Goal: Information Seeking & Learning: Learn about a topic

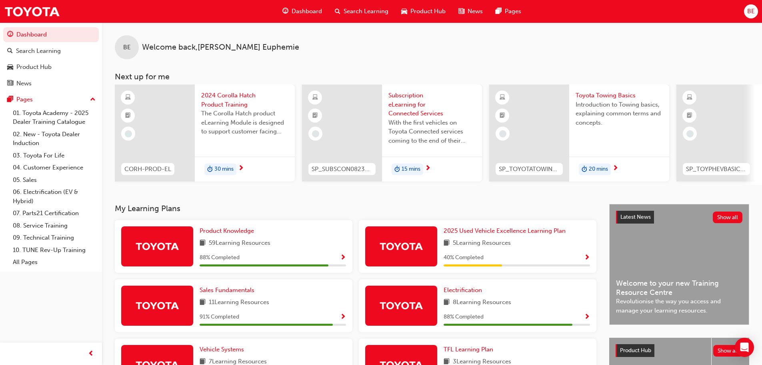
click at [217, 167] on span "30 mins" at bounding box center [223, 168] width 19 height 9
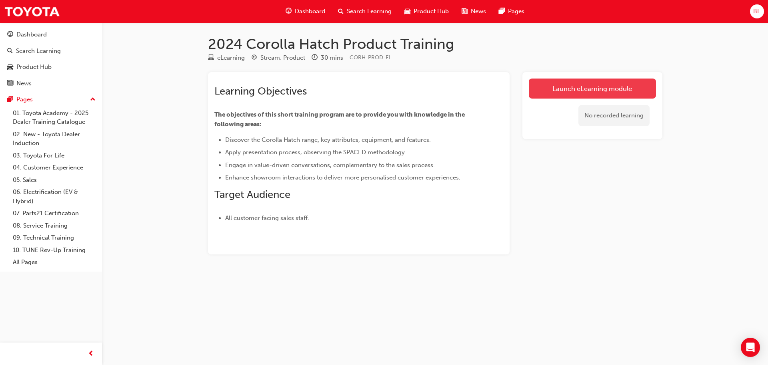
click at [565, 93] on link "Launch eLearning module" at bounding box center [592, 88] width 127 height 20
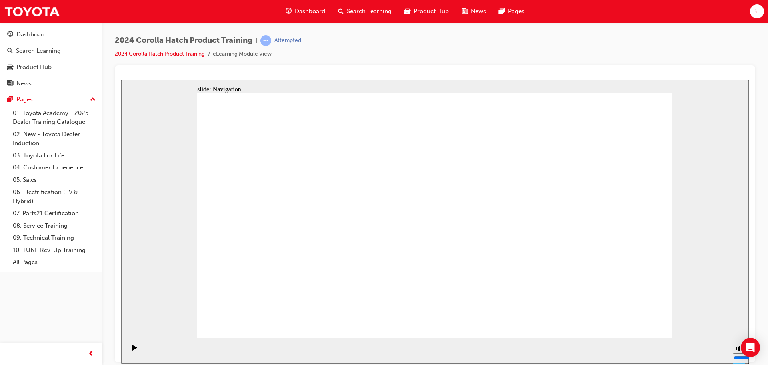
drag, startPoint x: 593, startPoint y: 308, endPoint x: 533, endPoint y: 302, distance: 60.3
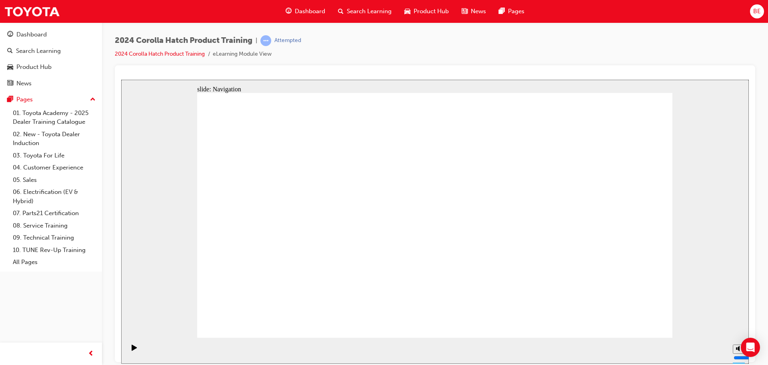
drag, startPoint x: 651, startPoint y: 243, endPoint x: 641, endPoint y: 241, distance: 10.9
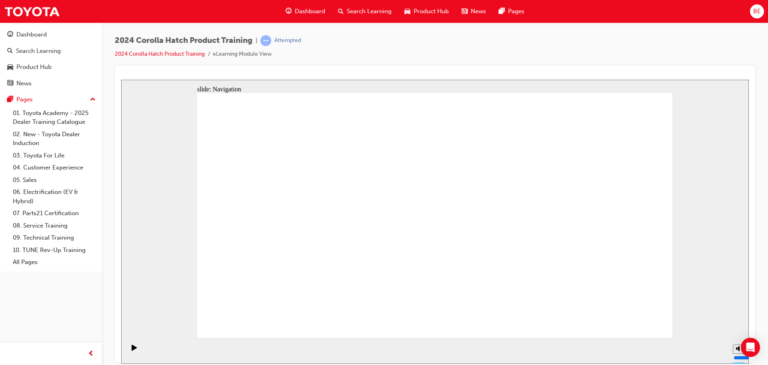
drag, startPoint x: 465, startPoint y: 201, endPoint x: 540, endPoint y: 215, distance: 76.5
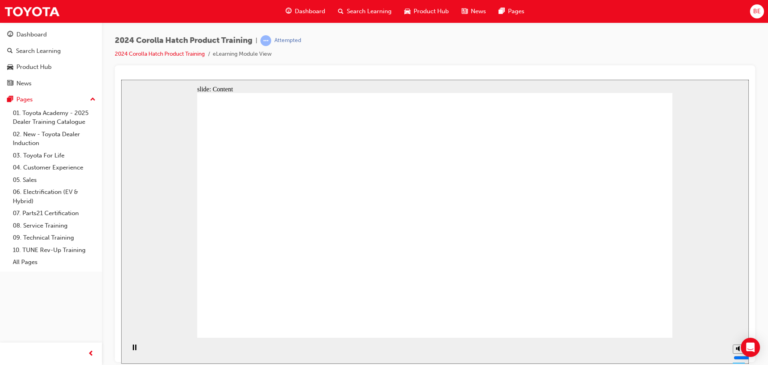
drag, startPoint x: 568, startPoint y: 248, endPoint x: 565, endPoint y: 251, distance: 4.5
drag, startPoint x: 451, startPoint y: 258, endPoint x: 480, endPoint y: 259, distance: 29.2
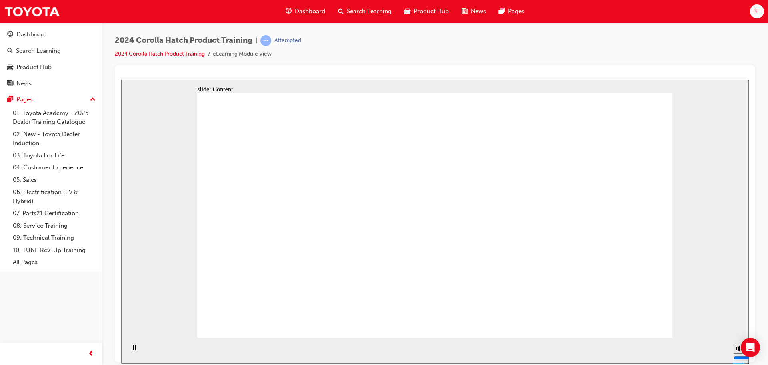
drag, startPoint x: 361, startPoint y: 174, endPoint x: 367, endPoint y: 175, distance: 6.5
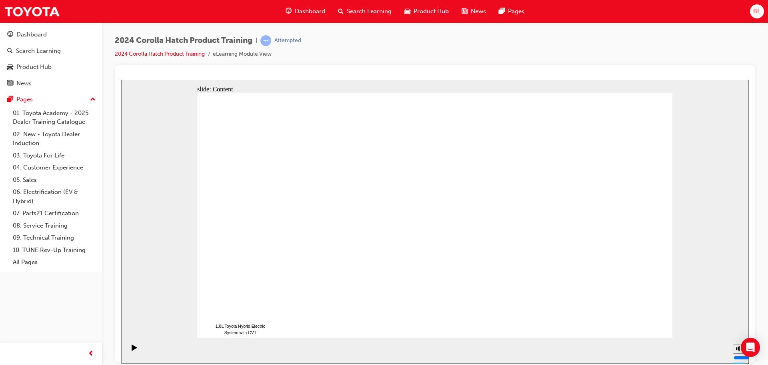
drag, startPoint x: 487, startPoint y: 109, endPoint x: 497, endPoint y: 128, distance: 21.7
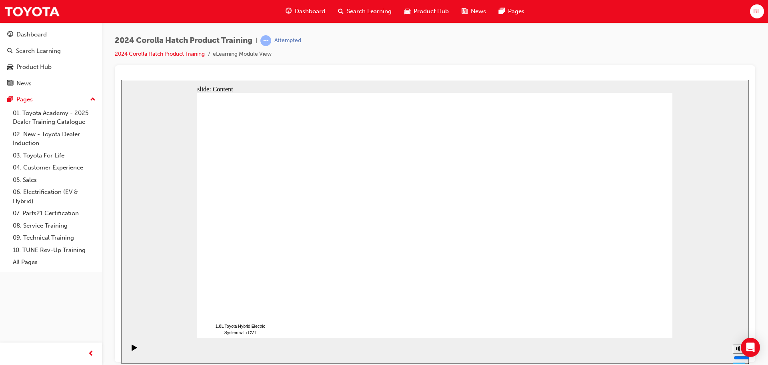
drag, startPoint x: 428, startPoint y: 257, endPoint x: 462, endPoint y: 255, distance: 34.5
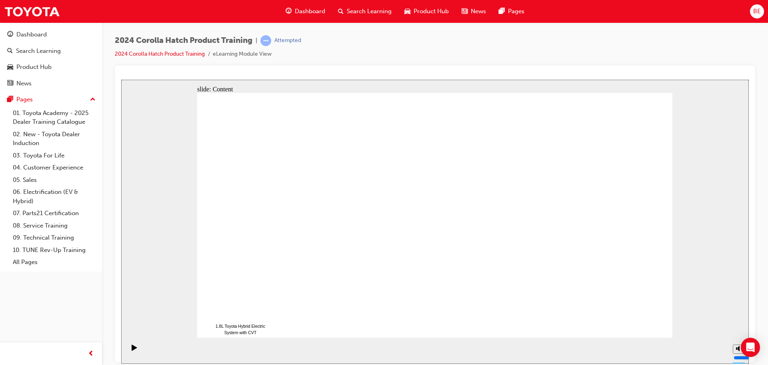
drag, startPoint x: 525, startPoint y: 252, endPoint x: 511, endPoint y: 245, distance: 16.1
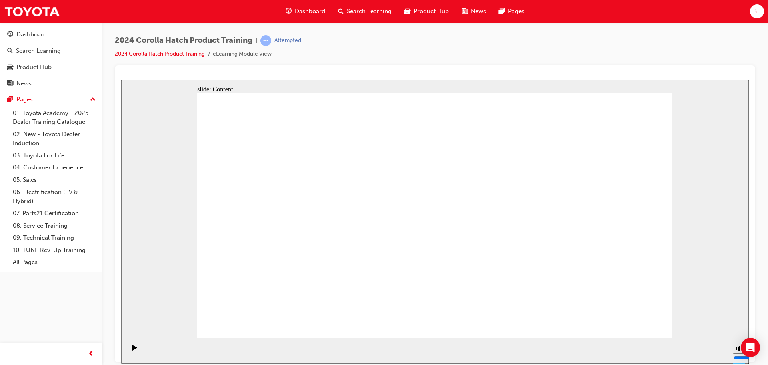
drag, startPoint x: 404, startPoint y: 114, endPoint x: 482, endPoint y: 109, distance: 78.2
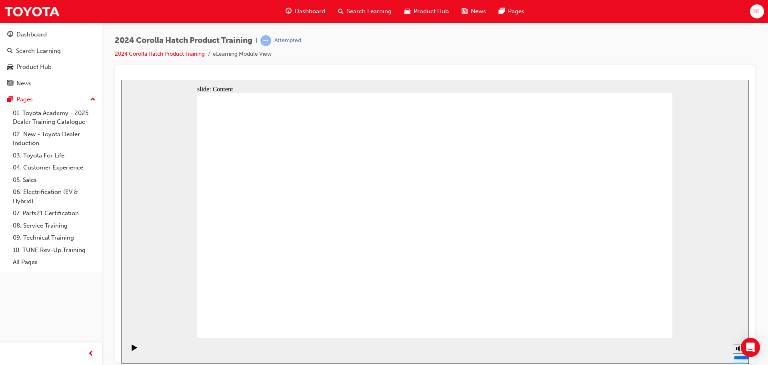
drag, startPoint x: 487, startPoint y: 110, endPoint x: 459, endPoint y: 260, distance: 152.2
drag, startPoint x: 421, startPoint y: 264, endPoint x: 427, endPoint y: 295, distance: 32.3
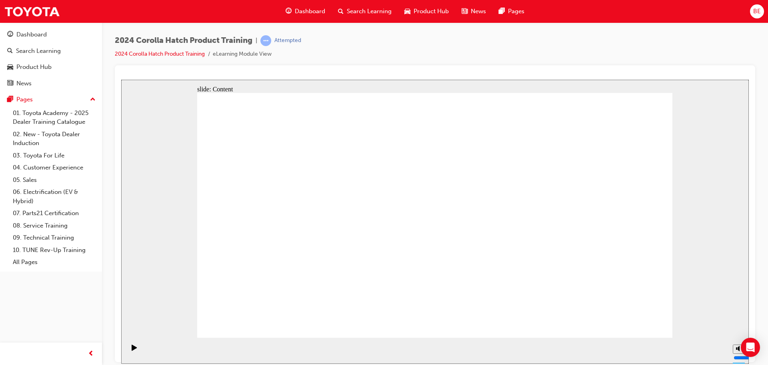
drag, startPoint x: 617, startPoint y: 303, endPoint x: 608, endPoint y: 299, distance: 10.4
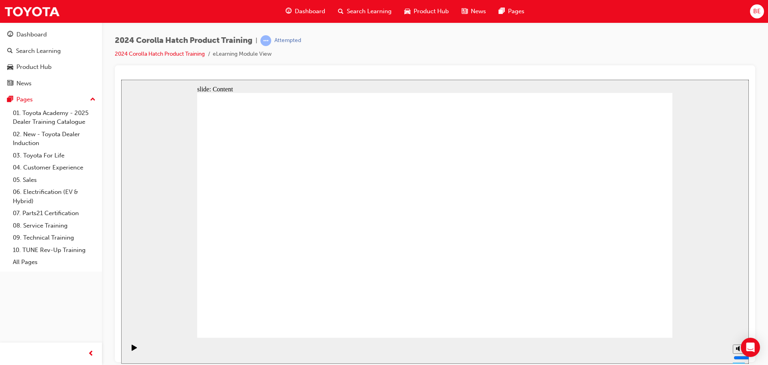
drag, startPoint x: 499, startPoint y: 89, endPoint x: 501, endPoint y: 94, distance: 5.2
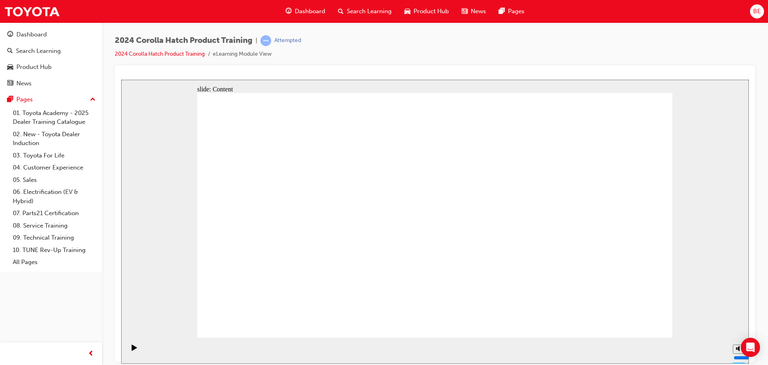
drag, startPoint x: 499, startPoint y: 104, endPoint x: 414, endPoint y: 148, distance: 96.3
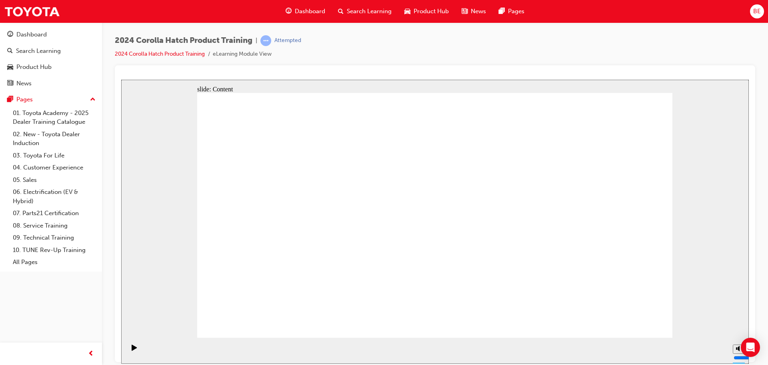
drag, startPoint x: 406, startPoint y: 193, endPoint x: 413, endPoint y: 261, distance: 68.1
drag, startPoint x: 413, startPoint y: 261, endPoint x: 417, endPoint y: 277, distance: 16.4
drag, startPoint x: 402, startPoint y: 285, endPoint x: 400, endPoint y: 292, distance: 7.2
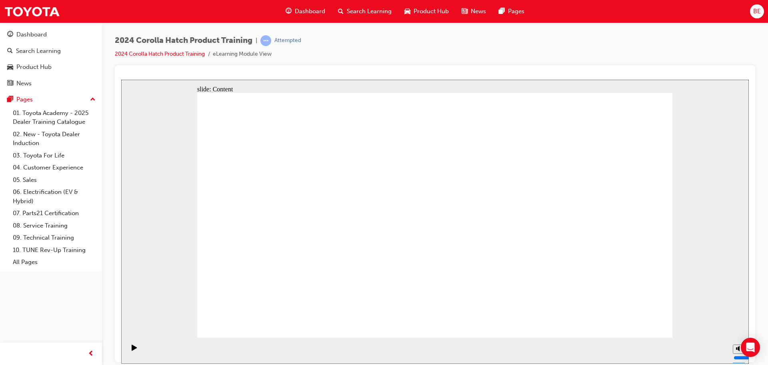
drag, startPoint x: 406, startPoint y: 289, endPoint x: 452, endPoint y: 284, distance: 46.7
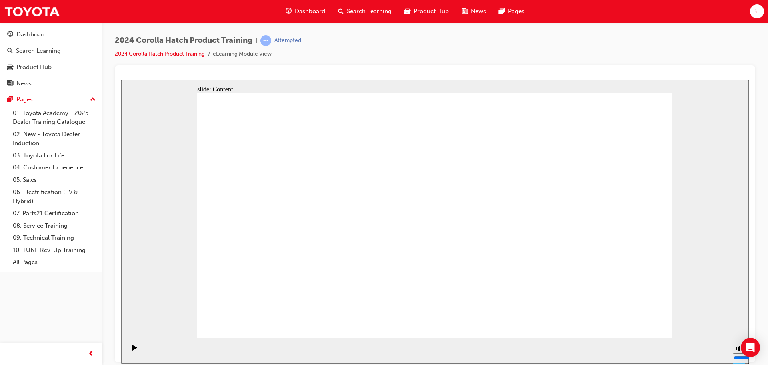
drag, startPoint x: 403, startPoint y: 178, endPoint x: 405, endPoint y: 182, distance: 5.2
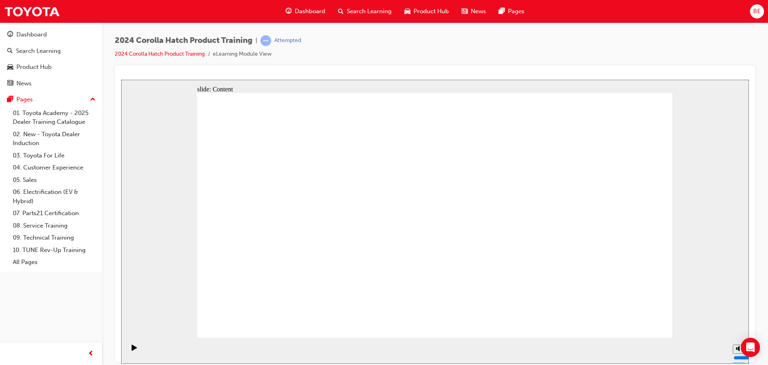
drag, startPoint x: 411, startPoint y: 204, endPoint x: 394, endPoint y: 179, distance: 29.6
drag, startPoint x: 495, startPoint y: 163, endPoint x: 504, endPoint y: 126, distance: 38.0
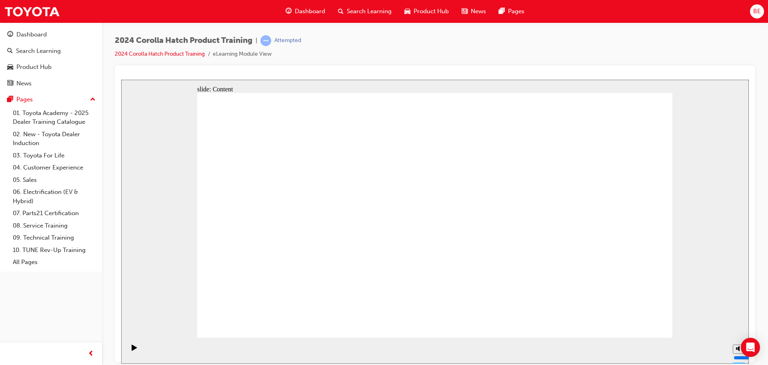
drag, startPoint x: 507, startPoint y: 98, endPoint x: 510, endPoint y: 232, distance: 134.5
drag, startPoint x: 492, startPoint y: 291, endPoint x: 496, endPoint y: 309, distance: 18.8
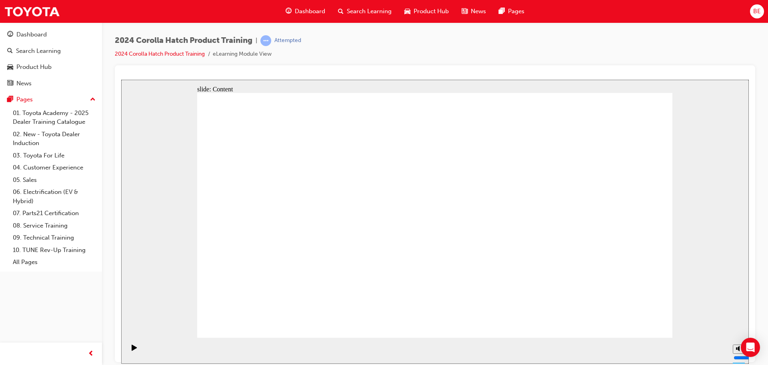
drag, startPoint x: 486, startPoint y: 178, endPoint x: 489, endPoint y: 176, distance: 4.3
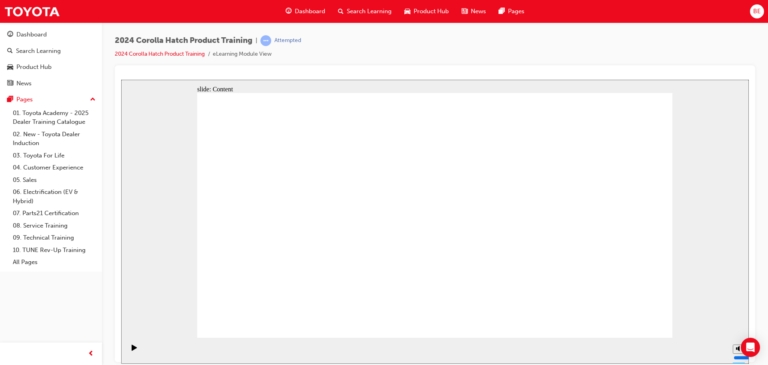
drag, startPoint x: 578, startPoint y: 154, endPoint x: 584, endPoint y: 143, distance: 12.5
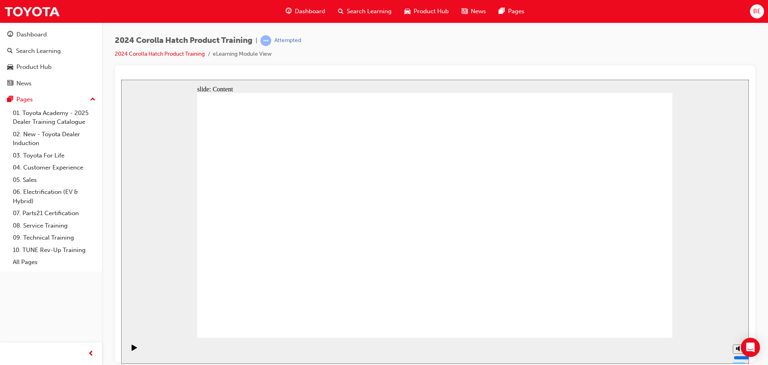
drag, startPoint x: 600, startPoint y: 112, endPoint x: 595, endPoint y: 146, distance: 34.7
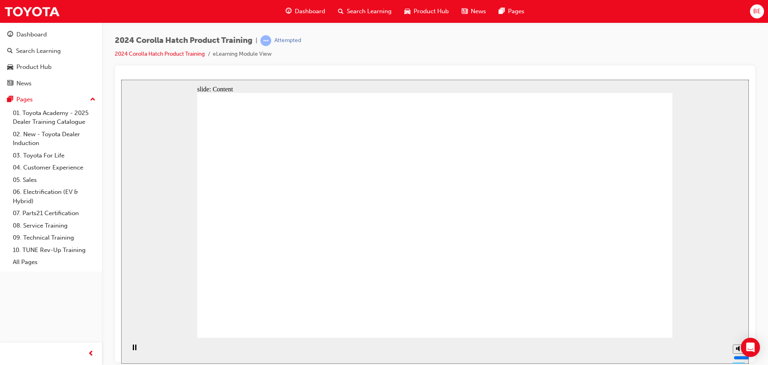
drag, startPoint x: 315, startPoint y: 216, endPoint x: 309, endPoint y: 218, distance: 5.8
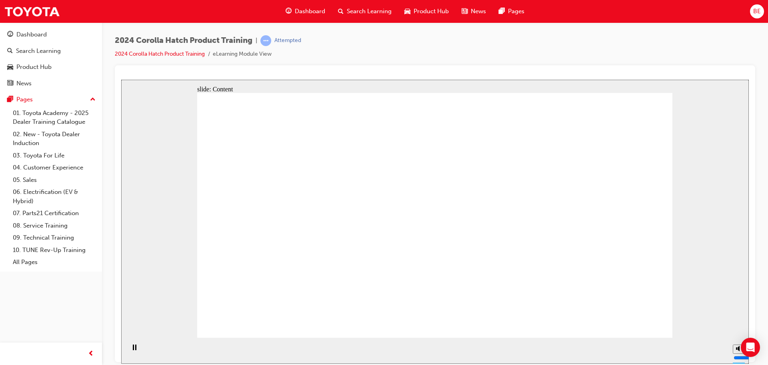
drag, startPoint x: 309, startPoint y: 180, endPoint x: 398, endPoint y: 247, distance: 111.6
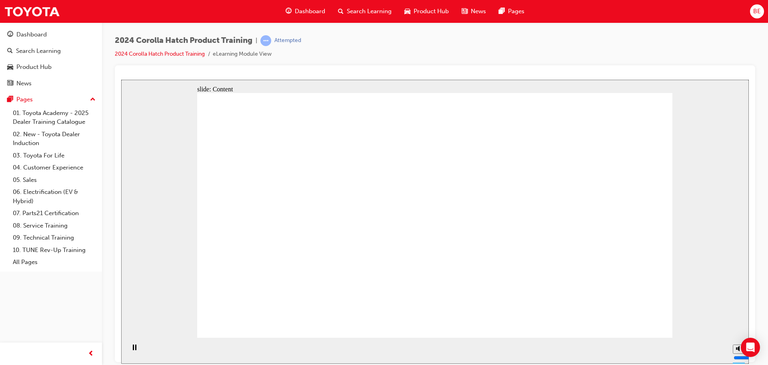
drag, startPoint x: 342, startPoint y: 186, endPoint x: 330, endPoint y: 192, distance: 14.0
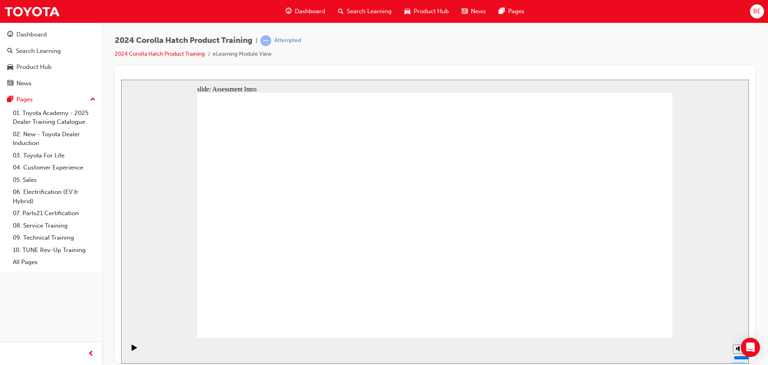
radio input "false"
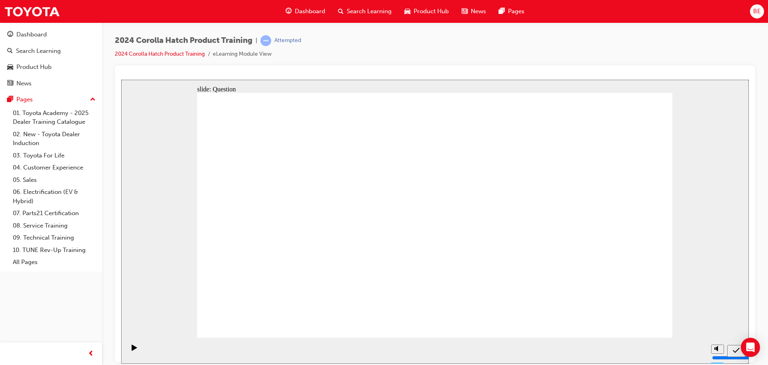
radio input "false"
radio input "true"
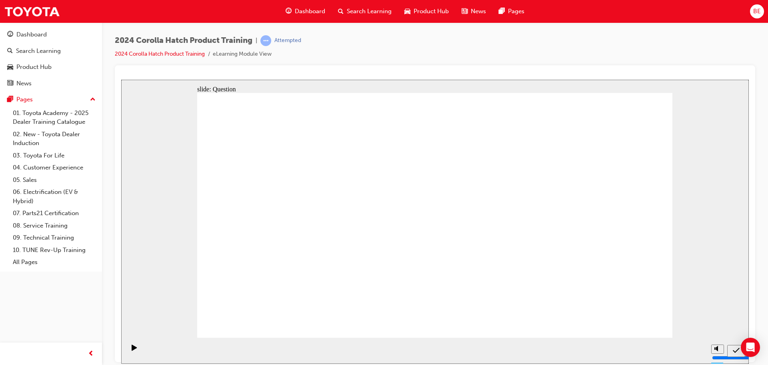
radio input "true"
drag, startPoint x: 419, startPoint y: 273, endPoint x: 432, endPoint y: 273, distance: 12.8
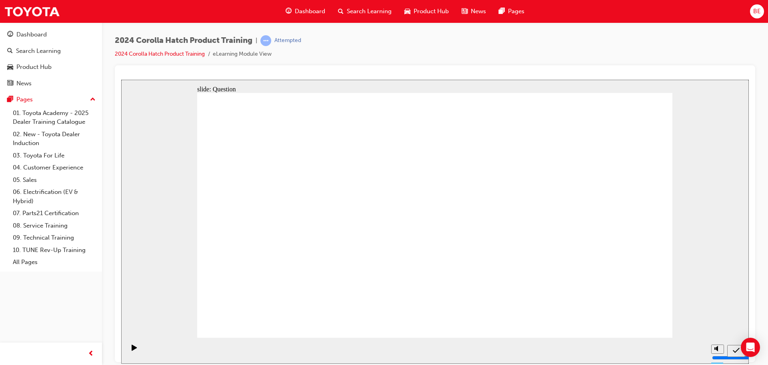
radio input "true"
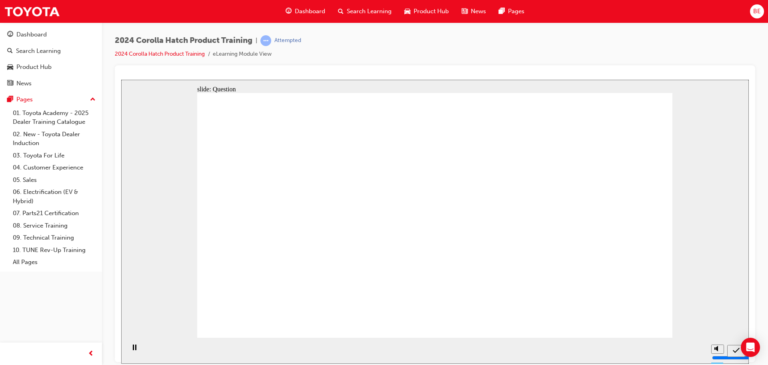
radio input "true"
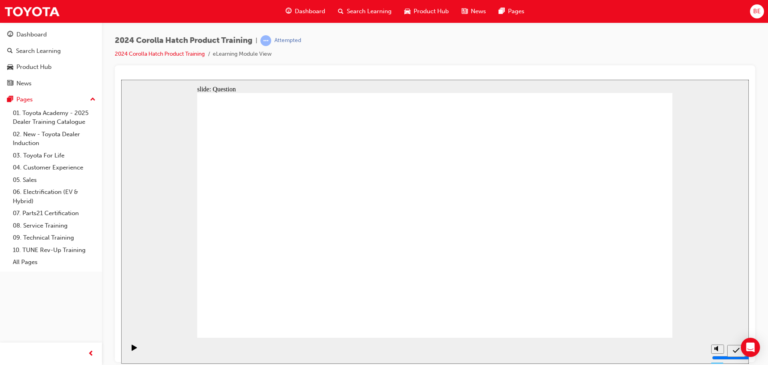
radio input "true"
drag, startPoint x: 374, startPoint y: 291, endPoint x: 269, endPoint y: 211, distance: 131.7
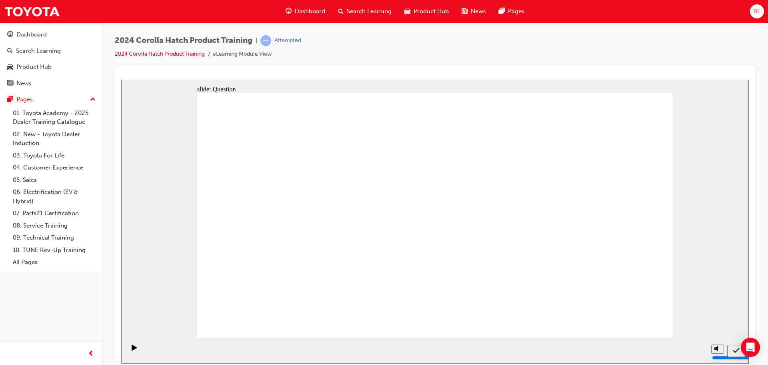
drag, startPoint x: 358, startPoint y: 270, endPoint x: 286, endPoint y: 234, distance: 80.3
drag, startPoint x: 270, startPoint y: 203, endPoint x: 352, endPoint y: 275, distance: 108.9
drag, startPoint x: 529, startPoint y: 209, endPoint x: 449, endPoint y: 279, distance: 106.3
drag, startPoint x: 427, startPoint y: 210, endPoint x: 513, endPoint y: 280, distance: 110.6
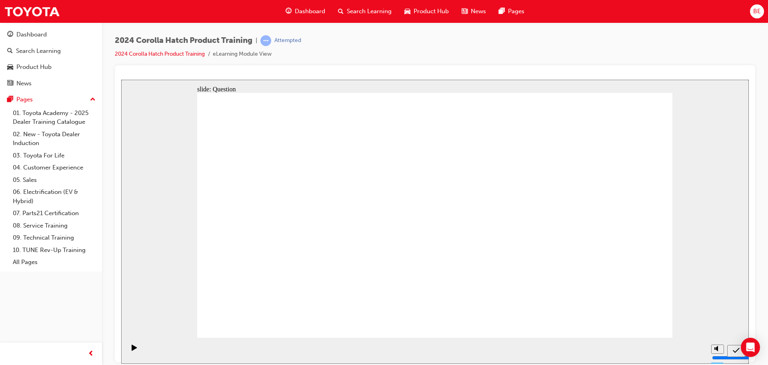
drag, startPoint x: 600, startPoint y: 248, endPoint x: 606, endPoint y: 292, distance: 44.8
drag, startPoint x: 315, startPoint y: 240, endPoint x: 268, endPoint y: 282, distance: 62.4
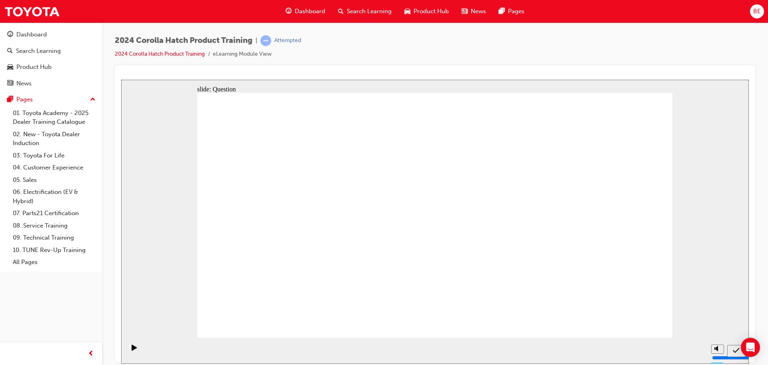
radio input "true"
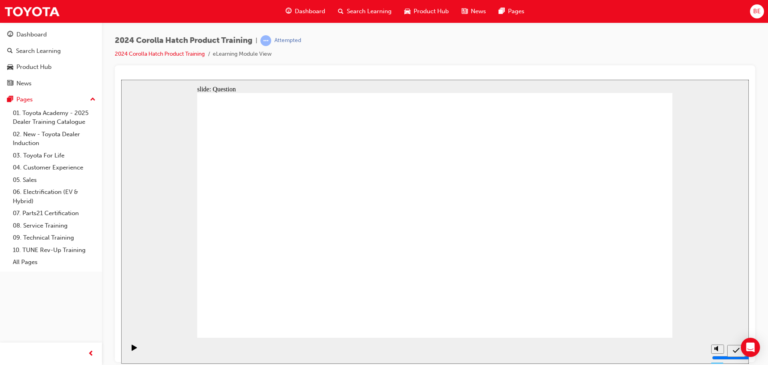
radio input "true"
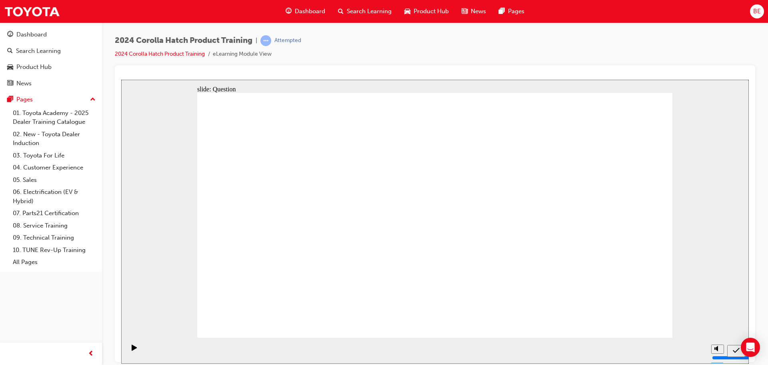
radio input "true"
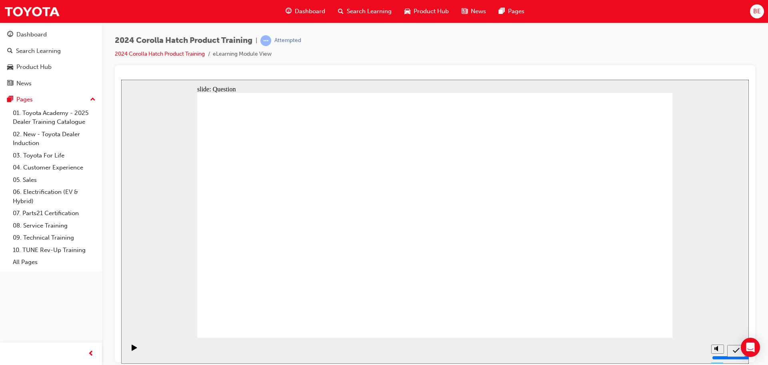
drag, startPoint x: 361, startPoint y: 213, endPoint x: 281, endPoint y: 288, distance: 108.7
drag, startPoint x: 285, startPoint y: 215, endPoint x: 362, endPoint y: 282, distance: 101.8
drag, startPoint x: 508, startPoint y: 213, endPoint x: 431, endPoint y: 286, distance: 105.3
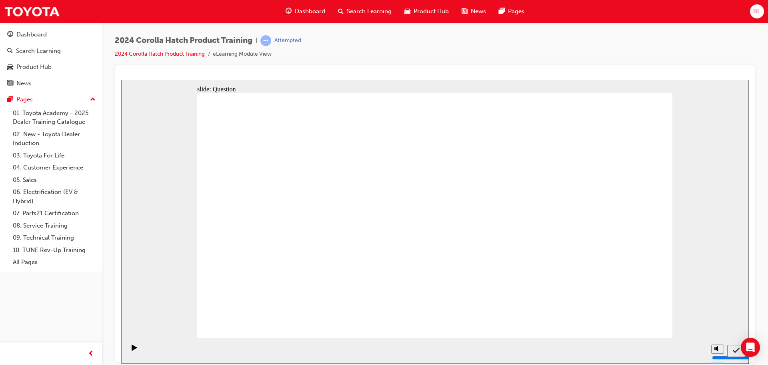
drag, startPoint x: 602, startPoint y: 200, endPoint x: 603, endPoint y: 276, distance: 76.0
drag, startPoint x: 436, startPoint y: 211, endPoint x: 515, endPoint y: 285, distance: 108.5
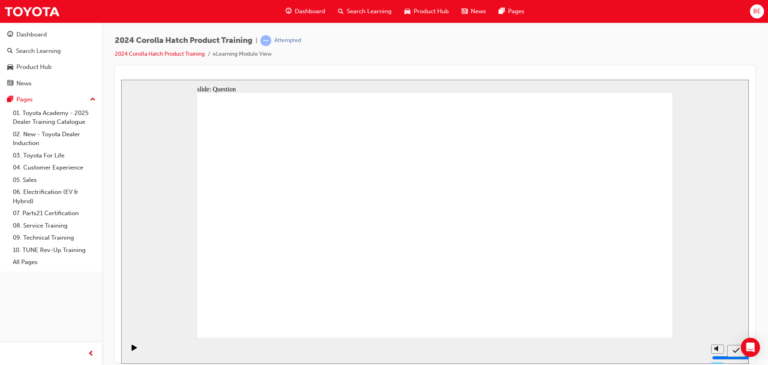
radio input "true"
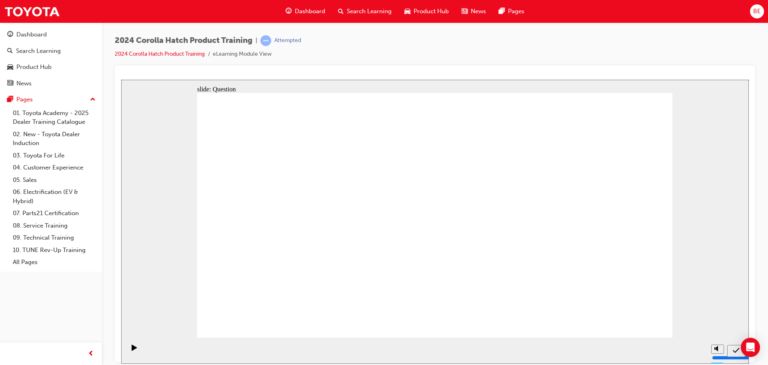
radio input "true"
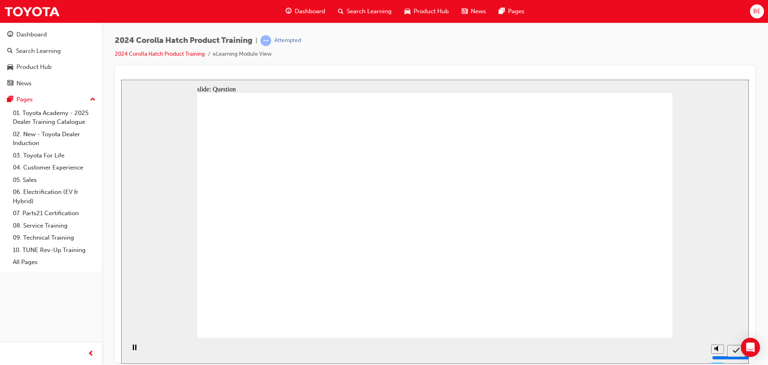
radio input "true"
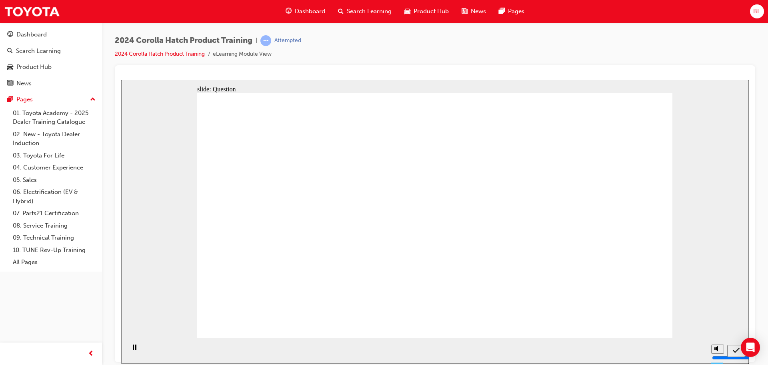
drag, startPoint x: 356, startPoint y: 216, endPoint x: 278, endPoint y: 283, distance: 102.7
drag, startPoint x: 290, startPoint y: 206, endPoint x: 371, endPoint y: 277, distance: 108.3
drag, startPoint x: 517, startPoint y: 211, endPoint x: 438, endPoint y: 283, distance: 107.1
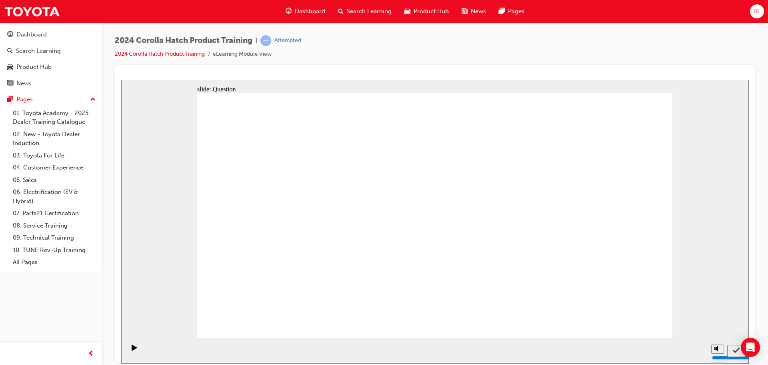
drag, startPoint x: 595, startPoint y: 224, endPoint x: 597, endPoint y: 283, distance: 58.5
drag, startPoint x: 413, startPoint y: 204, endPoint x: 494, endPoint y: 277, distance: 109.3
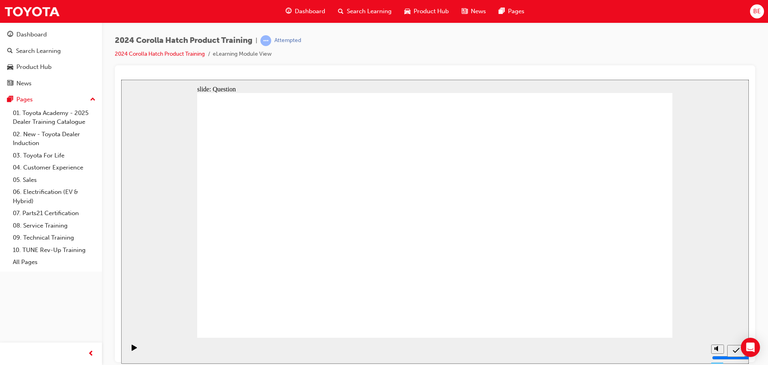
radio input "true"
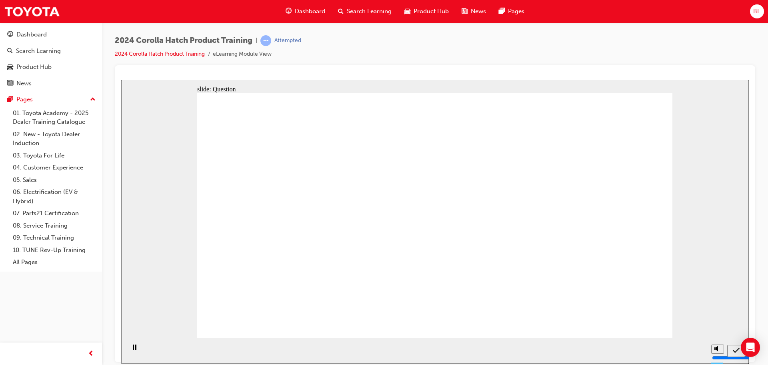
radio input "true"
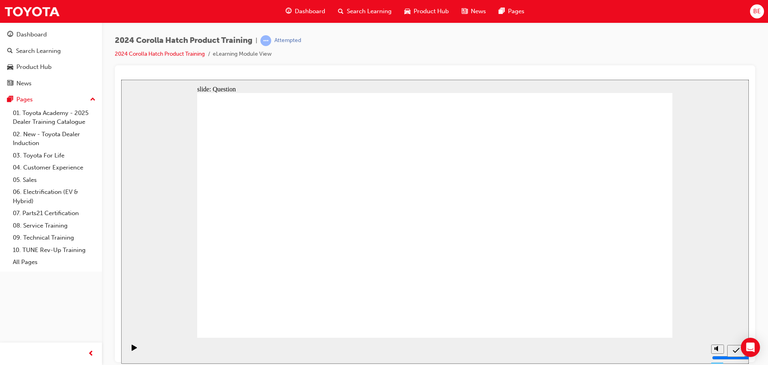
radio input "true"
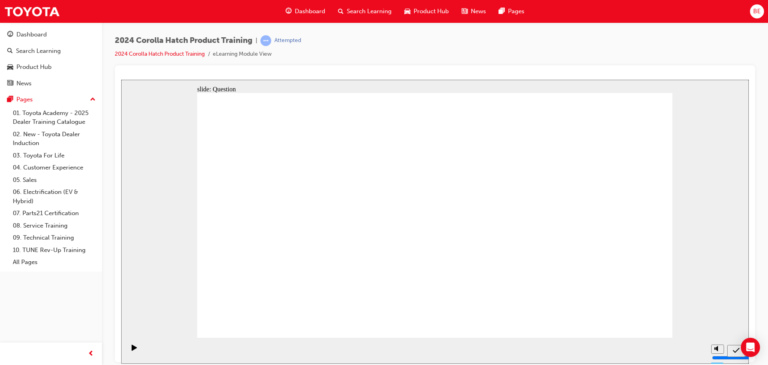
drag, startPoint x: 359, startPoint y: 211, endPoint x: 278, endPoint y: 283, distance: 107.7
drag, startPoint x: 293, startPoint y: 212, endPoint x: 372, endPoint y: 286, distance: 108.4
drag, startPoint x: 512, startPoint y: 210, endPoint x: 435, endPoint y: 283, distance: 106.4
drag, startPoint x: 447, startPoint y: 214, endPoint x: 527, endPoint y: 287, distance: 108.2
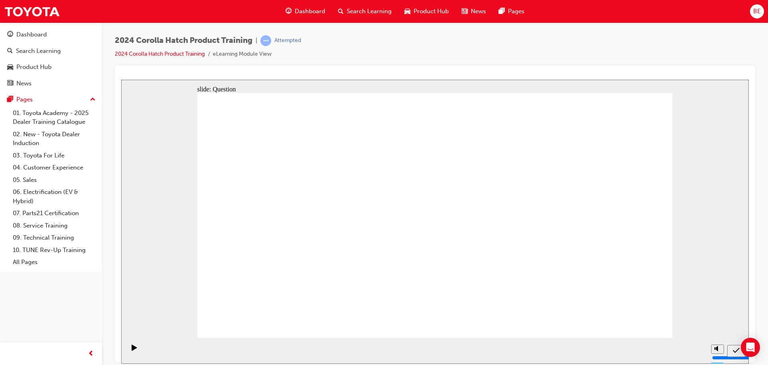
drag, startPoint x: 617, startPoint y: 212, endPoint x: 616, endPoint y: 287, distance: 74.0
drag, startPoint x: 645, startPoint y: 313, endPoint x: 644, endPoint y: 318, distance: 5.3
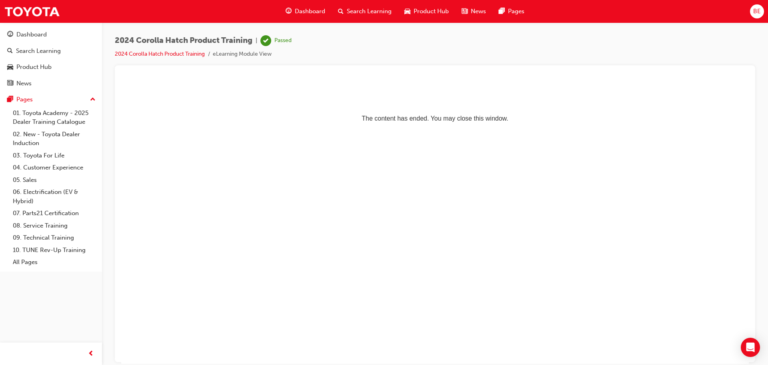
click at [357, 12] on span "Search Learning" at bounding box center [369, 11] width 45 height 9
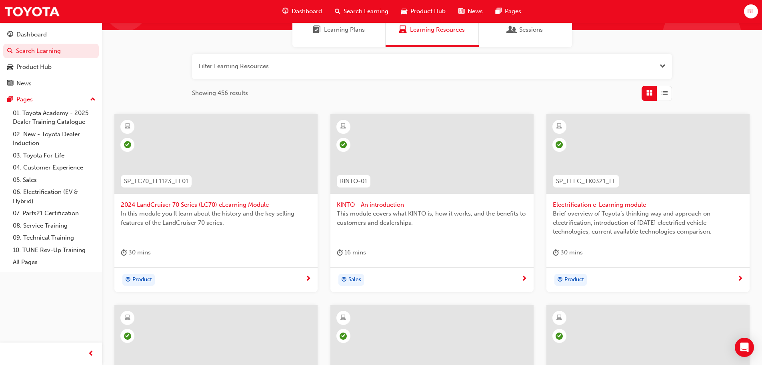
scroll to position [80, 0]
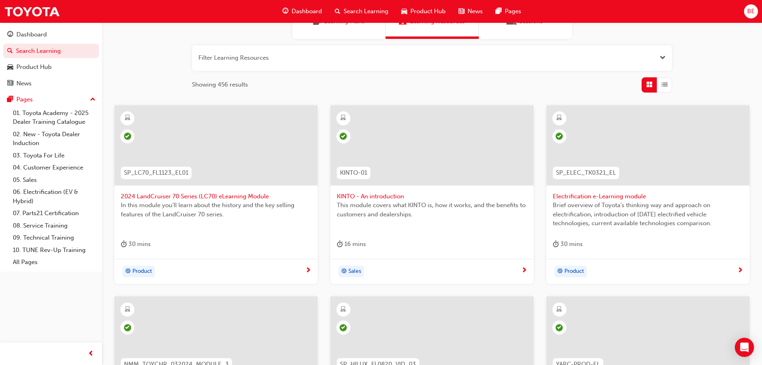
click at [170, 197] on span "2024 LandCruiser 70 Series (LC70) eLearning Module" at bounding box center [216, 196] width 190 height 9
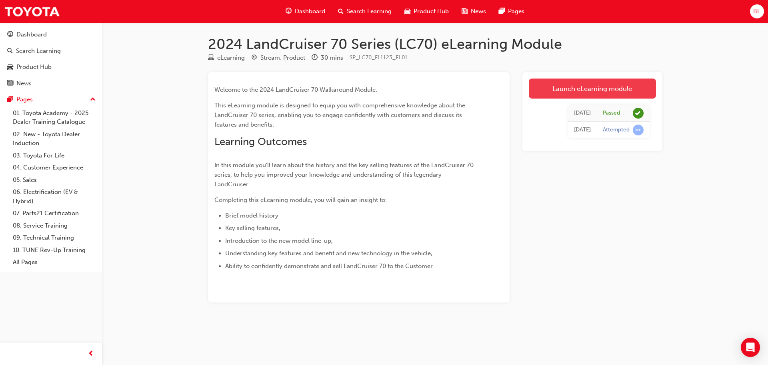
click at [579, 91] on link "Launch eLearning module" at bounding box center [592, 88] width 127 height 20
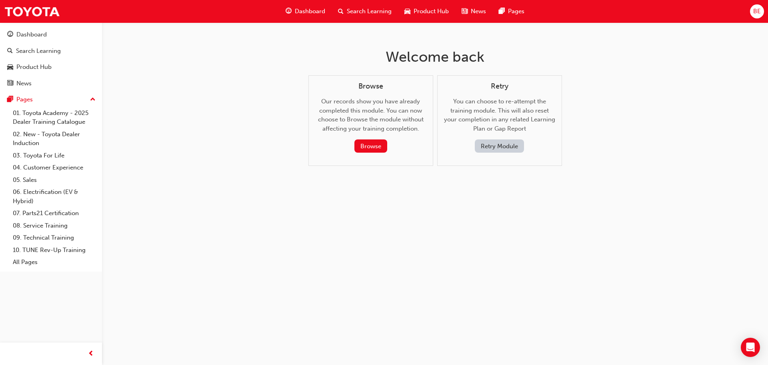
click at [518, 147] on button "Retry Module" at bounding box center [499, 145] width 49 height 13
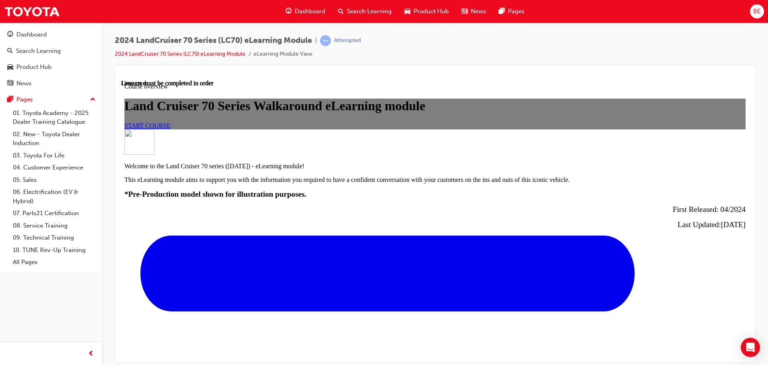
click at [170, 128] on span "START COURSE" at bounding box center [147, 125] width 46 height 7
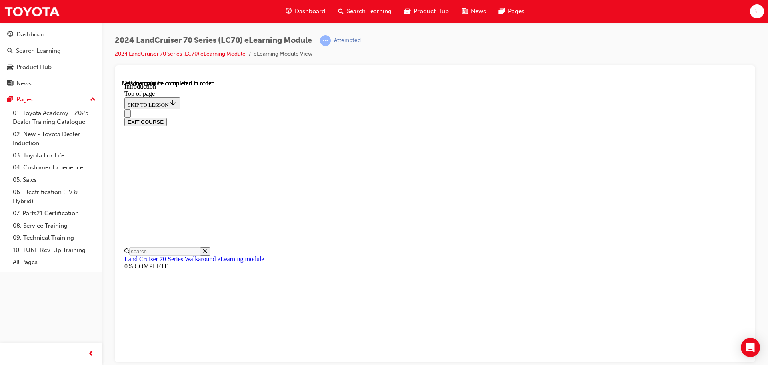
scroll to position [396, 0]
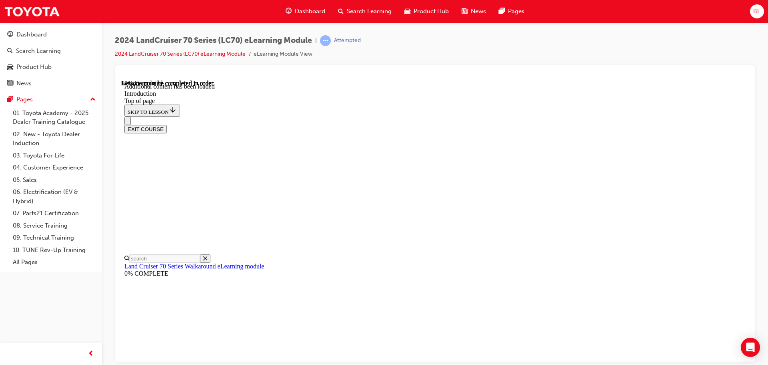
scroll to position [459, 0]
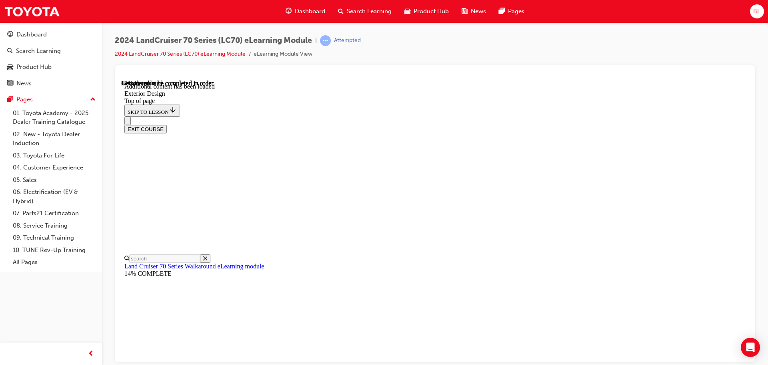
drag, startPoint x: 310, startPoint y: 214, endPoint x: 315, endPoint y: 213, distance: 4.4
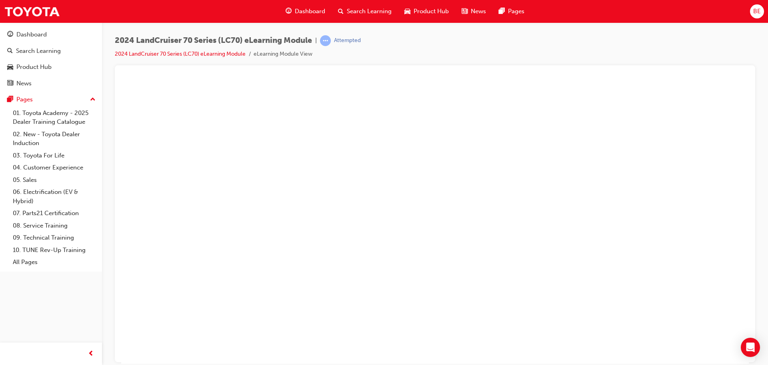
click at [515, 176] on button "Unzoom image" at bounding box center [435, 221] width 628 height 284
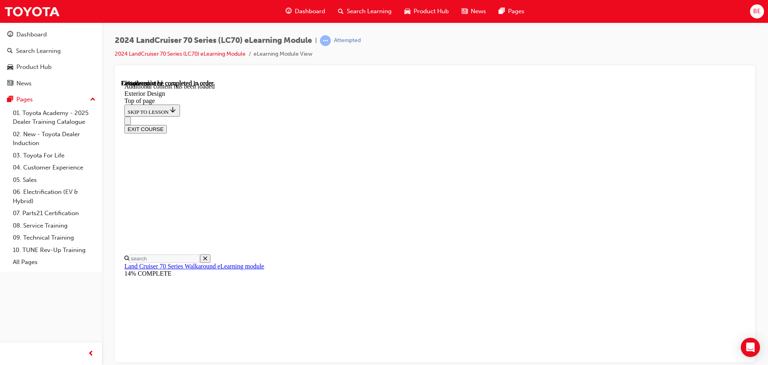
drag, startPoint x: 575, startPoint y: 153, endPoint x: 569, endPoint y: 154, distance: 5.7
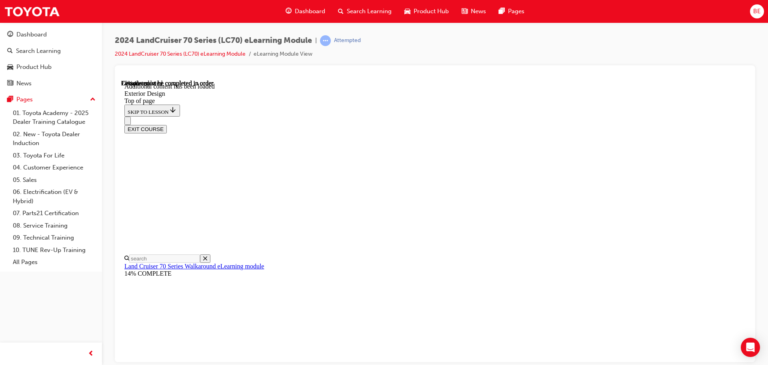
drag, startPoint x: 641, startPoint y: 165, endPoint x: 577, endPoint y: 174, distance: 64.2
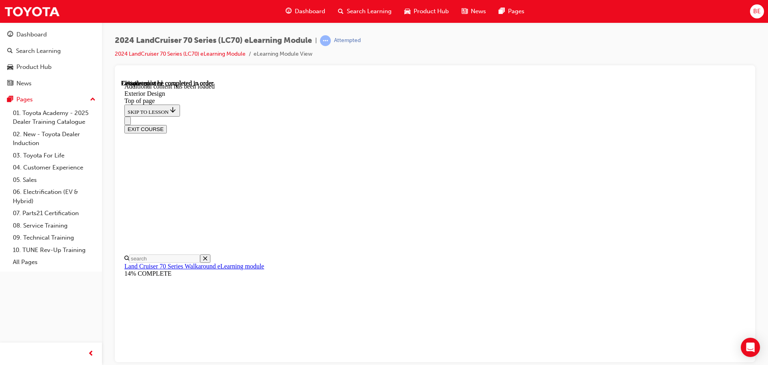
drag, startPoint x: 505, startPoint y: 158, endPoint x: 479, endPoint y: 251, distance: 96.6
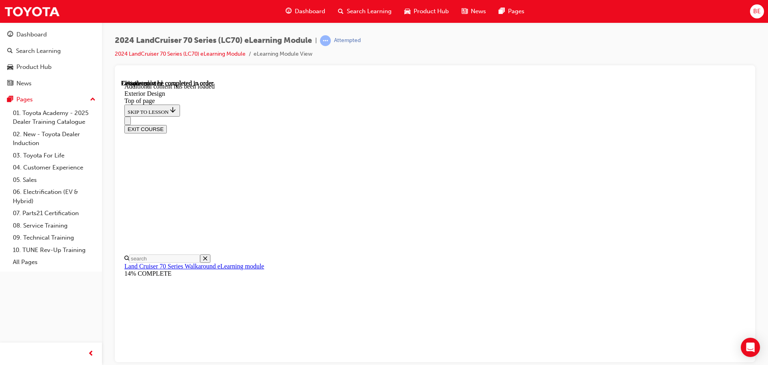
drag, startPoint x: 676, startPoint y: 187, endPoint x: 536, endPoint y: 320, distance: 193.0
drag, startPoint x: 715, startPoint y: 172, endPoint x: 662, endPoint y: 192, distance: 57.4
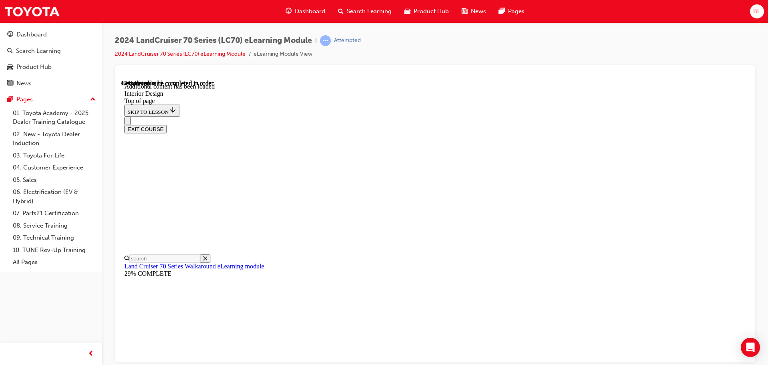
drag, startPoint x: 636, startPoint y: 334, endPoint x: 577, endPoint y: 345, distance: 60.3
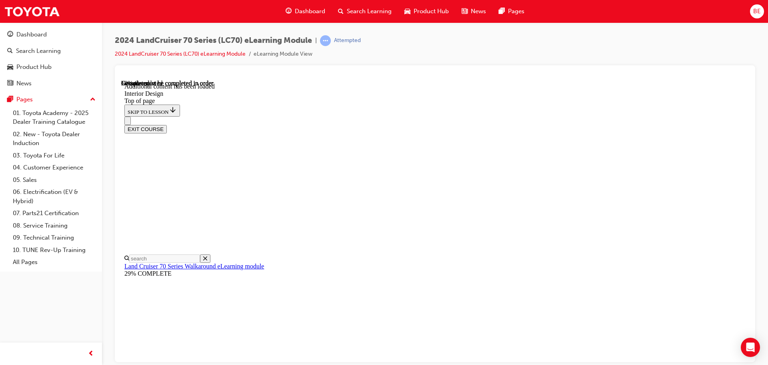
scroll to position [379, 0]
drag, startPoint x: 675, startPoint y: 250, endPoint x: 580, endPoint y: 229, distance: 97.0
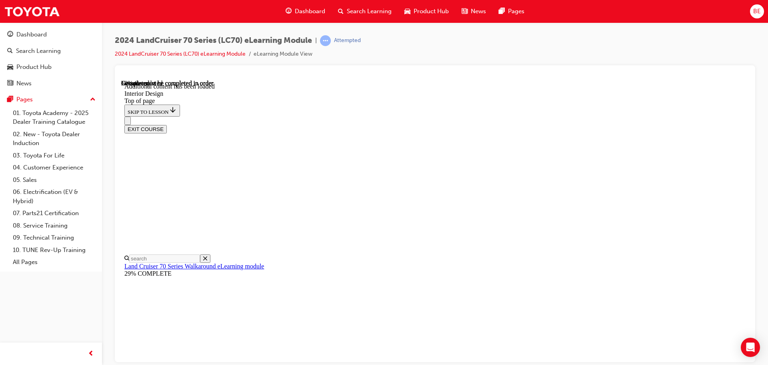
drag, startPoint x: 613, startPoint y: 216, endPoint x: 617, endPoint y: 216, distance: 4.4
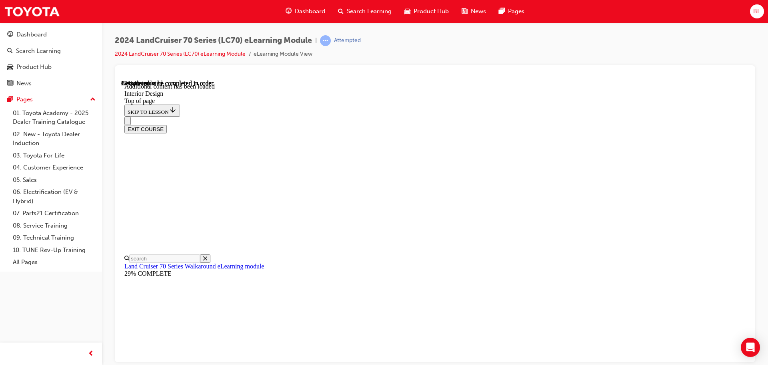
scroll to position [509, 0]
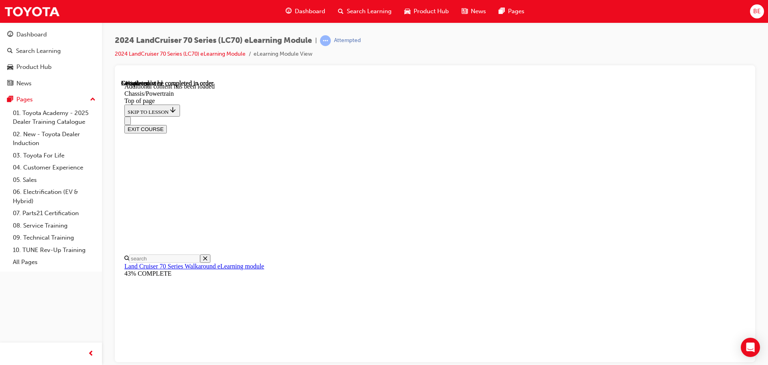
scroll to position [1233, 0]
drag, startPoint x: 405, startPoint y: 203, endPoint x: 411, endPoint y: 202, distance: 6.8
drag, startPoint x: 617, startPoint y: 266, endPoint x: 579, endPoint y: 261, distance: 38.7
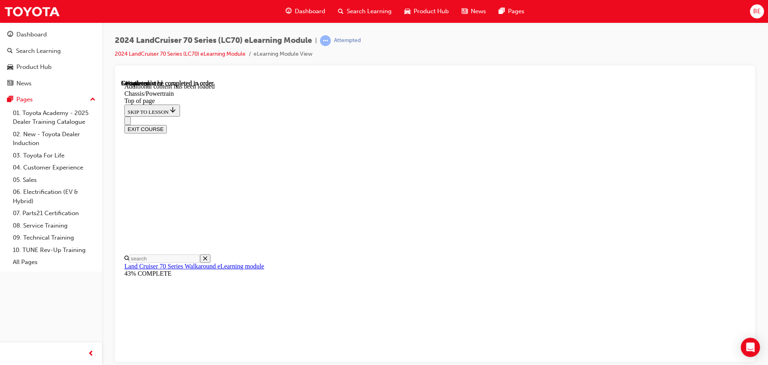
drag, startPoint x: 496, startPoint y: 182, endPoint x: 649, endPoint y: 204, distance: 154.8
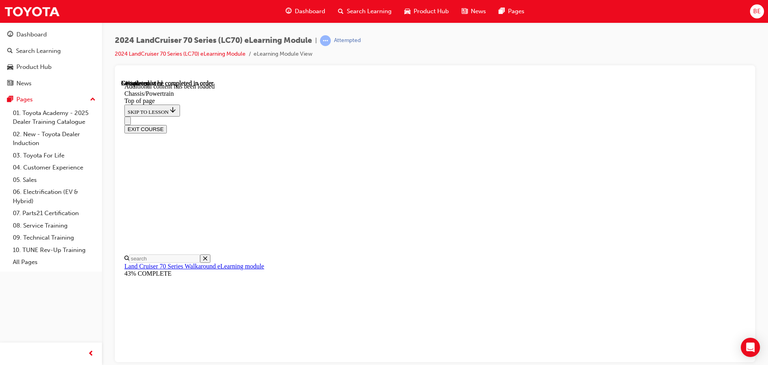
drag, startPoint x: 550, startPoint y: 125, endPoint x: 649, endPoint y: 218, distance: 135.9
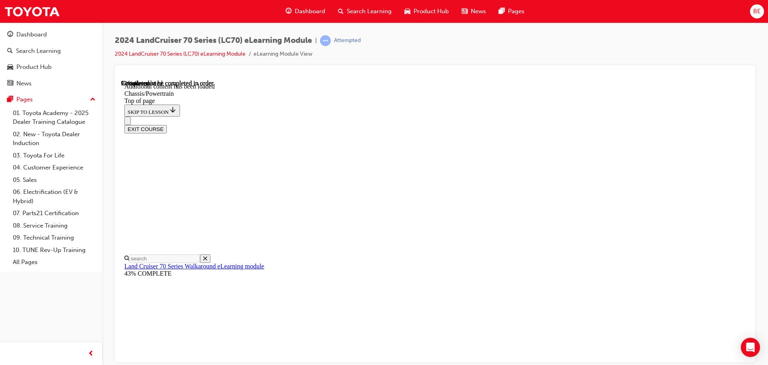
scroll to position [1609, 0]
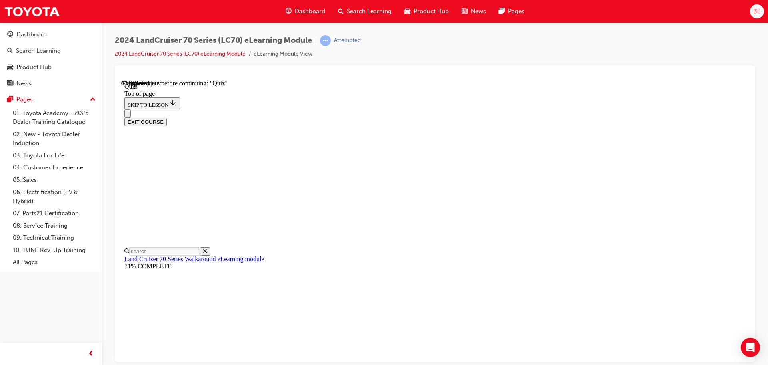
scroll to position [102, 0]
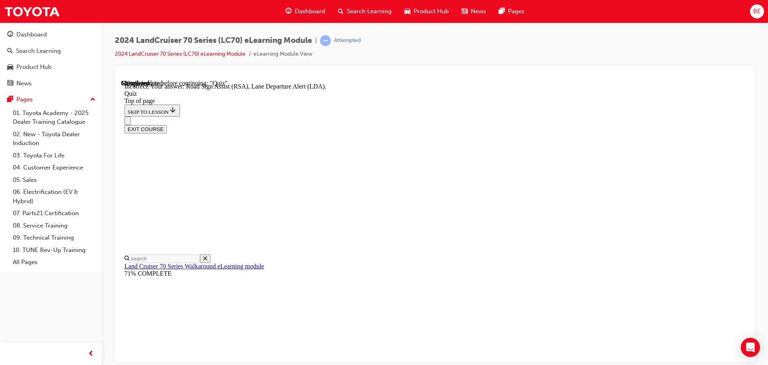
scroll to position [207, 0]
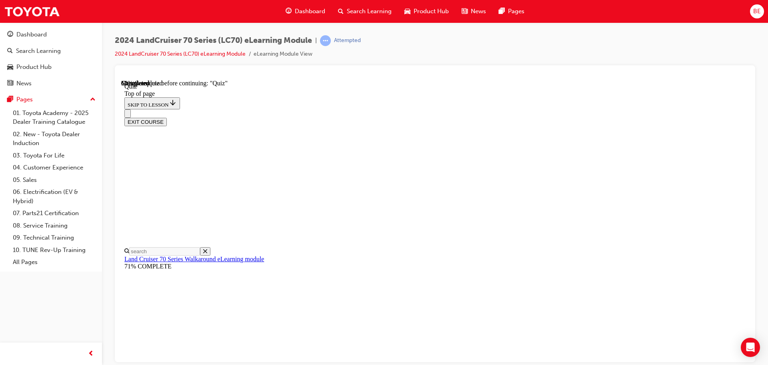
scroll to position [147, 0]
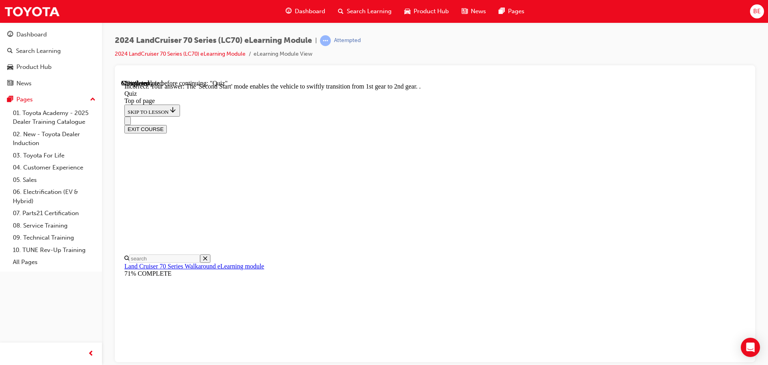
scroll to position [209, 0]
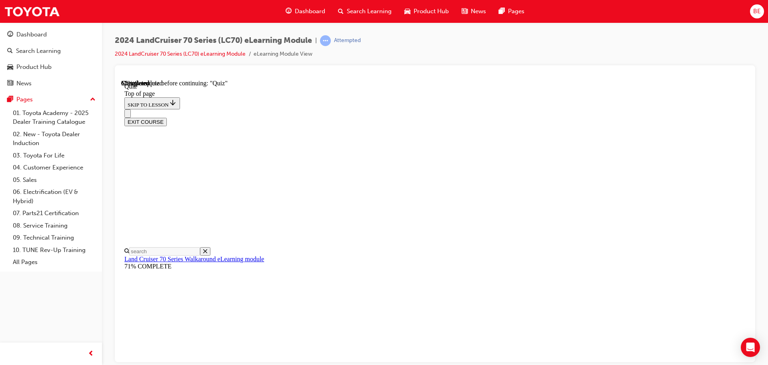
scroll to position [24, 0]
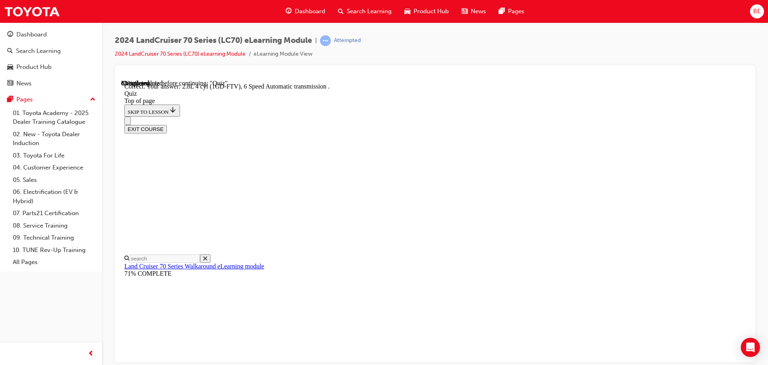
scroll to position [156, 0]
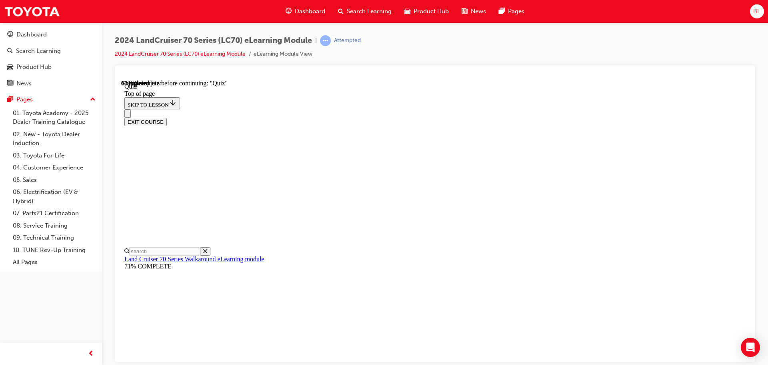
scroll to position [76, 0]
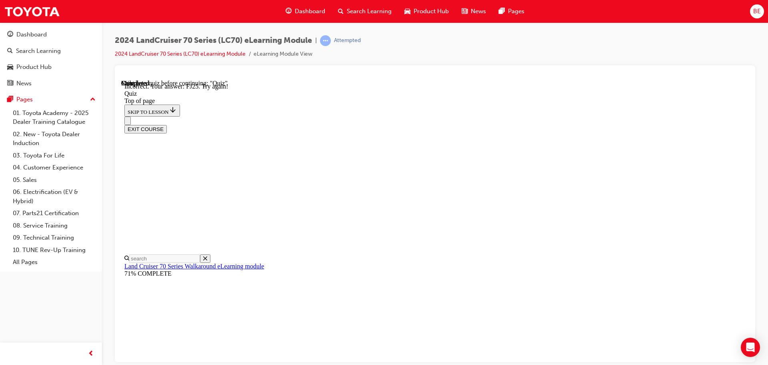
scroll to position [217, 0]
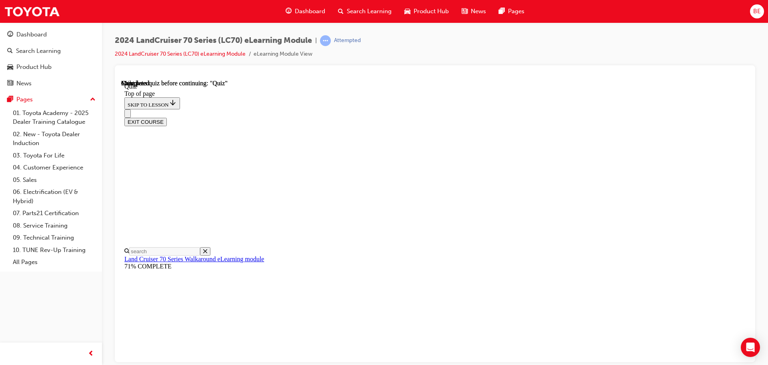
scroll to position [151, 0]
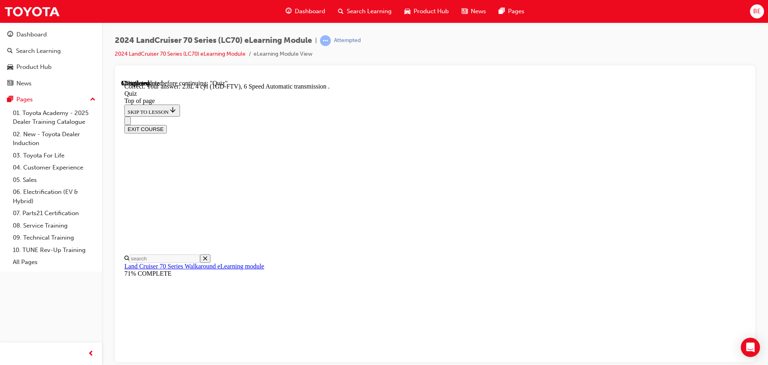
scroll to position [156, 0]
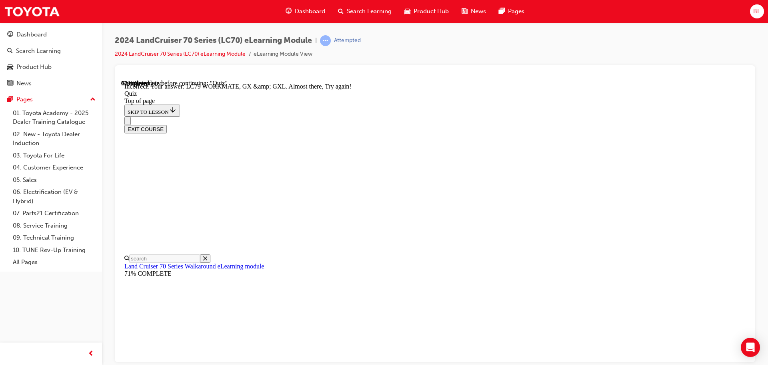
scroll to position [203, 0]
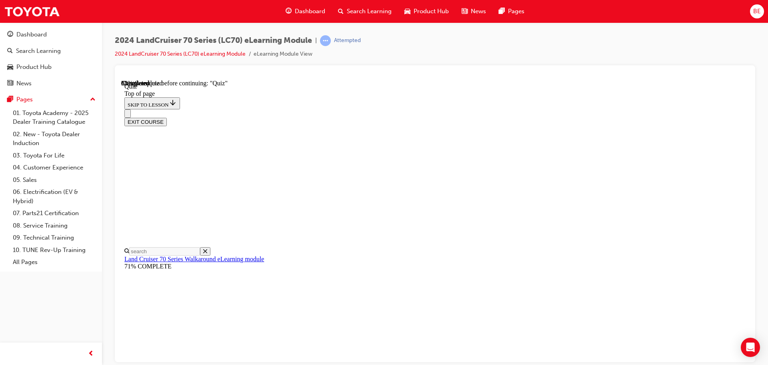
scroll to position [144, 0]
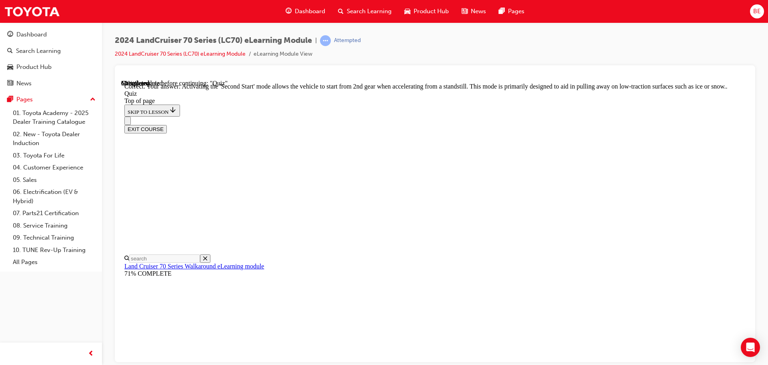
scroll to position [209, 0]
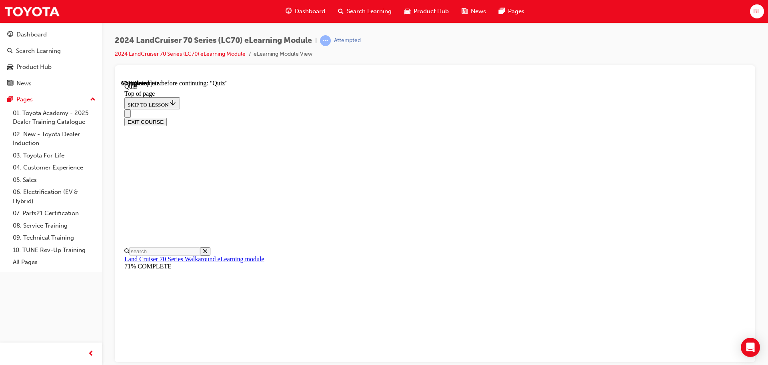
scroll to position [144, 0]
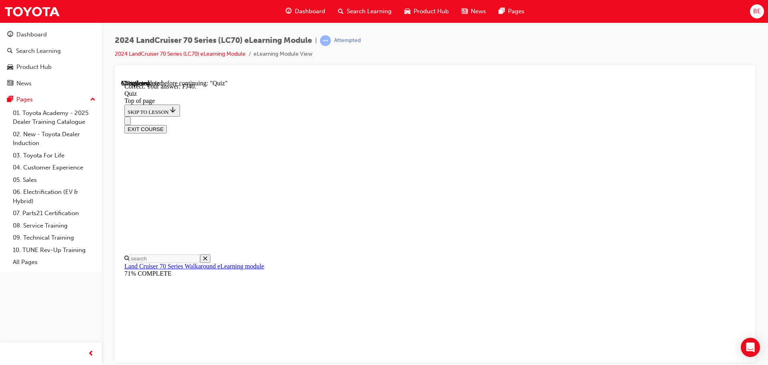
scroll to position [176, 0]
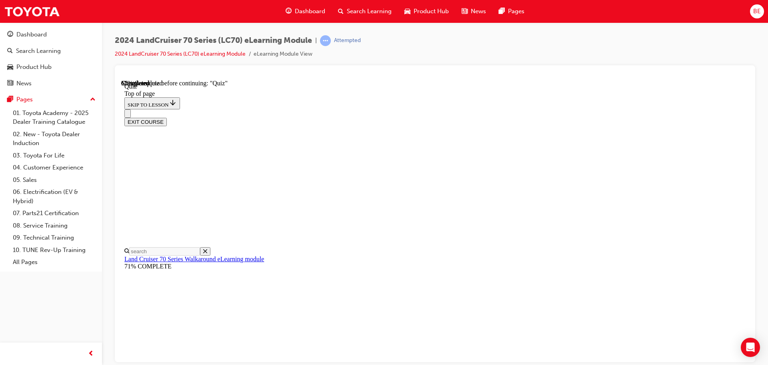
scroll to position [182, 0]
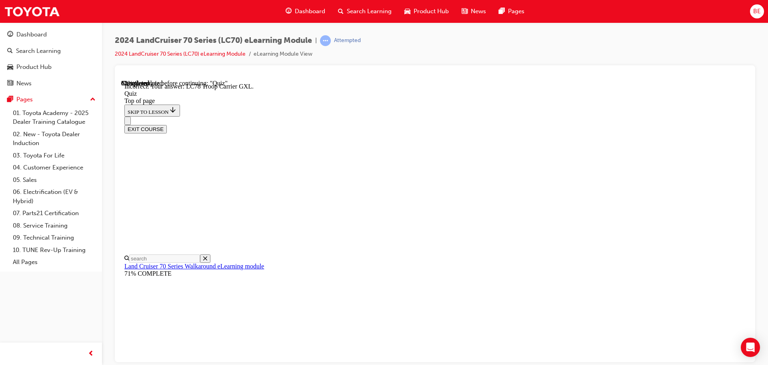
scroll to position [207, 0]
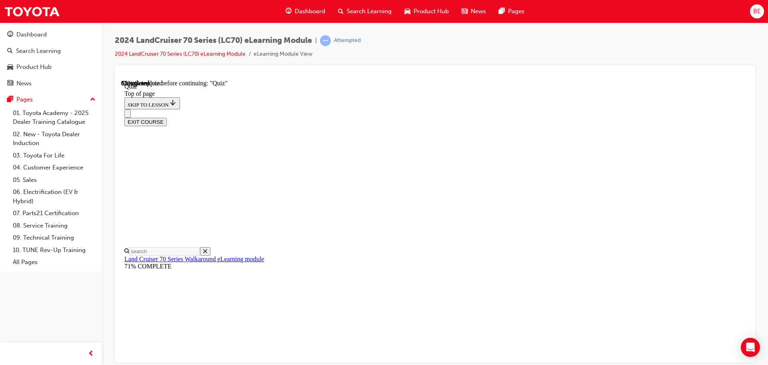
scroll to position [104, 0]
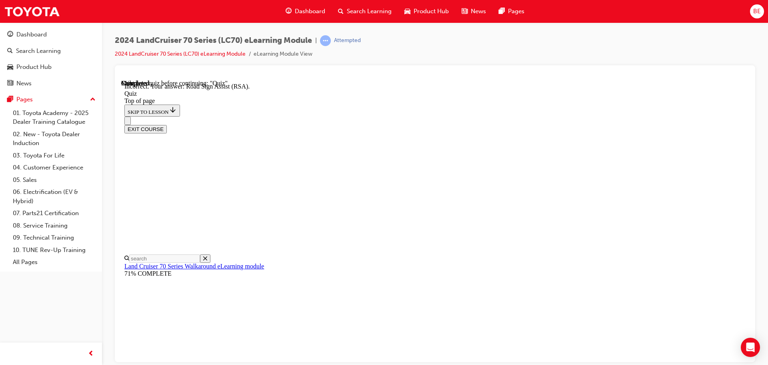
scroll to position [207, 0]
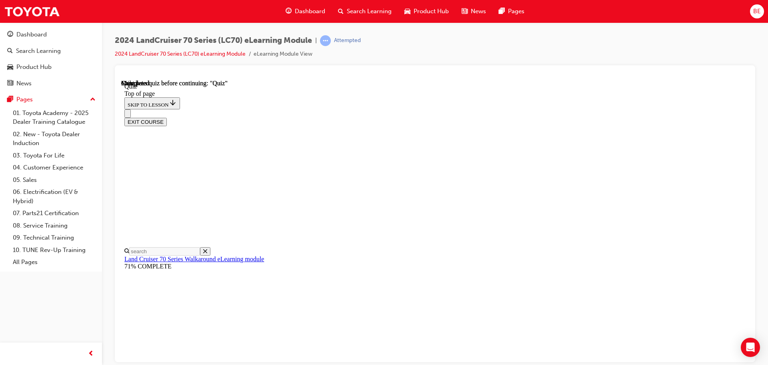
scroll to position [151, 0]
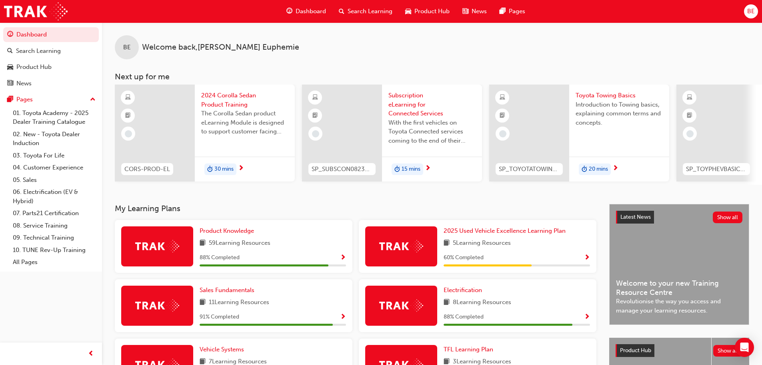
click at [241, 168] on span "next-icon" at bounding box center [241, 168] width 6 height 7
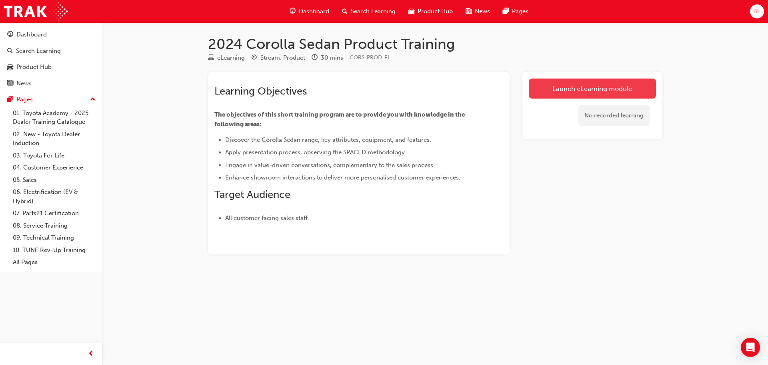
click at [587, 90] on link "Launch eLearning module" at bounding box center [592, 88] width 127 height 20
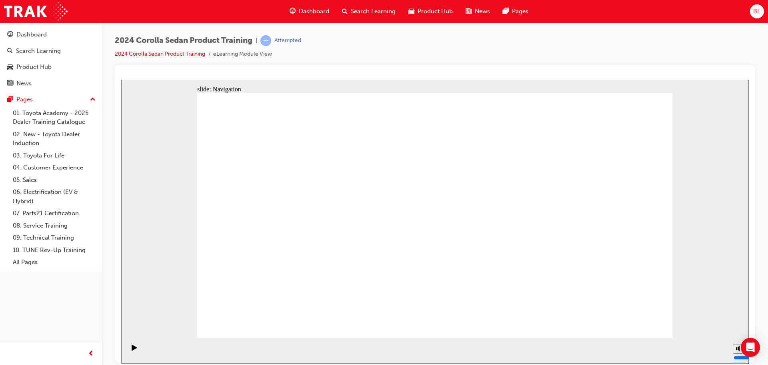
drag, startPoint x: 280, startPoint y: 150, endPoint x: 238, endPoint y: 99, distance: 65.9
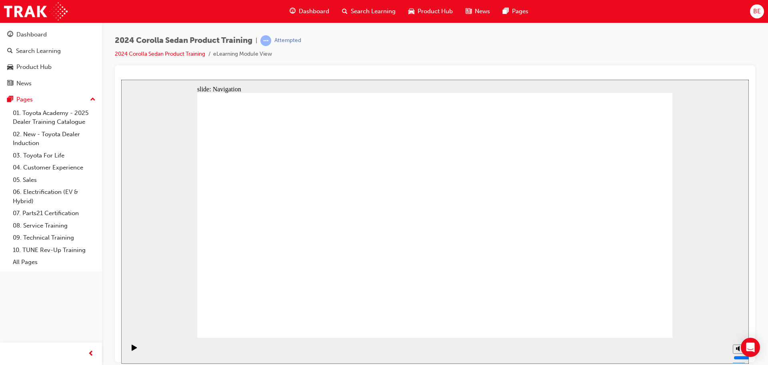
drag, startPoint x: 395, startPoint y: 232, endPoint x: 412, endPoint y: 200, distance: 36.9
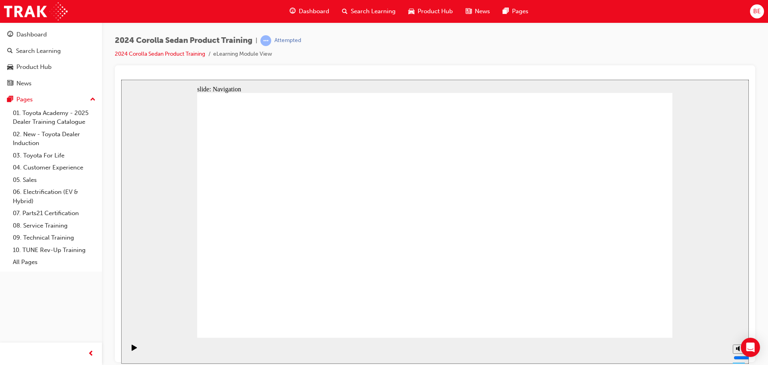
drag, startPoint x: 289, startPoint y: 174, endPoint x: 254, endPoint y: 171, distance: 35.3
drag, startPoint x: 241, startPoint y: 147, endPoint x: 267, endPoint y: 147, distance: 26.0
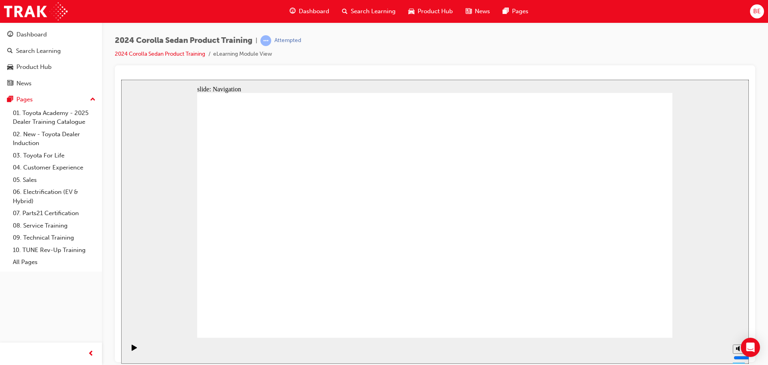
drag, startPoint x: 604, startPoint y: 184, endPoint x: 623, endPoint y: 237, distance: 56.3
drag, startPoint x: 653, startPoint y: 310, endPoint x: 656, endPoint y: 313, distance: 4.8
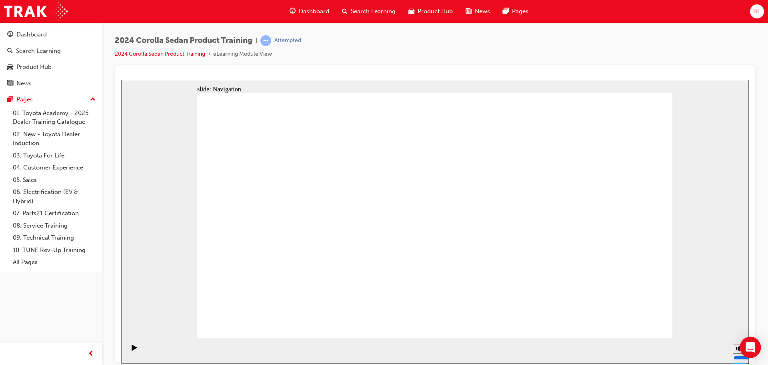
click at [757, 350] on div "Open Intercom Messenger" at bounding box center [750, 347] width 21 height 21
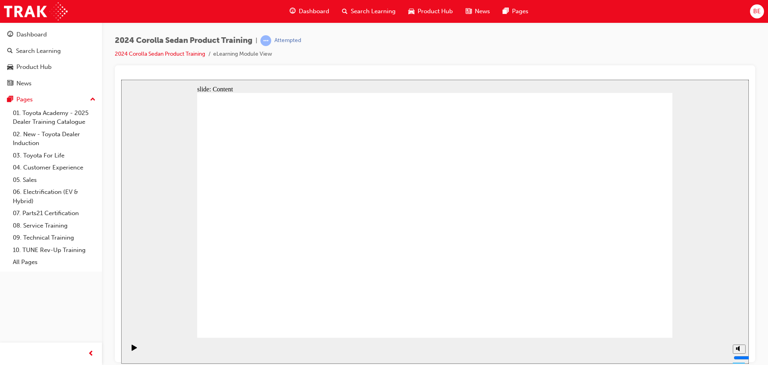
drag, startPoint x: 476, startPoint y: 236, endPoint x: 501, endPoint y: 155, distance: 85.3
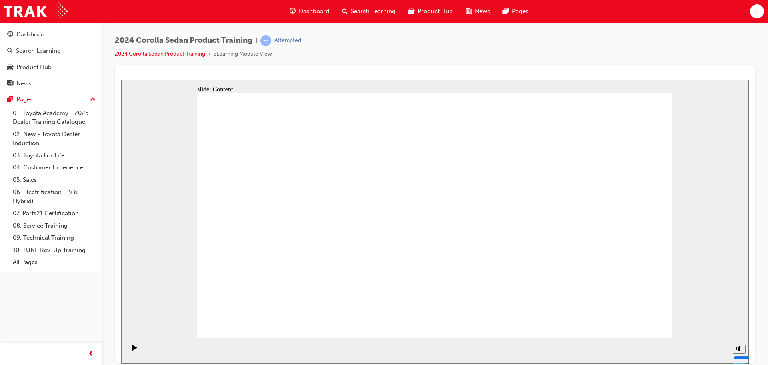
drag, startPoint x: 462, startPoint y: 174, endPoint x: 473, endPoint y: 166, distance: 12.9
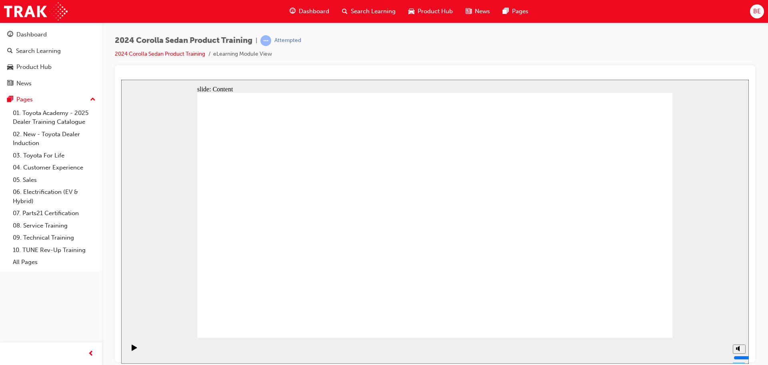
drag, startPoint x: 276, startPoint y: 176, endPoint x: 318, endPoint y: 181, distance: 42.2
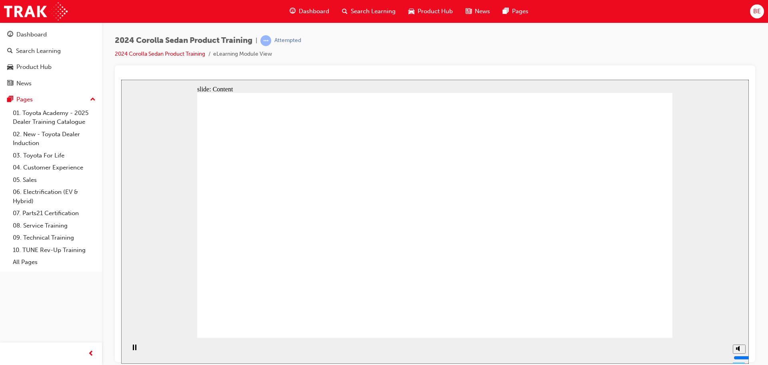
drag, startPoint x: 315, startPoint y: 212, endPoint x: 279, endPoint y: 234, distance: 42.7
drag, startPoint x: 272, startPoint y: 240, endPoint x: 331, endPoint y: 248, distance: 59.3
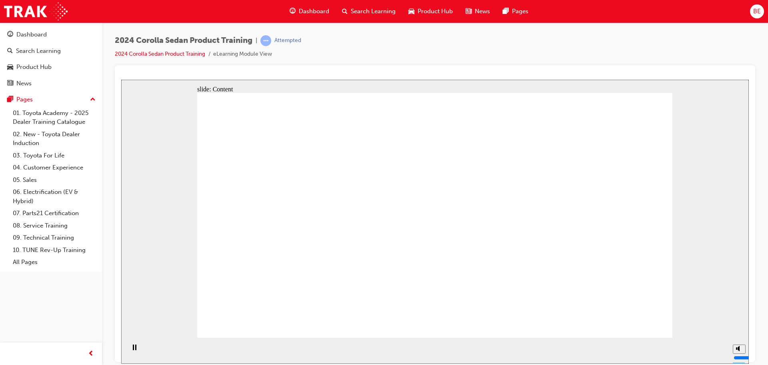
drag, startPoint x: 316, startPoint y: 243, endPoint x: 407, endPoint y: 238, distance: 91.4
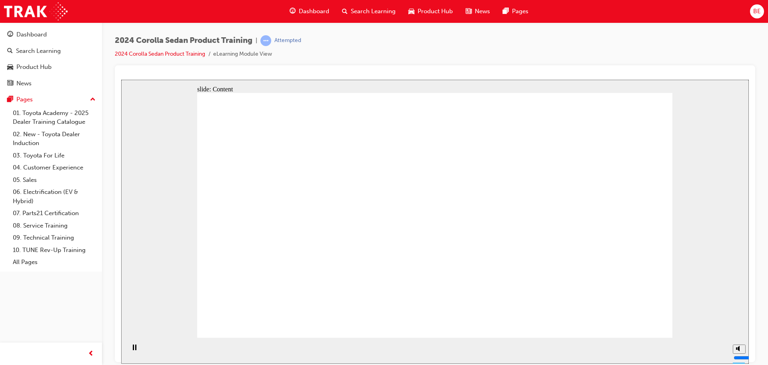
drag, startPoint x: 486, startPoint y: 235, endPoint x: 480, endPoint y: 235, distance: 6.0
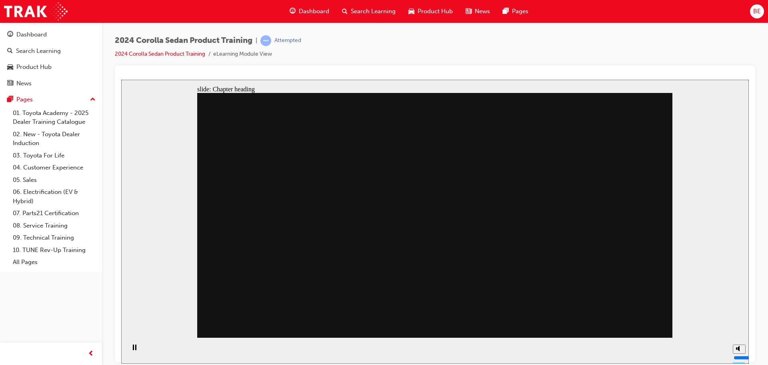
drag, startPoint x: 433, startPoint y: 171, endPoint x: 349, endPoint y: 242, distance: 109.9
drag, startPoint x: 346, startPoint y: 247, endPoint x: 403, endPoint y: 248, distance: 57.2
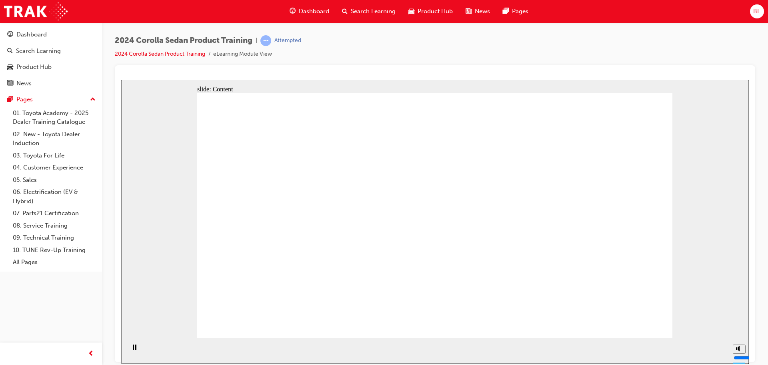
drag, startPoint x: 437, startPoint y: 110, endPoint x: 465, endPoint y: 110, distance: 28.8
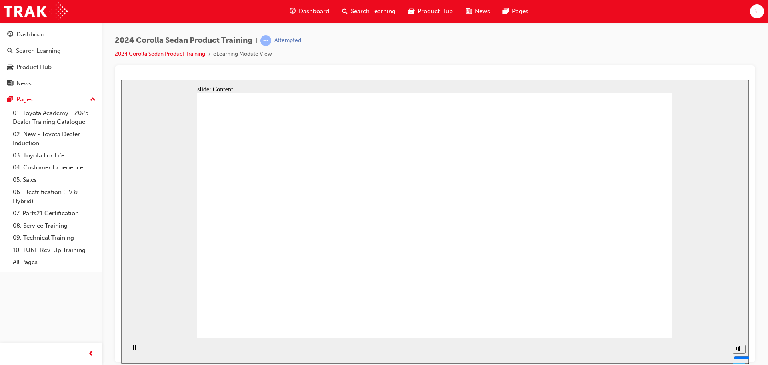
drag, startPoint x: 345, startPoint y: 252, endPoint x: 343, endPoint y: 218, distance: 33.7
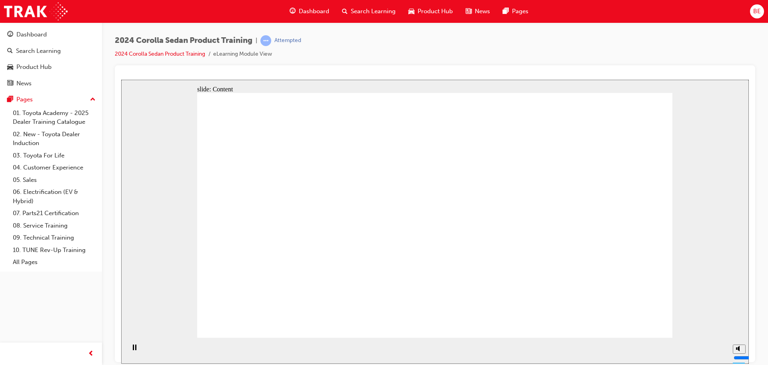
drag, startPoint x: 280, startPoint y: 198, endPoint x: 280, endPoint y: 202, distance: 4.8
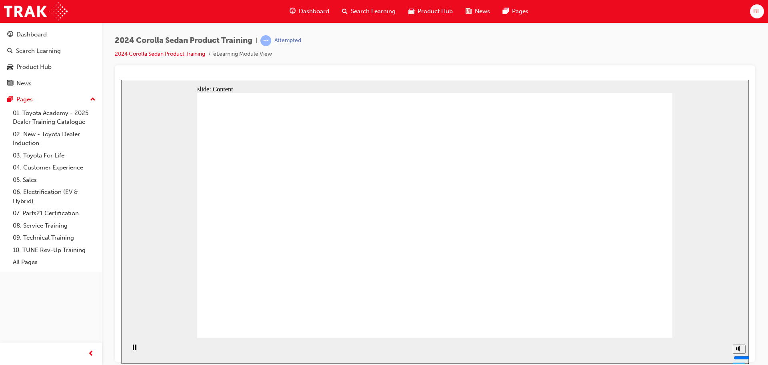
drag, startPoint x: 402, startPoint y: 240, endPoint x: 409, endPoint y: 200, distance: 41.3
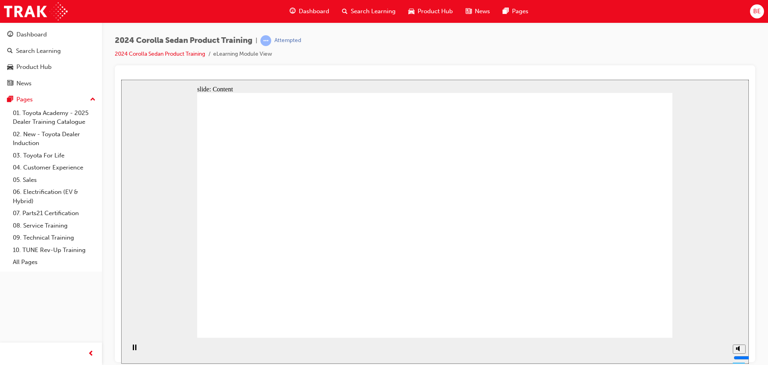
click at [356, 78] on div at bounding box center [435, 76] width 628 height 8
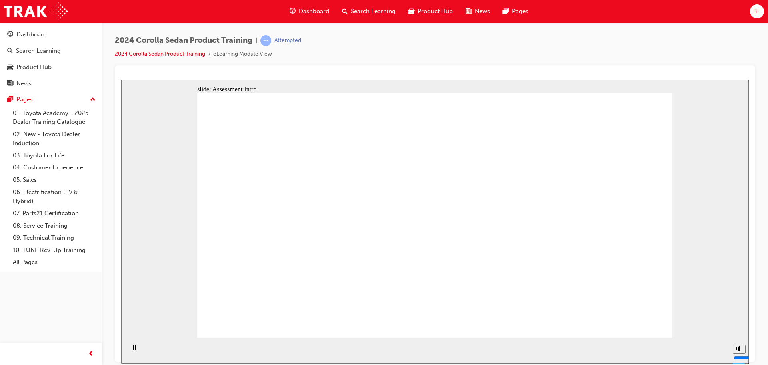
radio input "true"
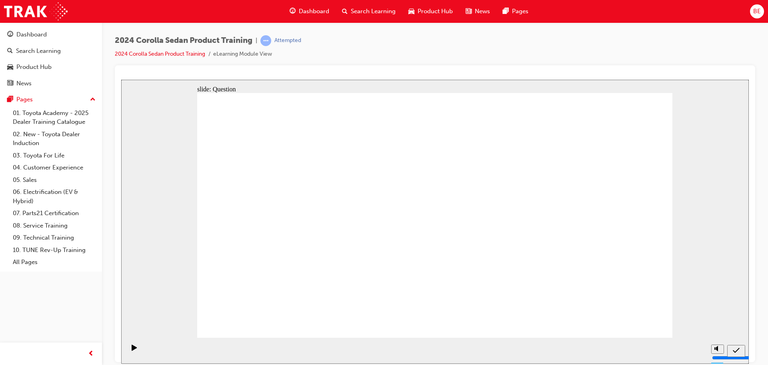
radio input "true"
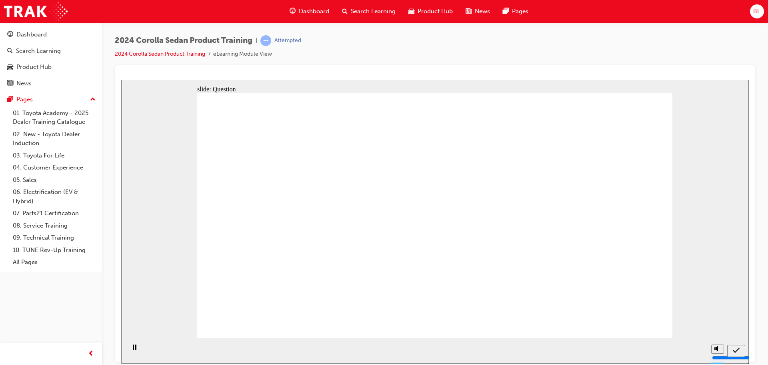
radio input "true"
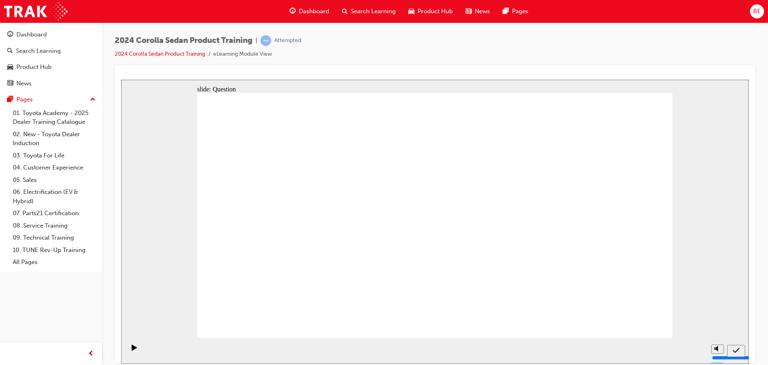
radio input "true"
drag, startPoint x: 467, startPoint y: 214, endPoint x: 312, endPoint y: 290, distance: 172.3
drag, startPoint x: 571, startPoint y: 201, endPoint x: 409, endPoint y: 273, distance: 177.5
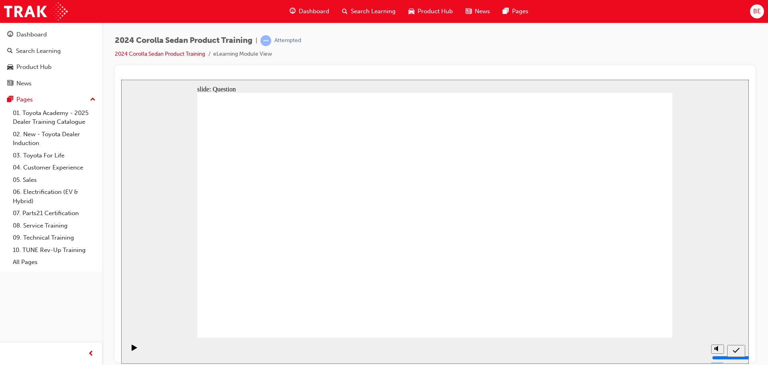
drag, startPoint x: 383, startPoint y: 211, endPoint x: 466, endPoint y: 283, distance: 110.0
drag, startPoint x: 305, startPoint y: 211, endPoint x: 545, endPoint y: 284, distance: 250.0
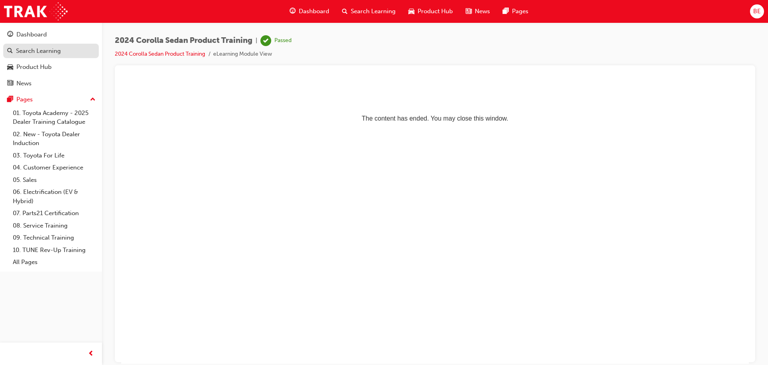
click at [35, 50] on div "Search Learning" at bounding box center [38, 50] width 45 height 9
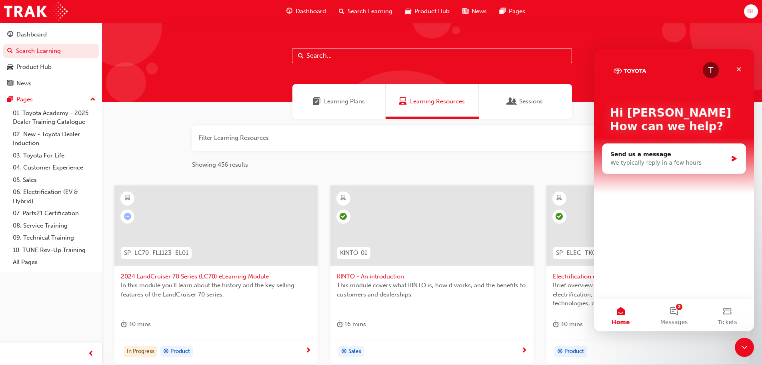
click at [237, 230] on div at bounding box center [215, 225] width 203 height 80
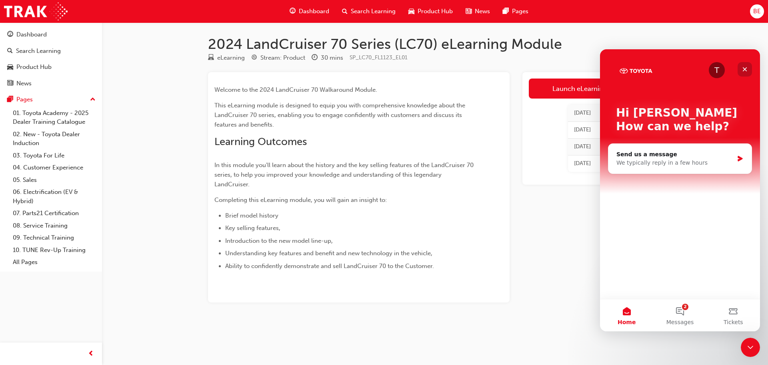
click at [744, 69] on icon "Close" at bounding box center [745, 69] width 6 height 6
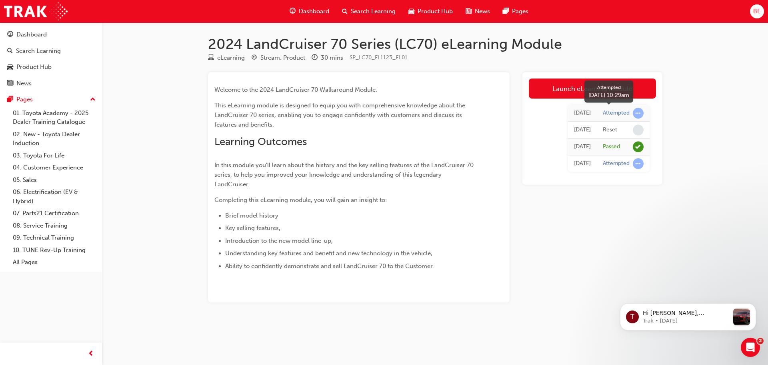
click at [619, 116] on div "Attempted" at bounding box center [616, 113] width 27 height 8
click at [288, 120] on p "This eLearning module is designed to equip you with comprehensive knowledge abo…" at bounding box center [344, 114] width 260 height 29
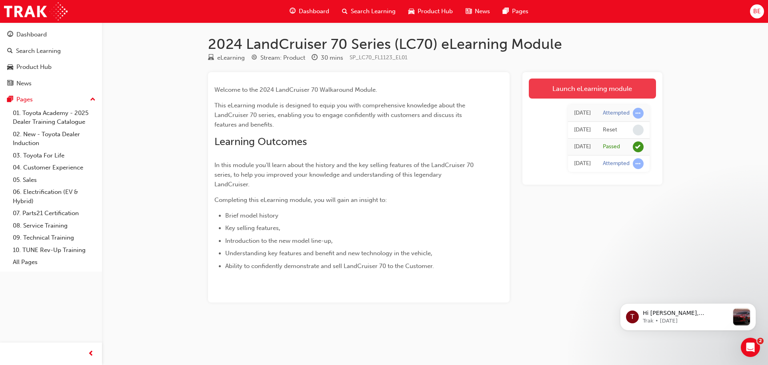
click at [585, 88] on link "Launch eLearning module" at bounding box center [592, 88] width 127 height 20
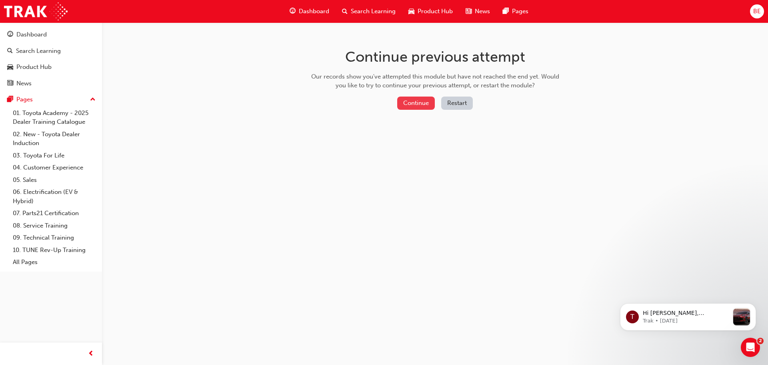
click at [421, 104] on button "Continue" at bounding box center [416, 102] width 38 height 13
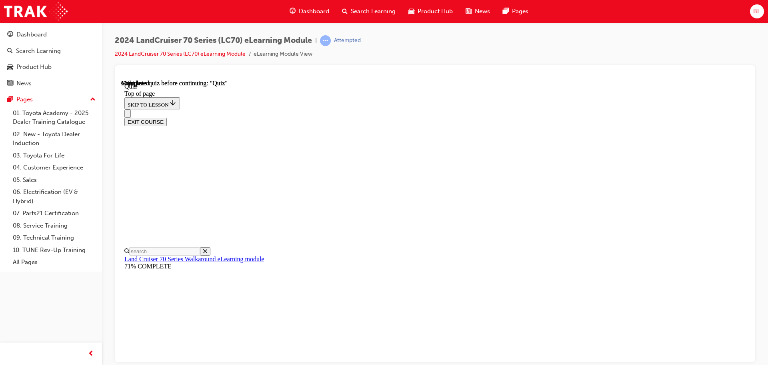
scroll to position [151, 0]
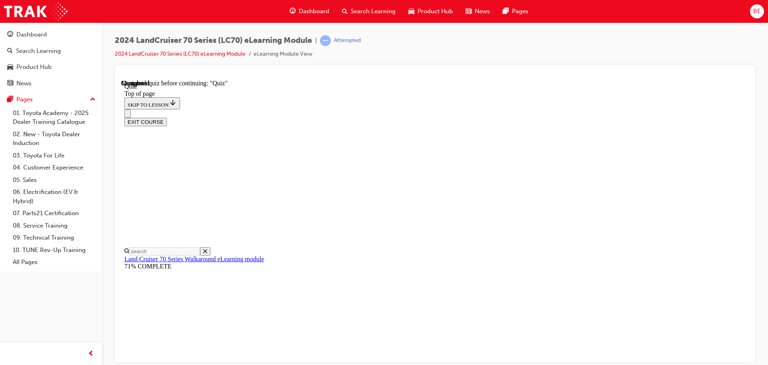
drag, startPoint x: 363, startPoint y: 280, endPoint x: 367, endPoint y: 296, distance: 16.1
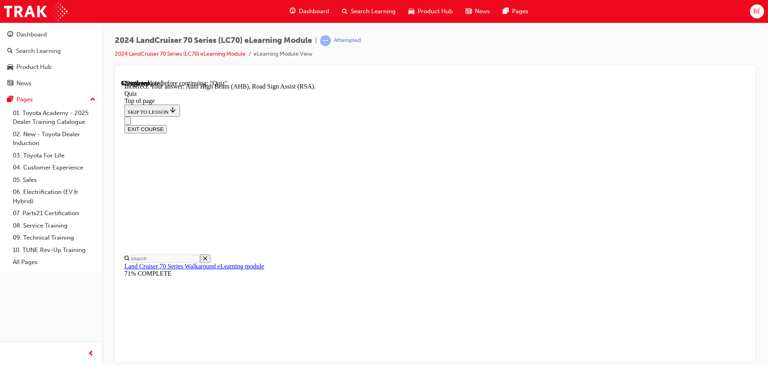
scroll to position [207, 0]
drag, startPoint x: 486, startPoint y: 327, endPoint x: 483, endPoint y: 318, distance: 9.9
click at [439, 71] on div at bounding box center [435, 213] width 641 height 297
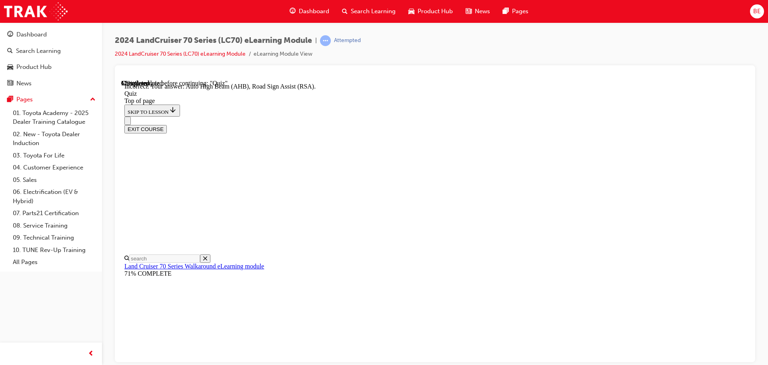
click at [448, 64] on div "2024 LandCruiser 70 Series (LC70) eLearning Module | Attempted 2024 LandCruiser…" at bounding box center [435, 50] width 641 height 30
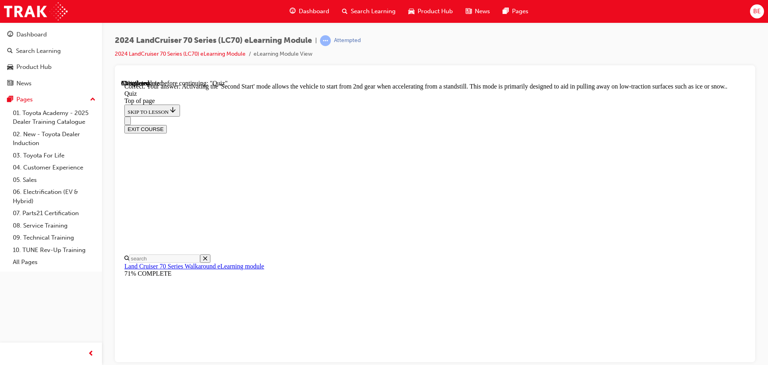
scroll to position [209, 0]
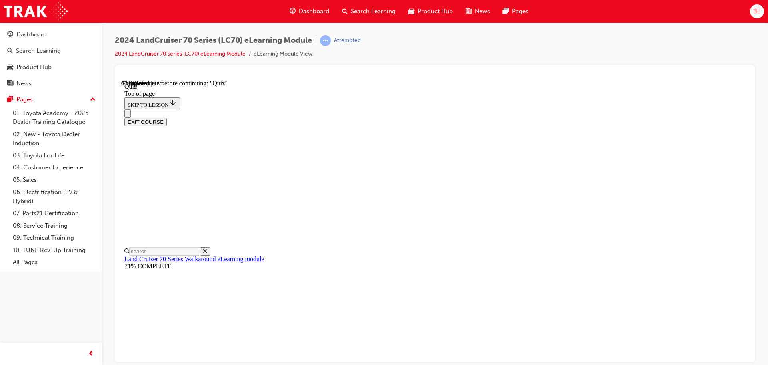
scroll to position [131, 0]
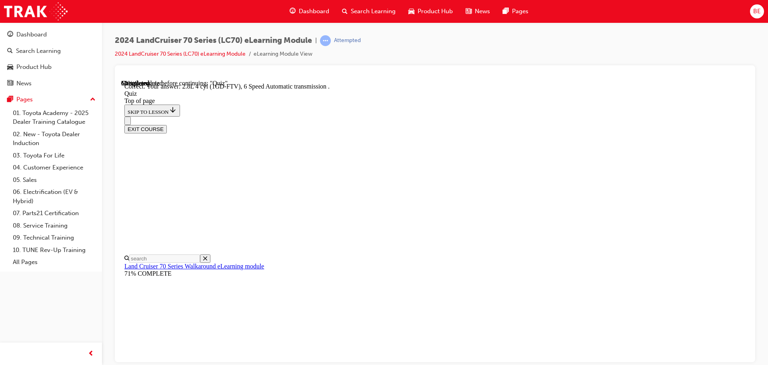
scroll to position [156, 0]
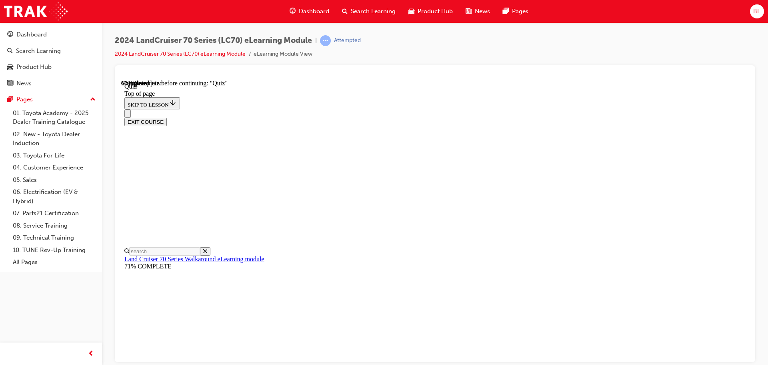
scroll to position [104, 0]
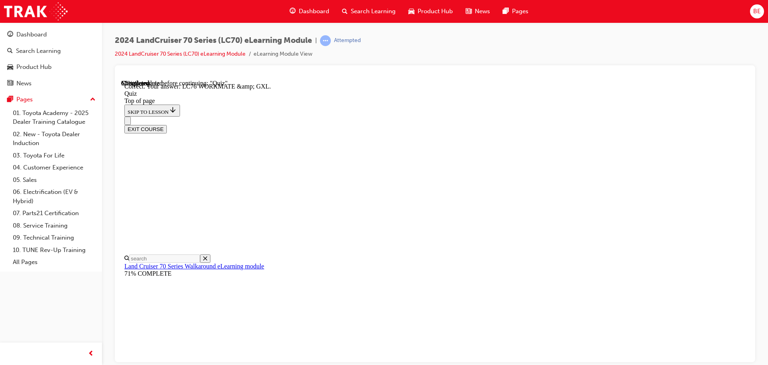
scroll to position [162, 0]
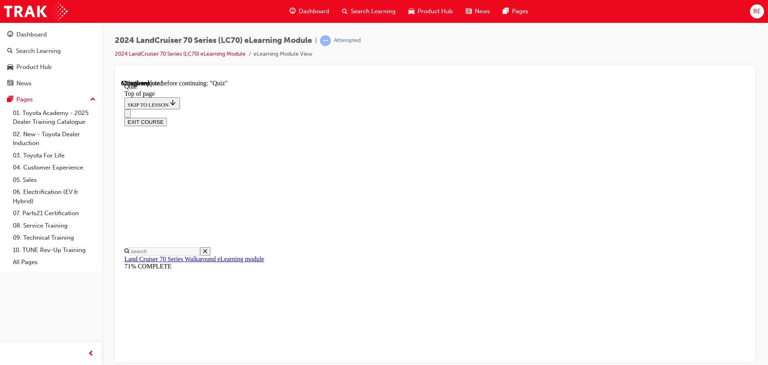
scroll to position [104, 0]
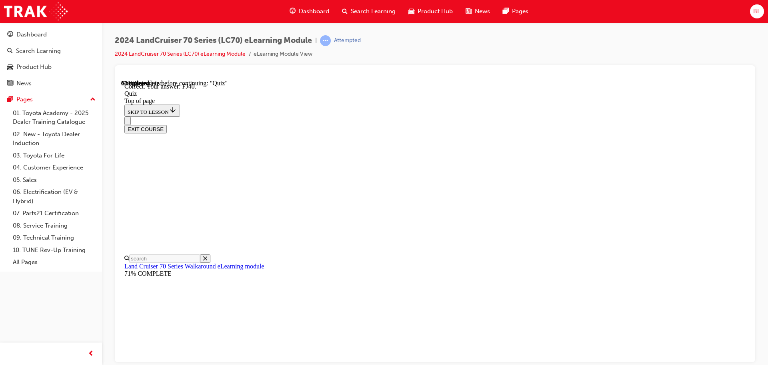
scroll to position [176, 0]
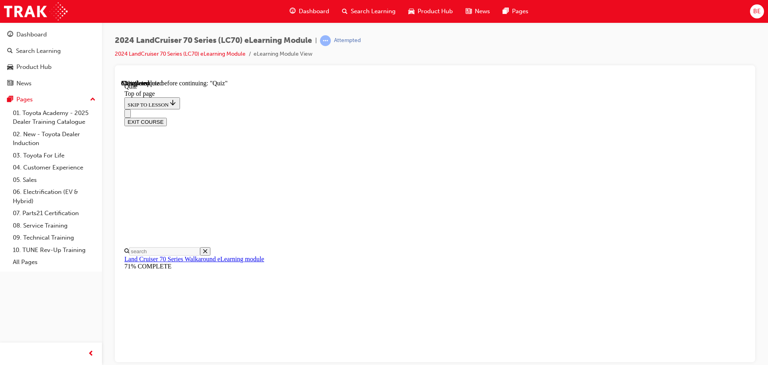
scroll to position [104, 0]
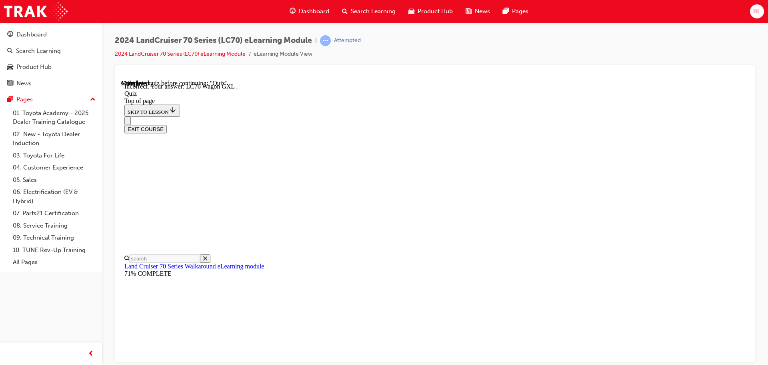
scroll to position [207, 0]
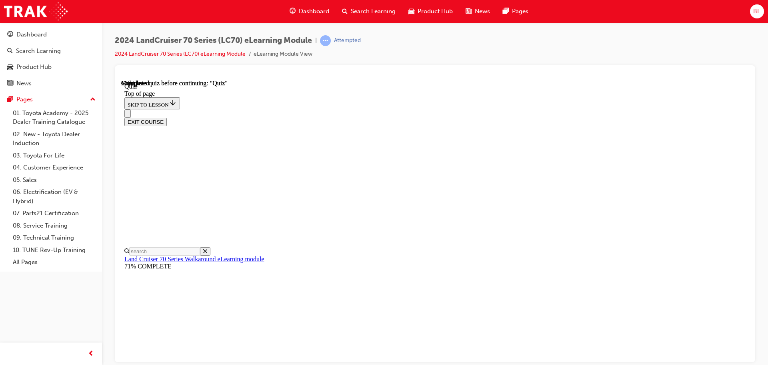
scroll to position [151, 0]
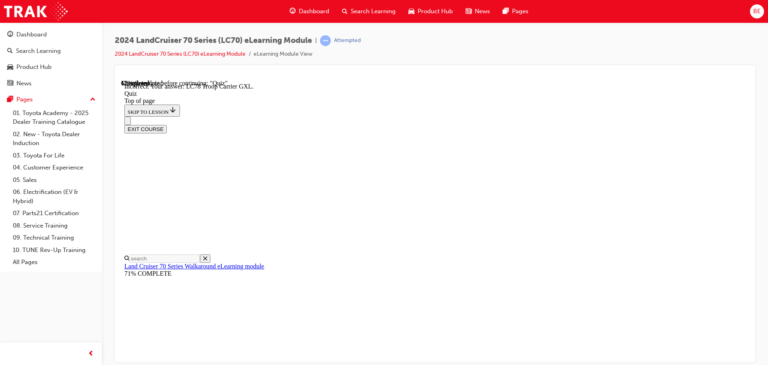
scroll to position [127, 0]
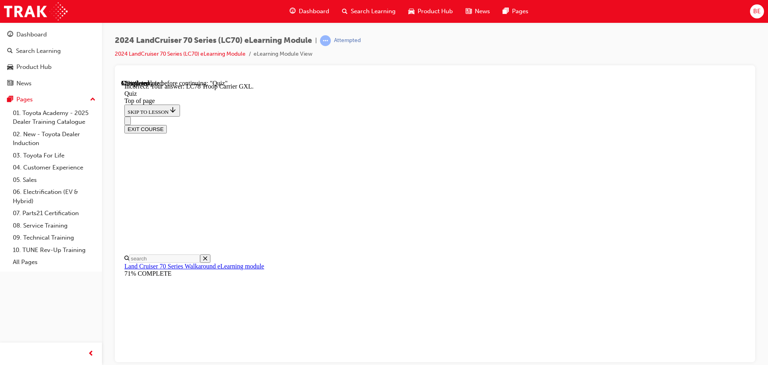
scroll to position [104, 0]
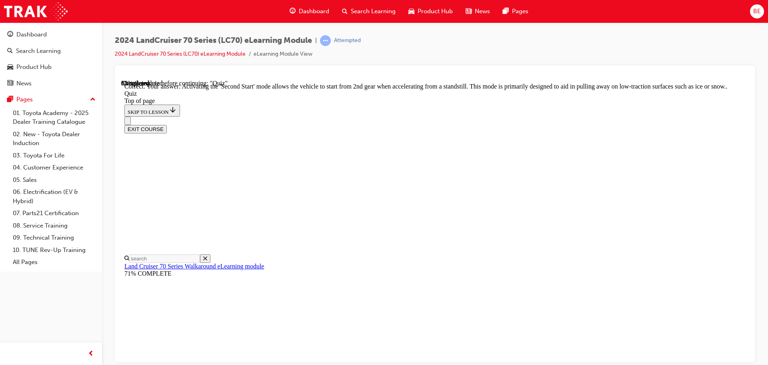
scroll to position [209, 0]
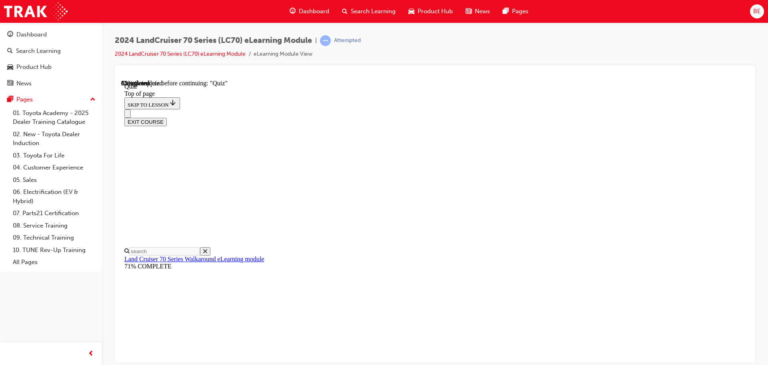
scroll to position [104, 0]
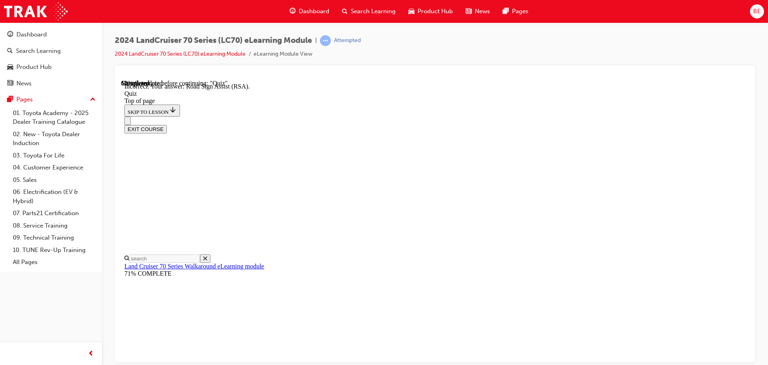
scroll to position [207, 0]
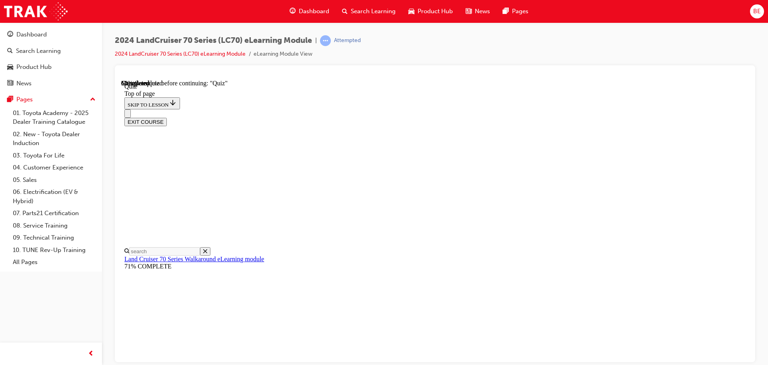
scroll to position [104, 0]
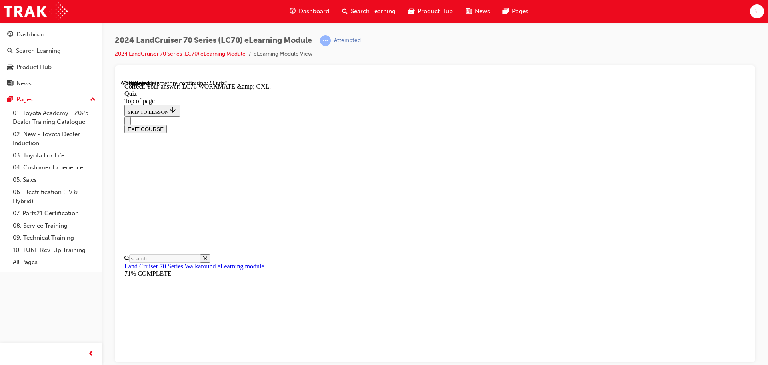
scroll to position [162, 0]
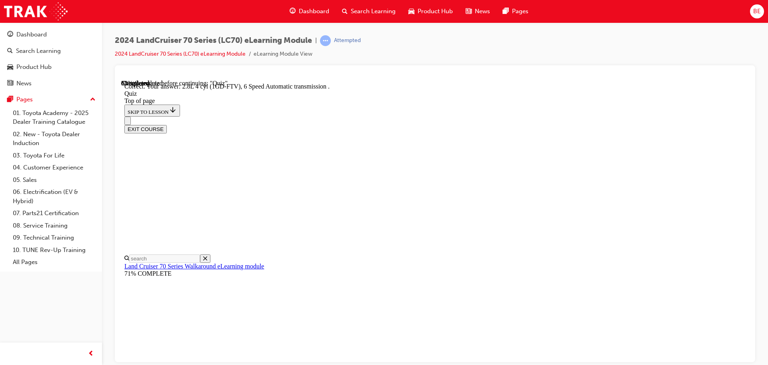
scroll to position [156, 0]
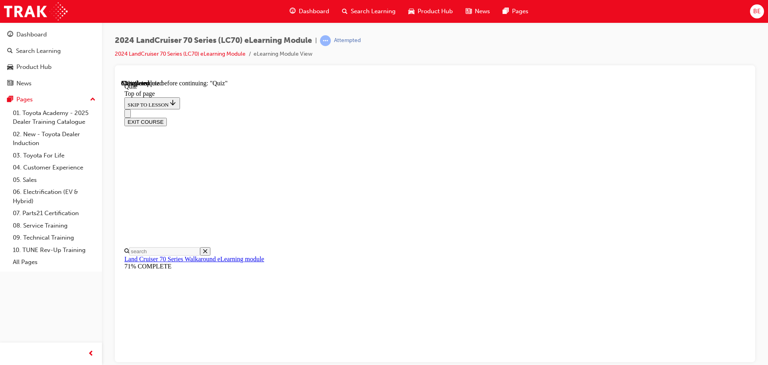
scroll to position [24, 0]
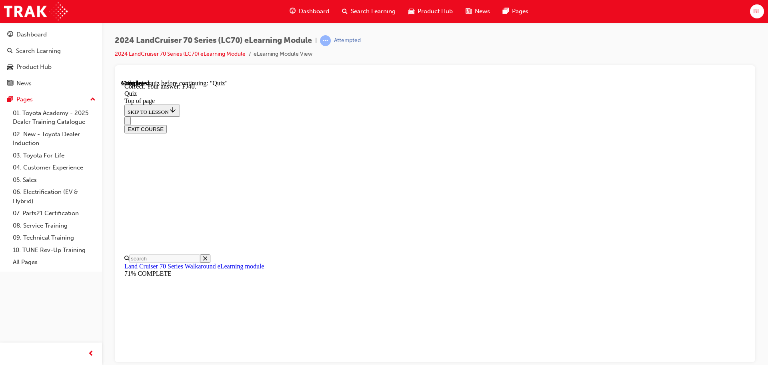
scroll to position [176, 0]
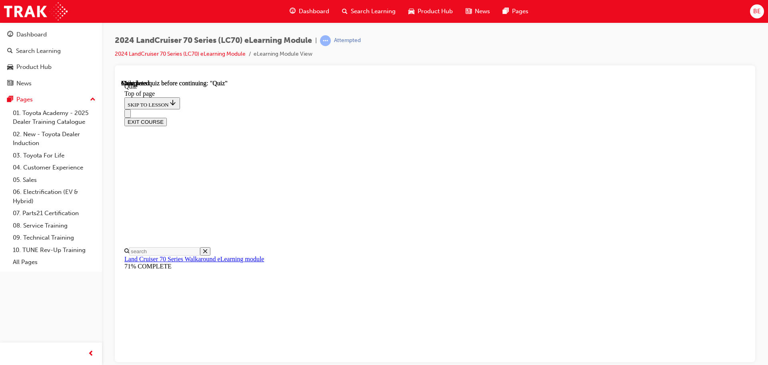
scroll to position [151, 0]
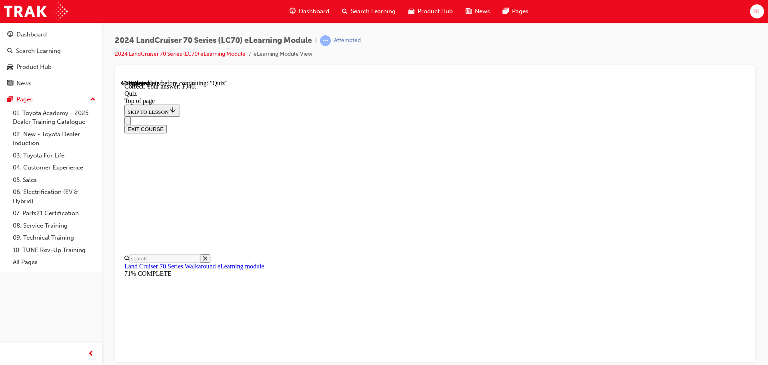
scroll to position [176, 0]
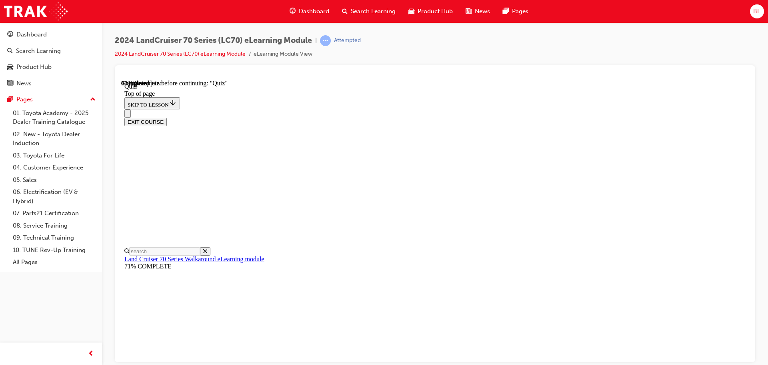
scroll to position [104, 0]
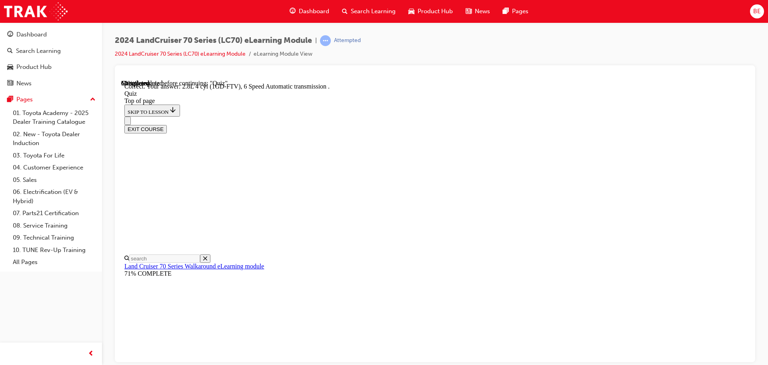
scroll to position [156, 0]
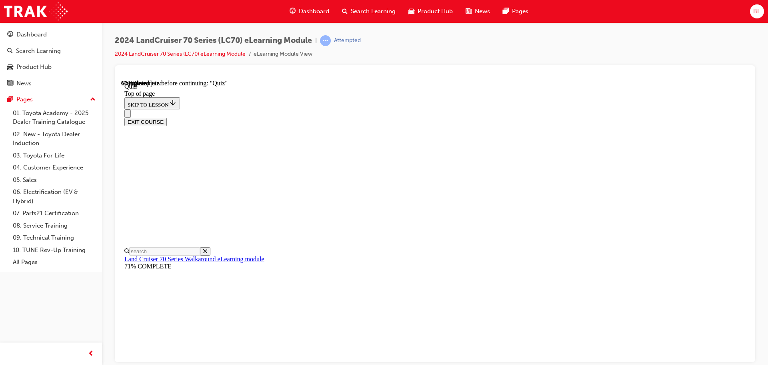
scroll to position [175, 0]
drag, startPoint x: 365, startPoint y: 148, endPoint x: 378, endPoint y: 157, distance: 15.4
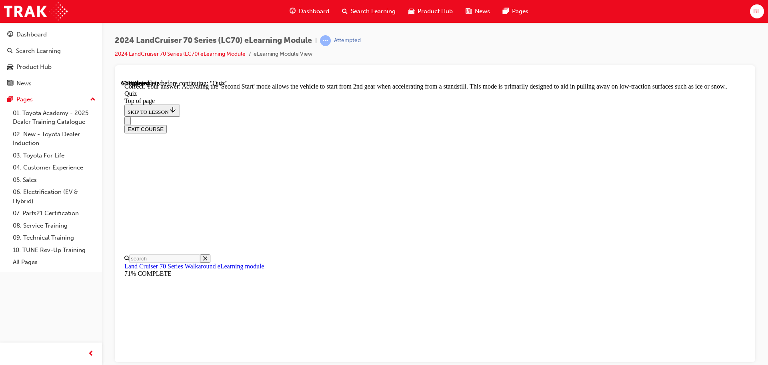
scroll to position [209, 0]
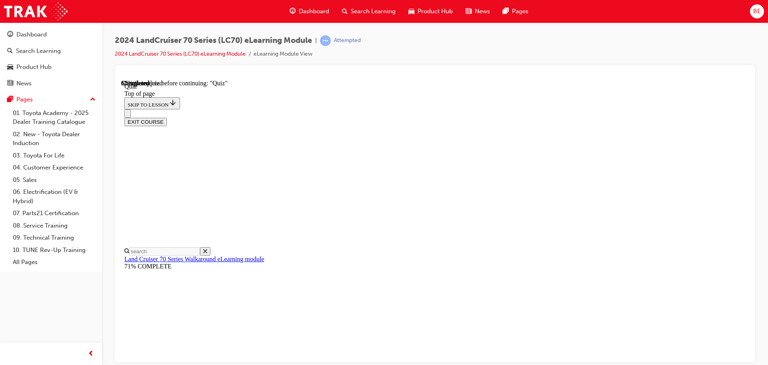
scroll to position [142, 0]
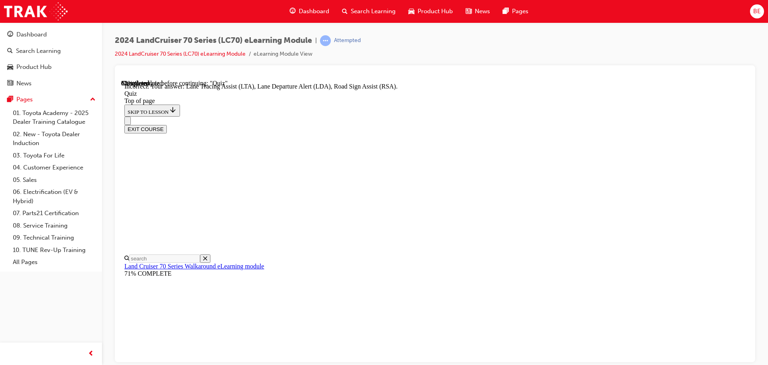
scroll to position [127, 0]
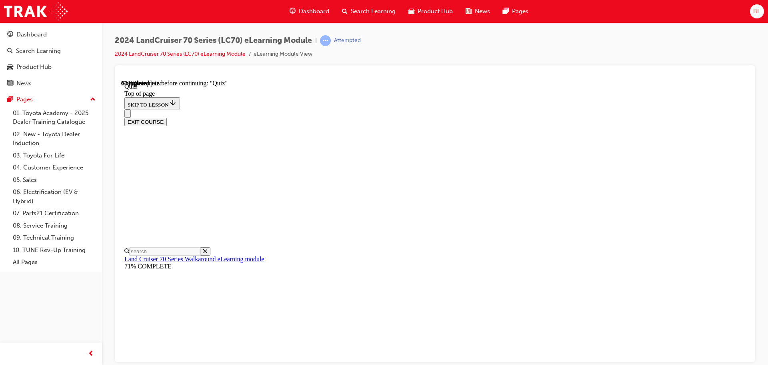
scroll to position [136, 0]
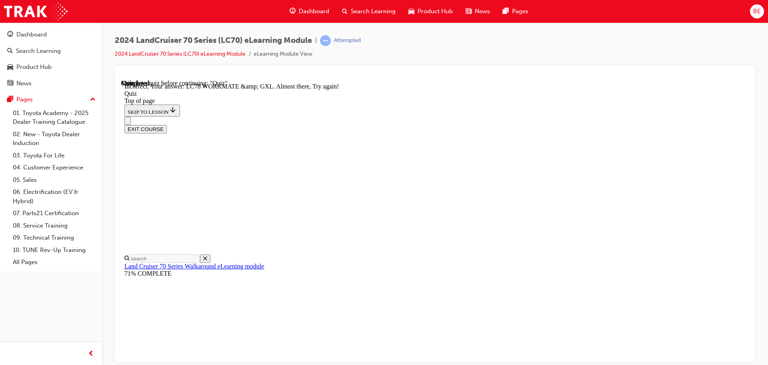
scroll to position [203, 0]
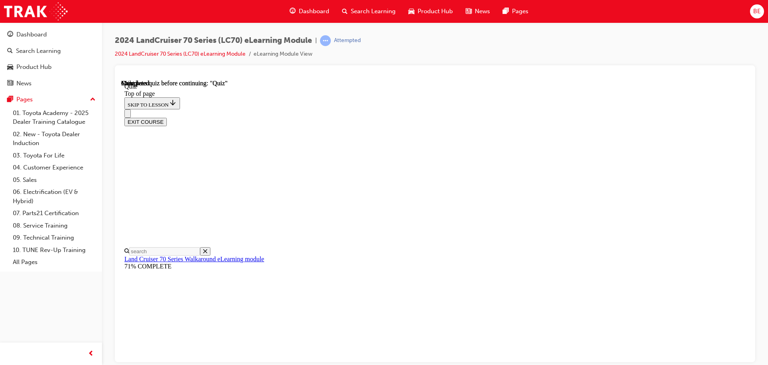
scroll to position [151, 0]
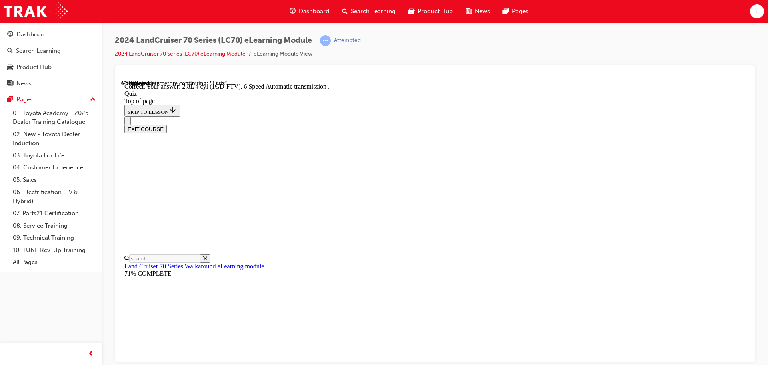
scroll to position [156, 0]
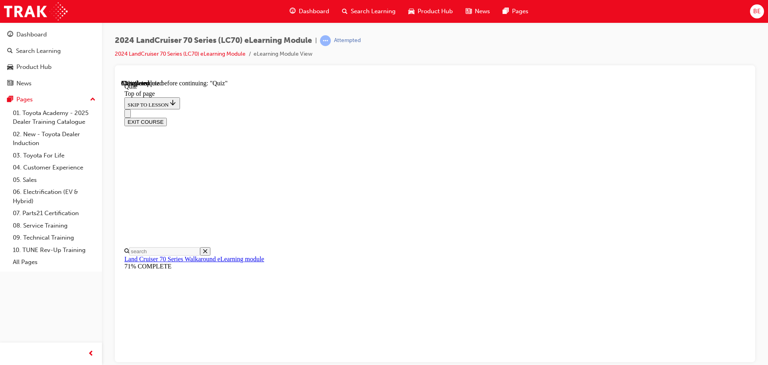
scroll to position [104, 0]
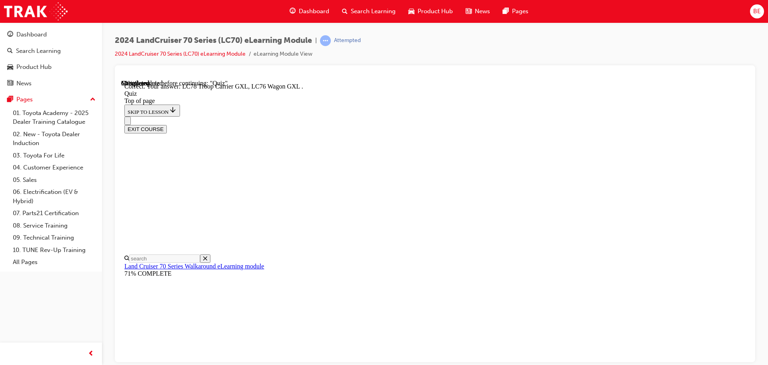
scroll to position [207, 0]
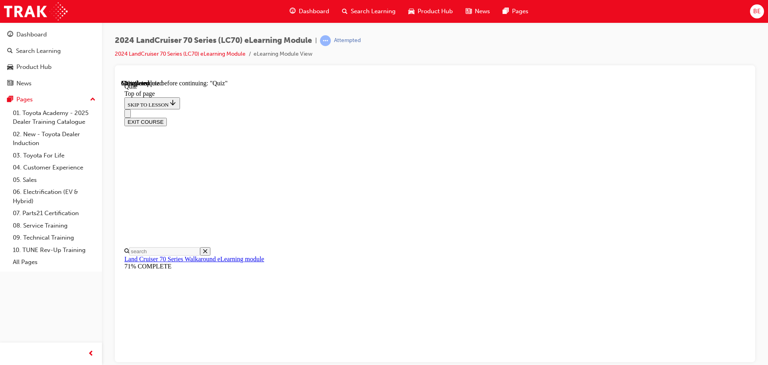
scroll to position [104, 0]
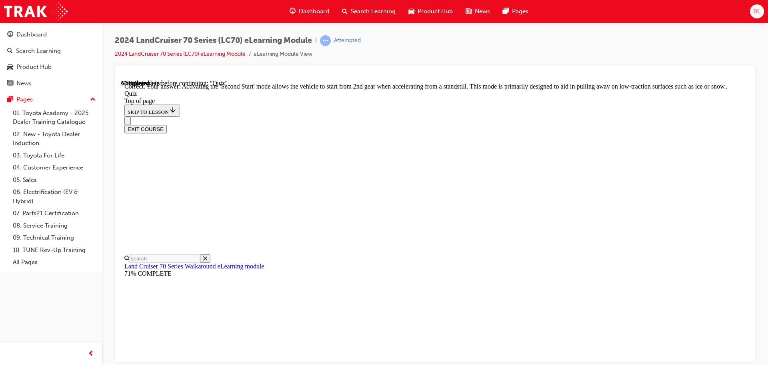
scroll to position [209, 0]
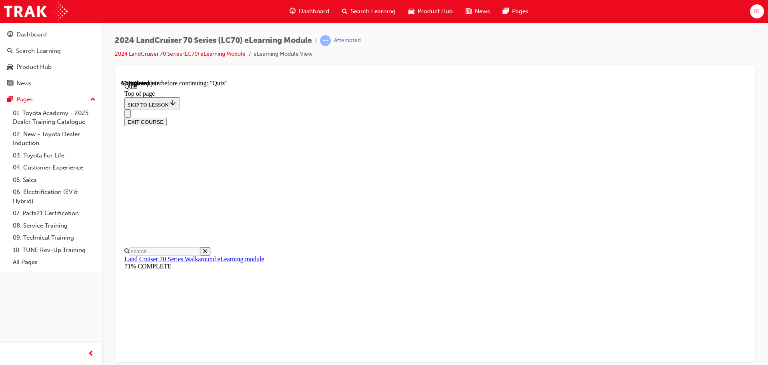
scroll to position [104, 0]
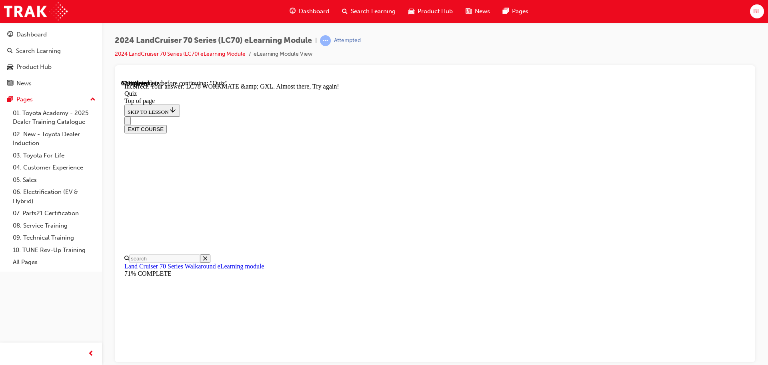
scroll to position [203, 0]
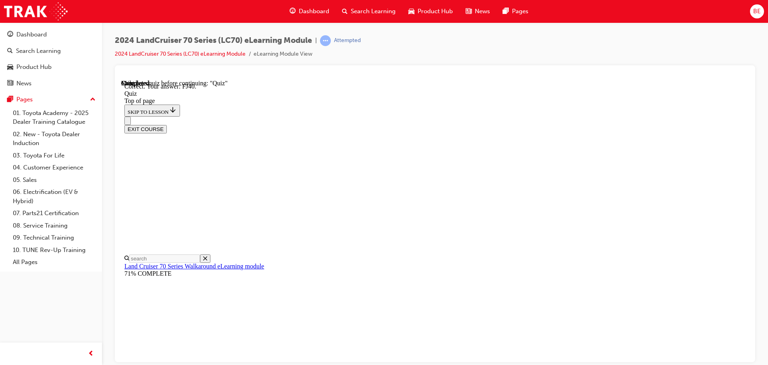
scroll to position [176, 0]
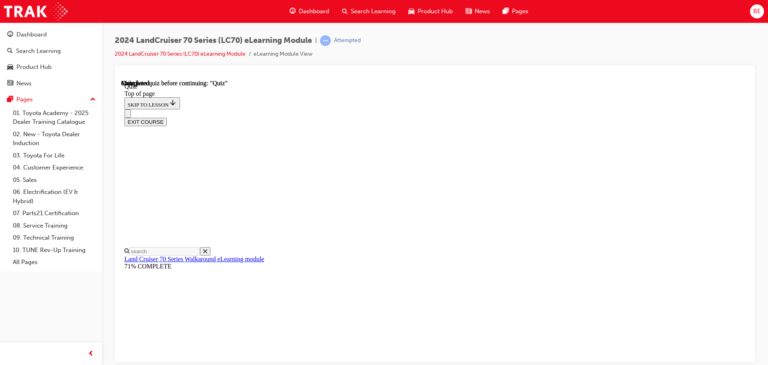
scroll to position [151, 0]
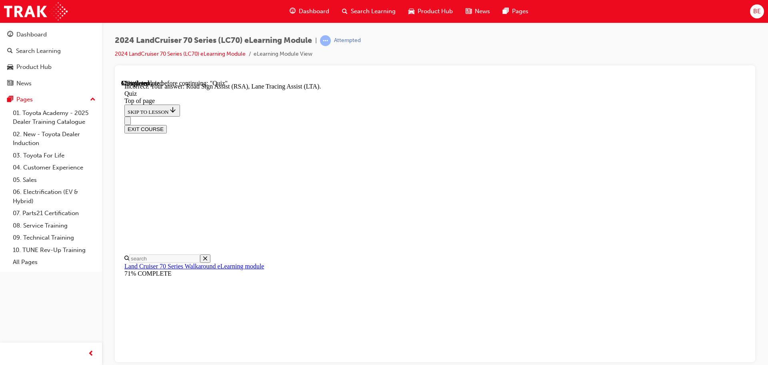
scroll to position [207, 0]
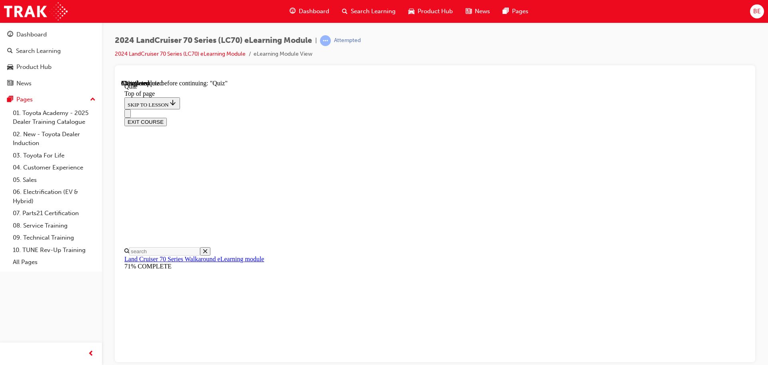
scroll to position [24, 0]
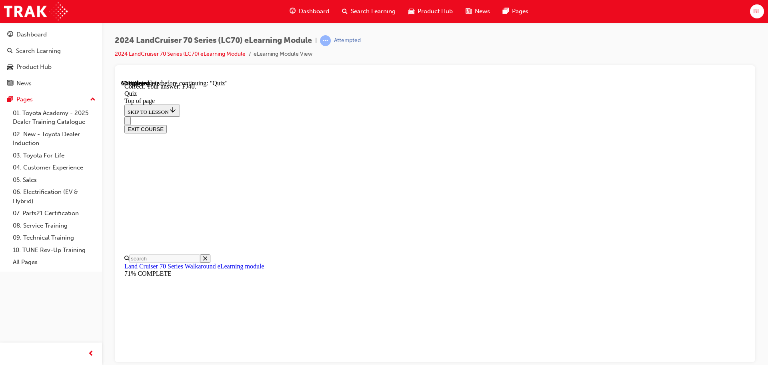
scroll to position [176, 0]
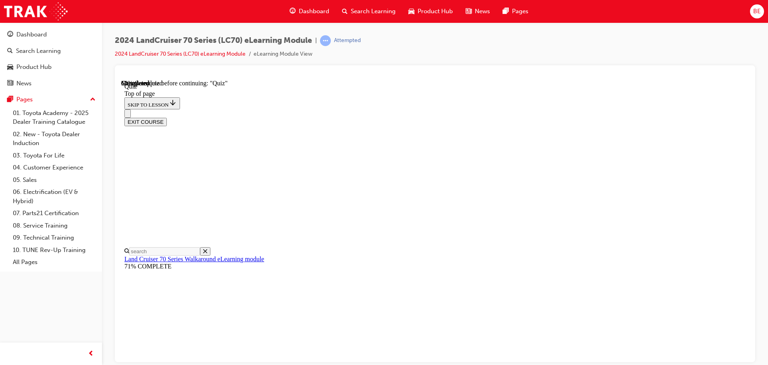
scroll to position [182, 0]
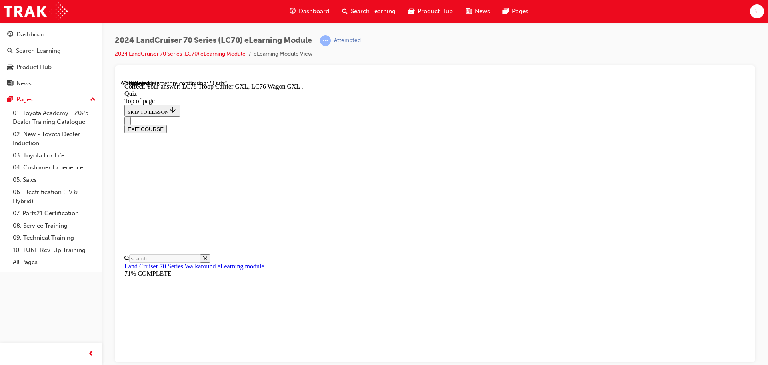
scroll to position [207, 0]
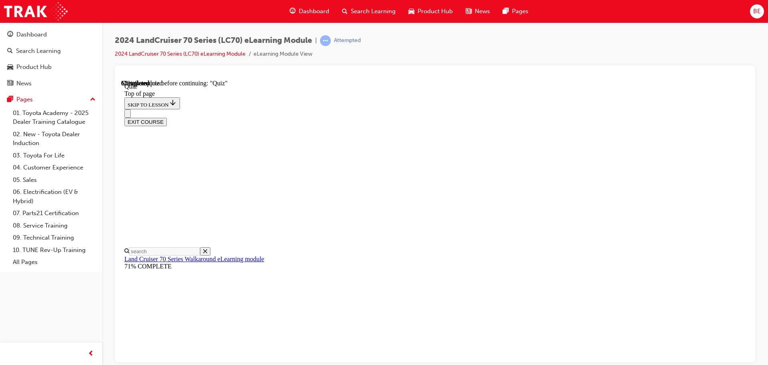
scroll to position [184, 0]
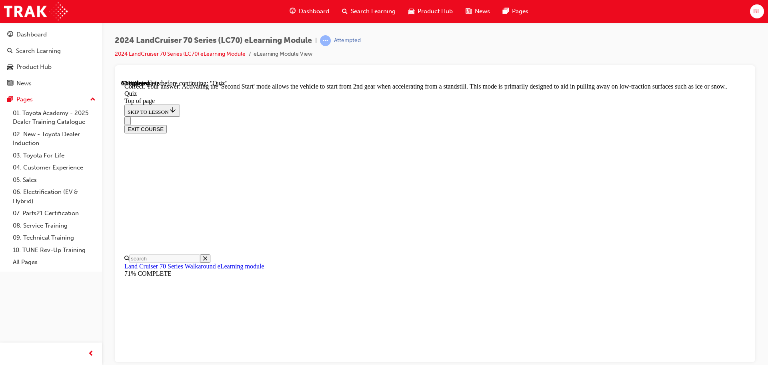
scroll to position [209, 0]
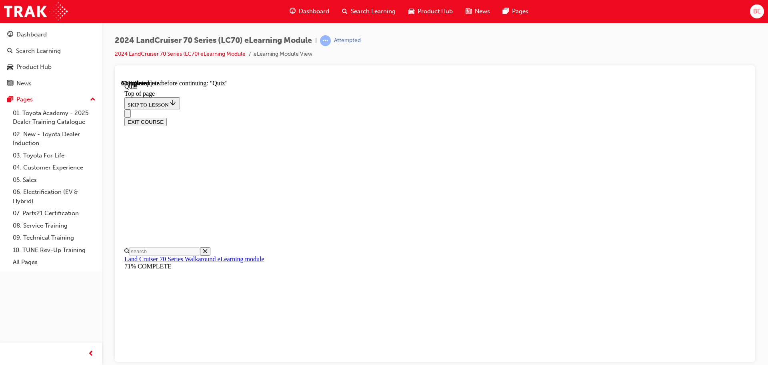
drag, startPoint x: 364, startPoint y: 305, endPoint x: 377, endPoint y: 309, distance: 13.3
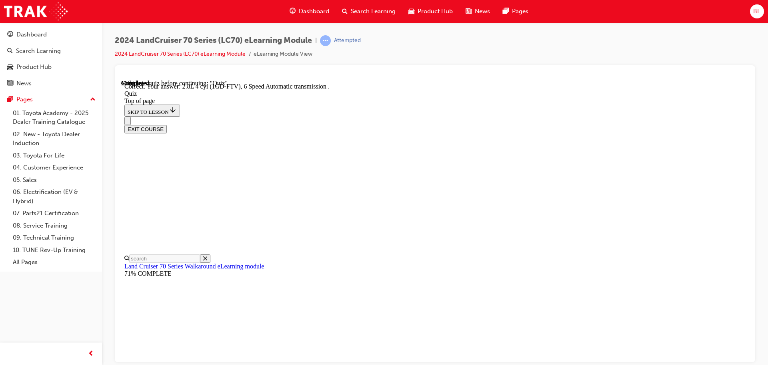
scroll to position [156, 0]
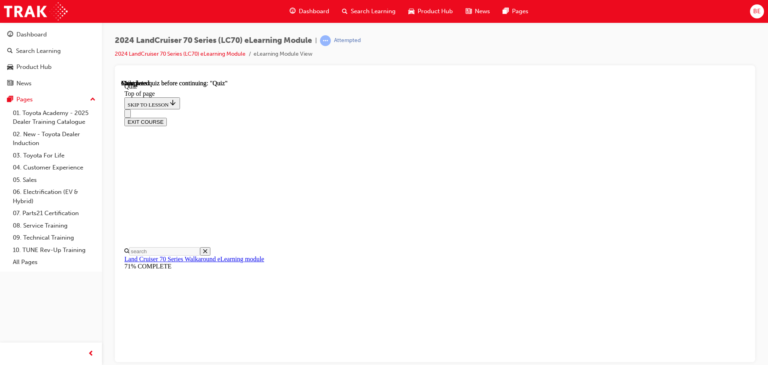
scroll to position [151, 0]
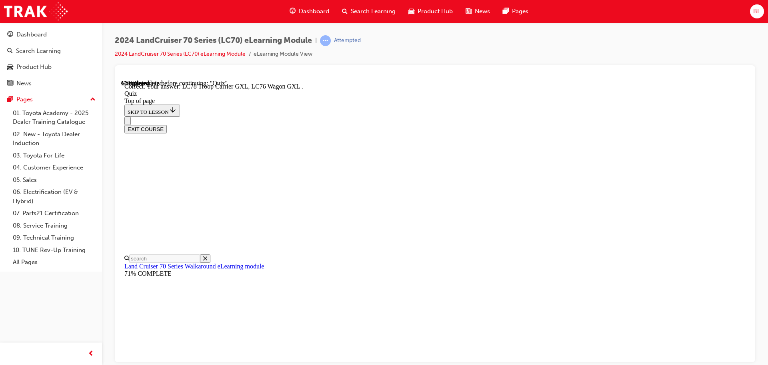
scroll to position [207, 0]
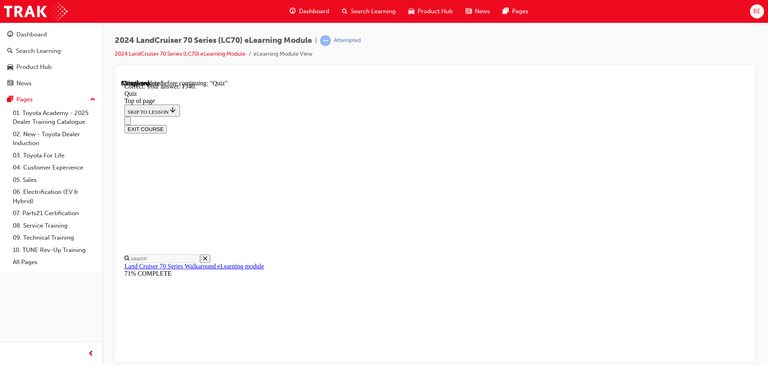
scroll to position [176, 0]
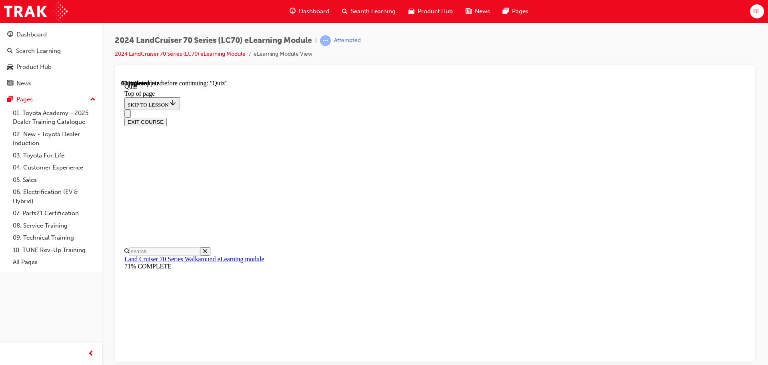
scroll to position [104, 0]
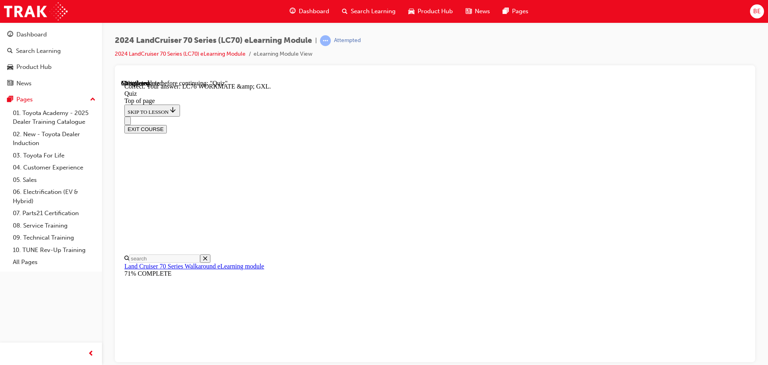
scroll to position [162, 0]
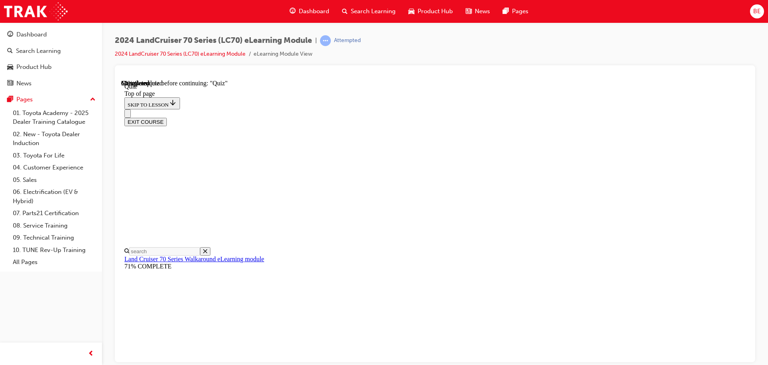
scroll to position [104, 0]
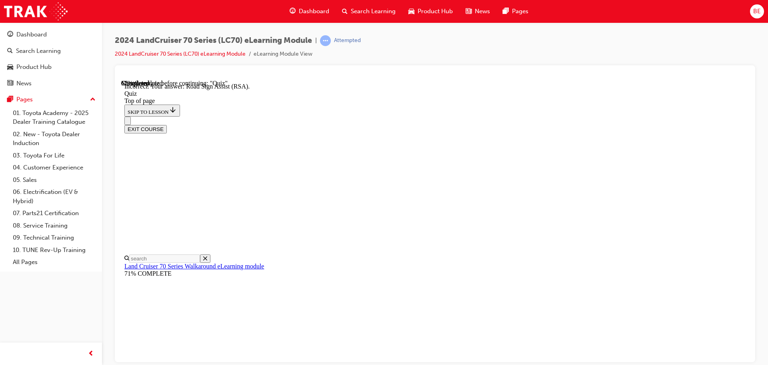
scroll to position [207, 0]
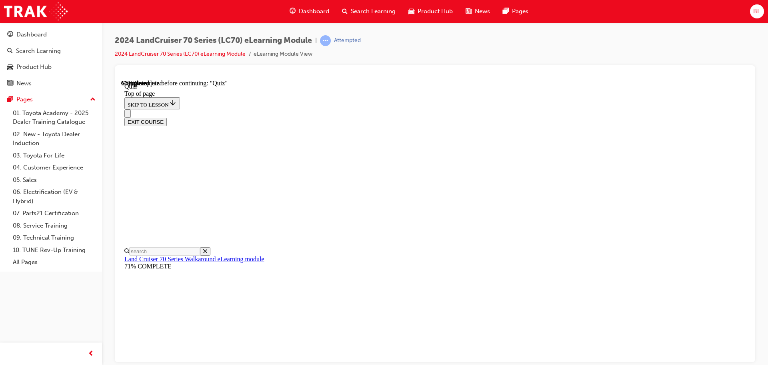
scroll to position [144, 0]
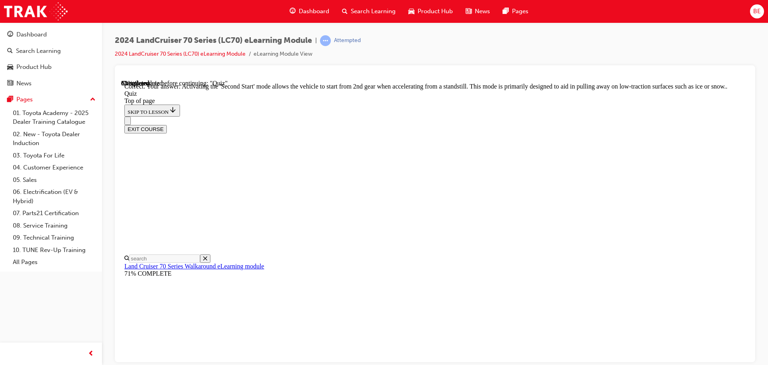
scroll to position [209, 0]
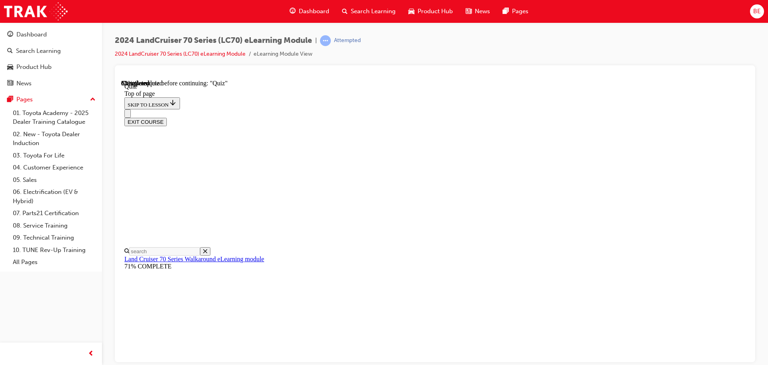
scroll to position [24, 0]
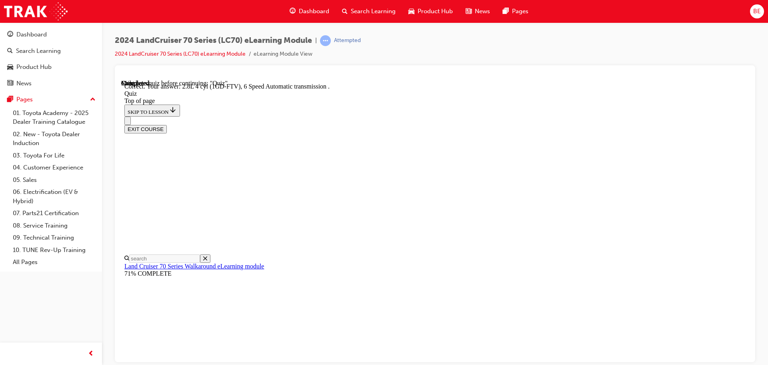
scroll to position [156, 0]
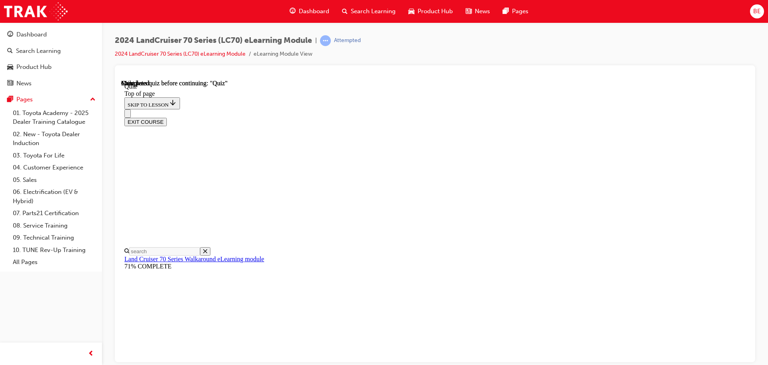
scroll to position [151, 0]
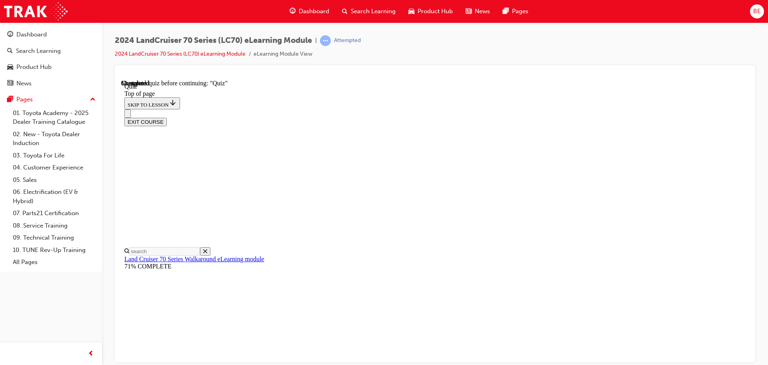
scroll to position [144, 0]
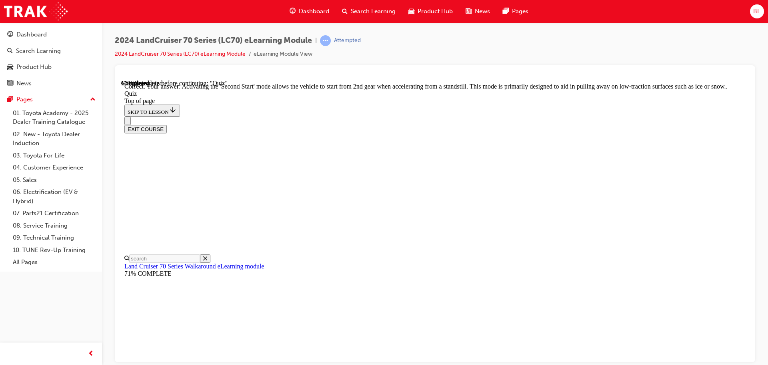
scroll to position [209, 0]
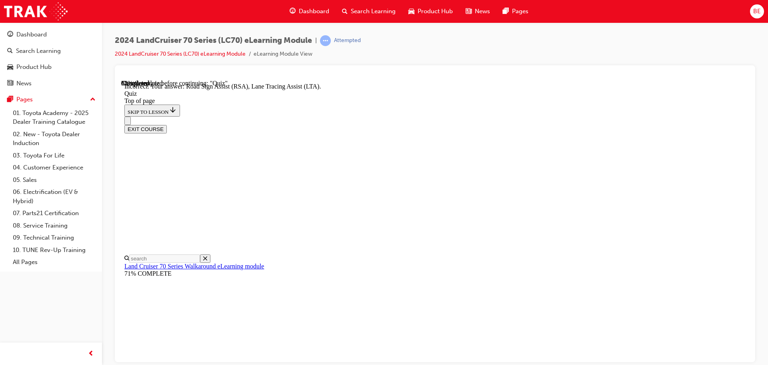
scroll to position [207, 0]
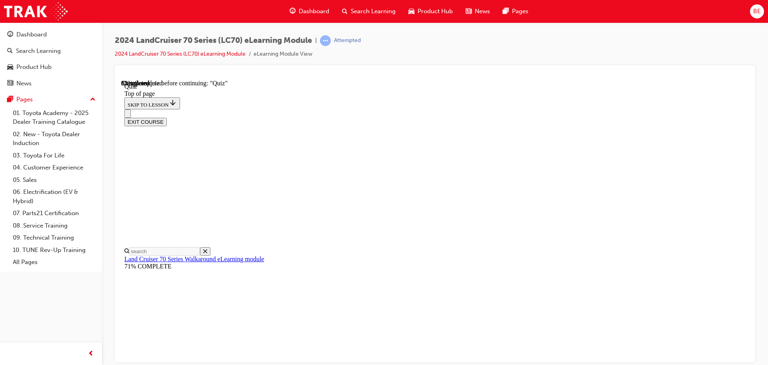
scroll to position [24, 0]
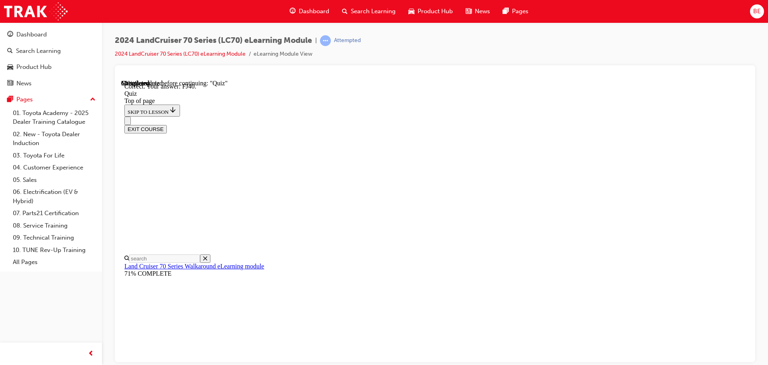
scroll to position [176, 0]
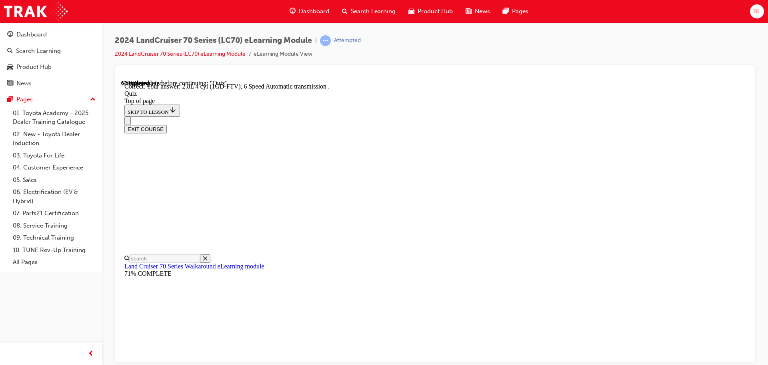
scroll to position [156, 0]
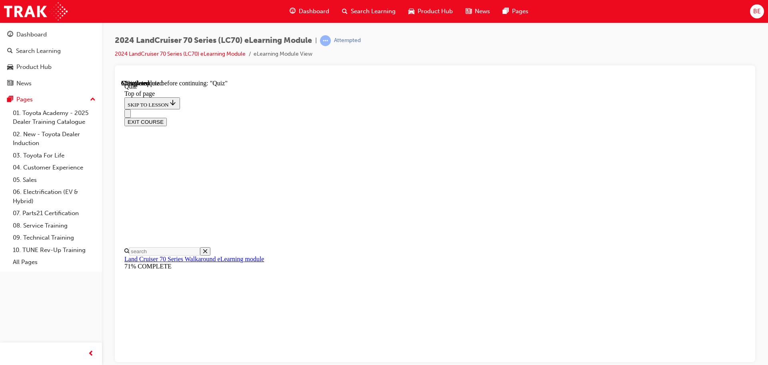
scroll to position [136, 0]
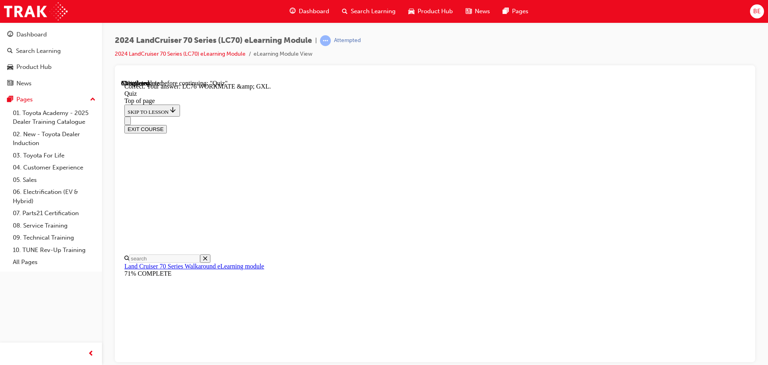
scroll to position [162, 0]
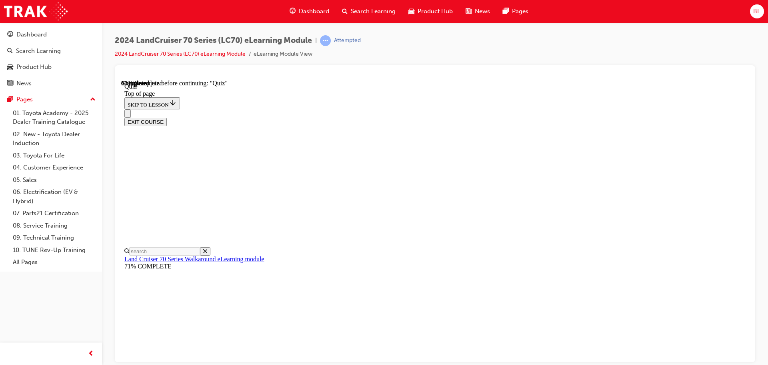
scroll to position [104, 0]
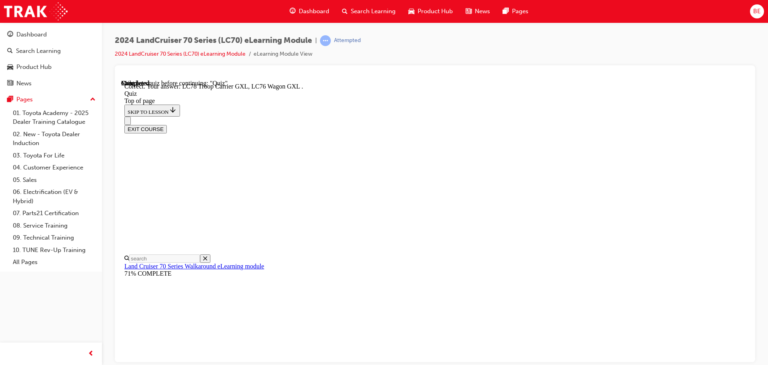
scroll to position [207, 0]
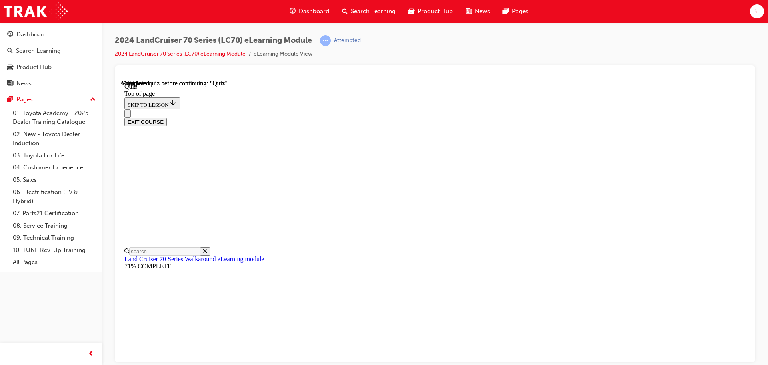
scroll to position [151, 0]
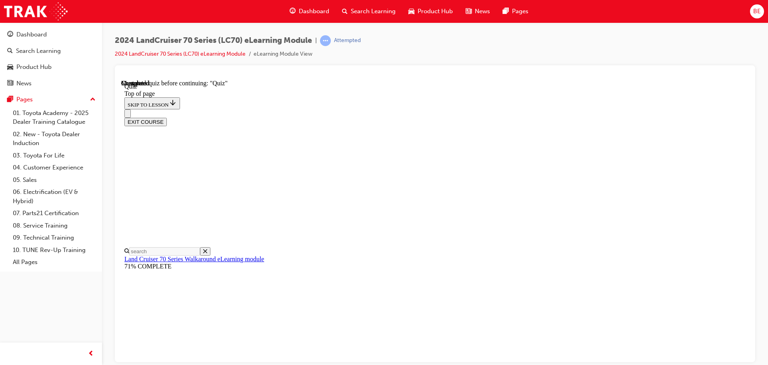
drag, startPoint x: 368, startPoint y: 259, endPoint x: 387, endPoint y: 262, distance: 19.4
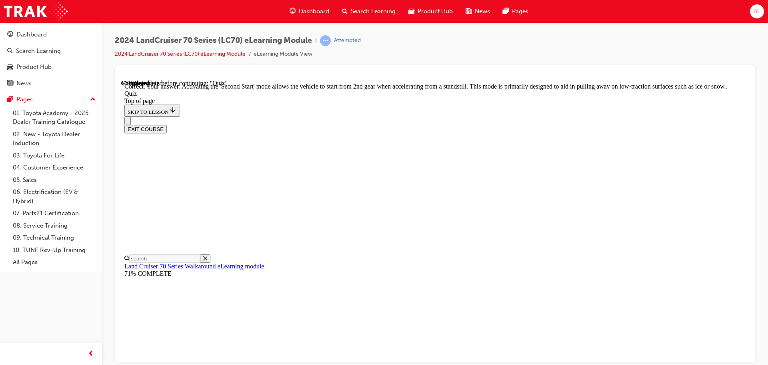
scroll to position [209, 0]
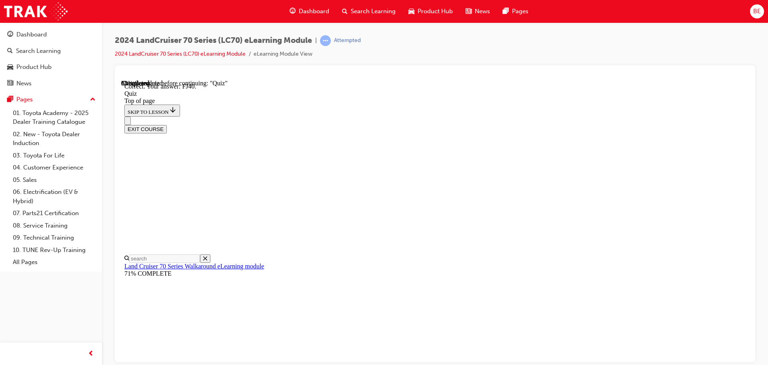
scroll to position [176, 0]
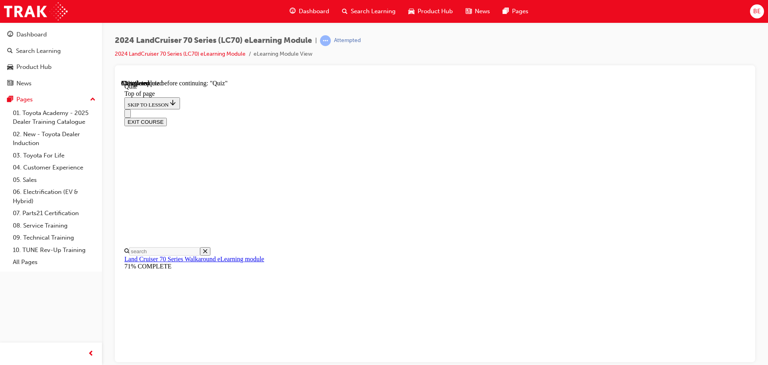
scroll to position [131, 0]
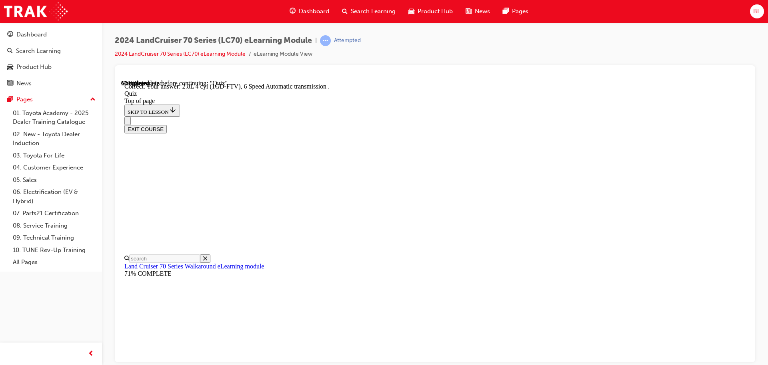
scroll to position [156, 0]
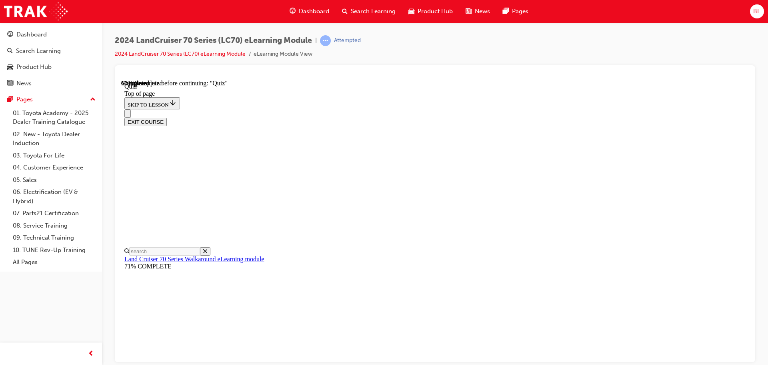
scroll to position [104, 0]
drag, startPoint x: 363, startPoint y: 232, endPoint x: 367, endPoint y: 236, distance: 5.4
drag, startPoint x: 364, startPoint y: 168, endPoint x: 432, endPoint y: 253, distance: 108.7
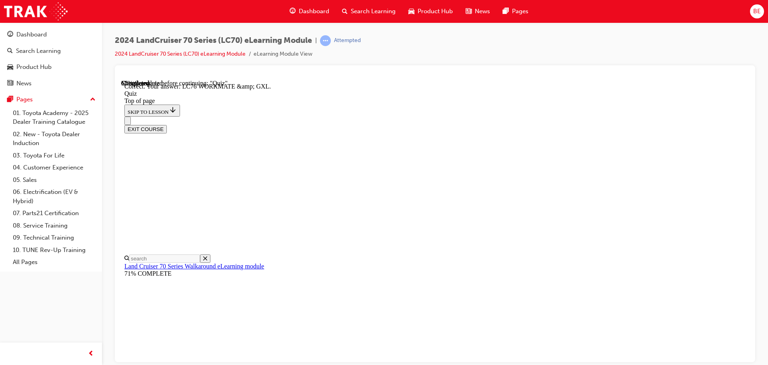
scroll to position [162, 0]
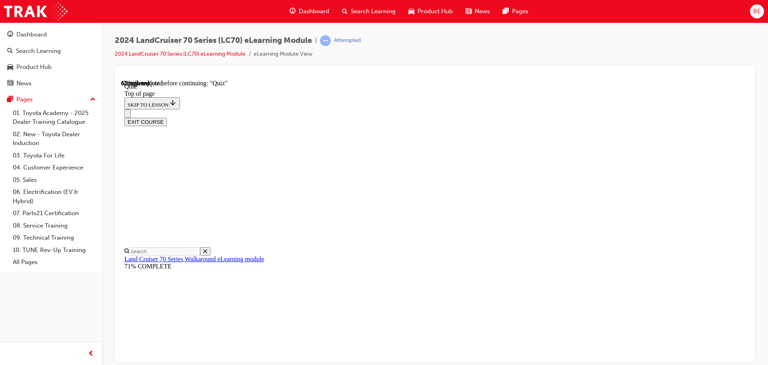
scroll to position [64, 0]
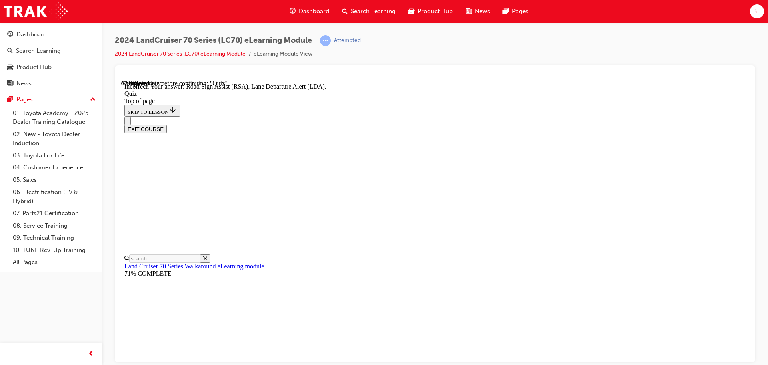
scroll to position [207, 0]
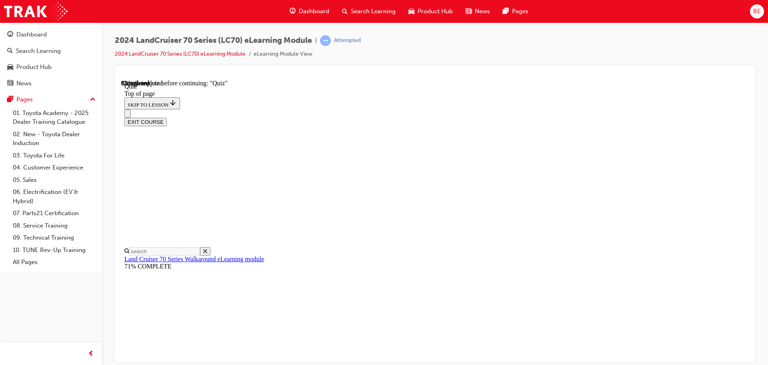
scroll to position [142, 0]
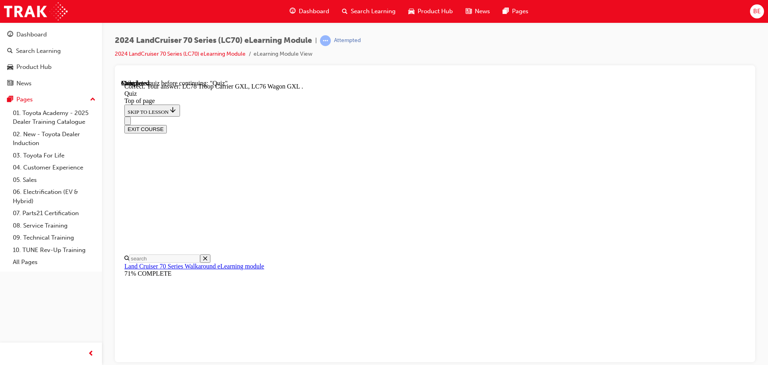
scroll to position [207, 0]
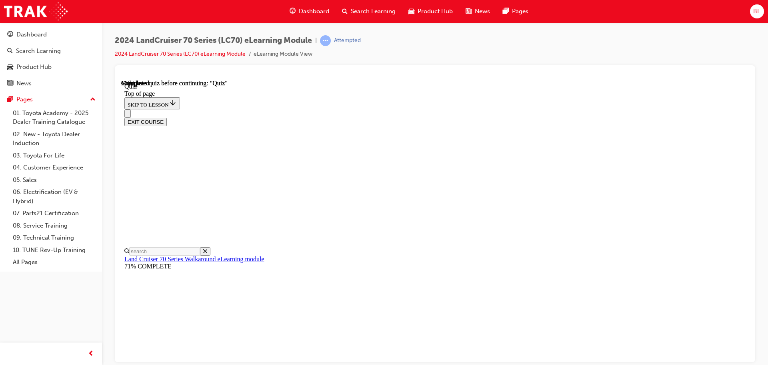
scroll to position [151, 0]
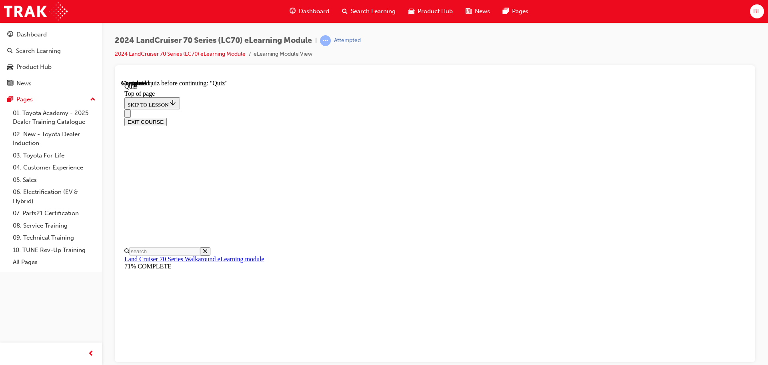
scroll to position [136, 0]
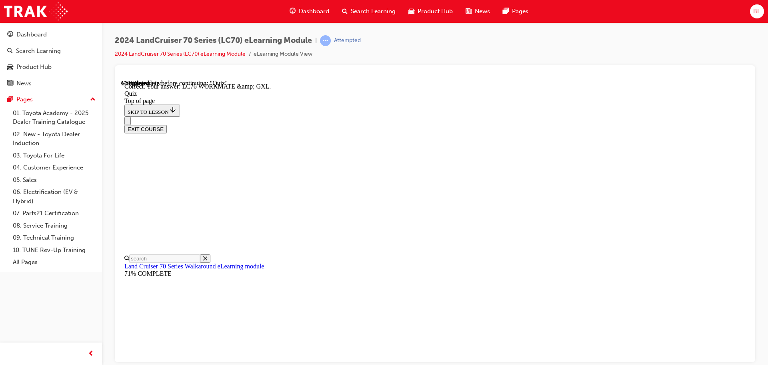
scroll to position [162, 0]
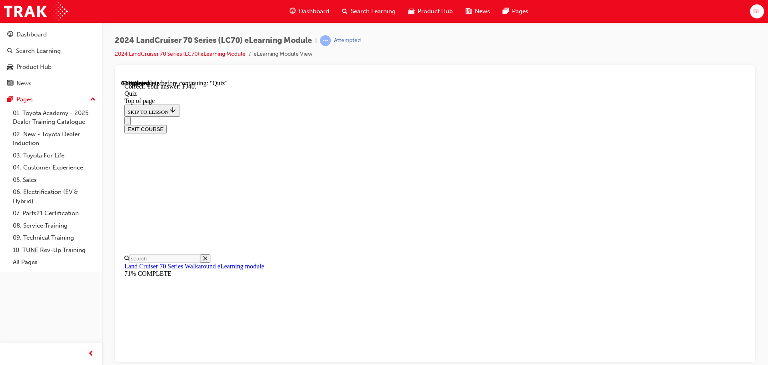
scroll to position [176, 0]
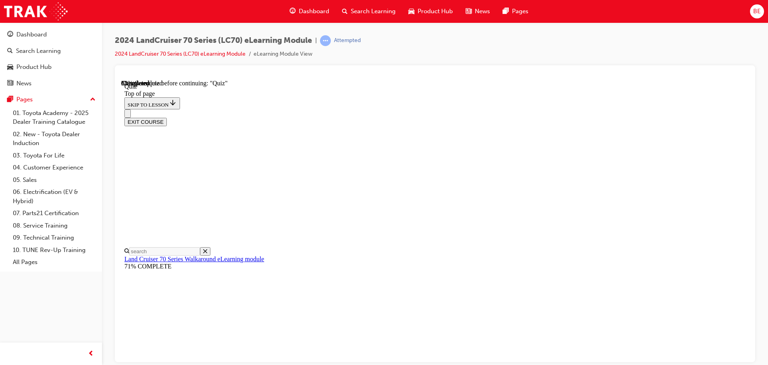
scroll to position [104, 0]
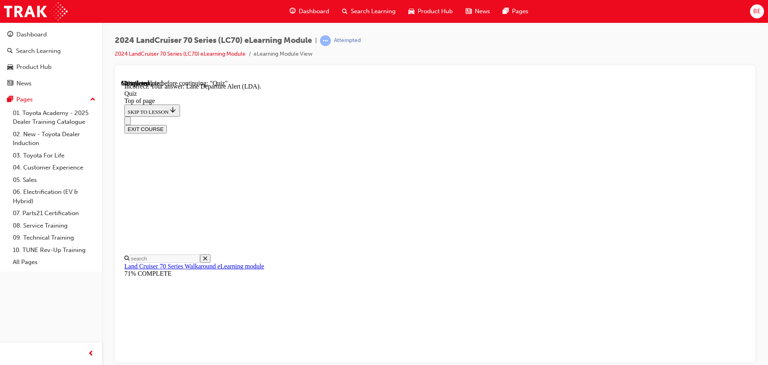
scroll to position [207, 0]
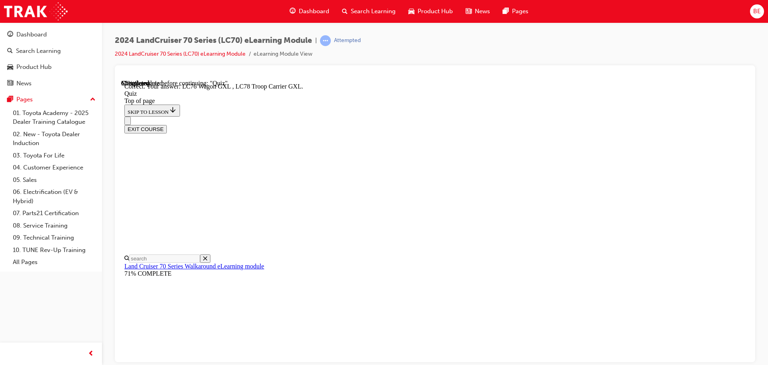
scroll to position [207, 0]
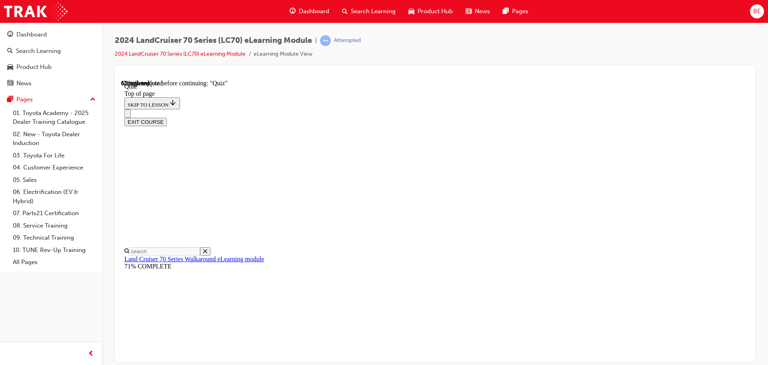
scroll to position [144, 0]
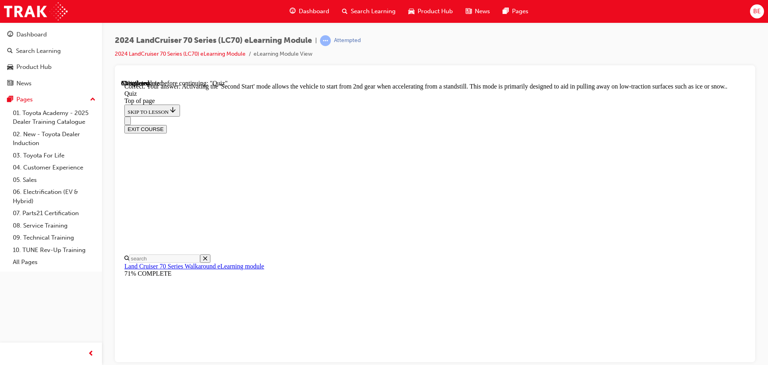
scroll to position [209, 0]
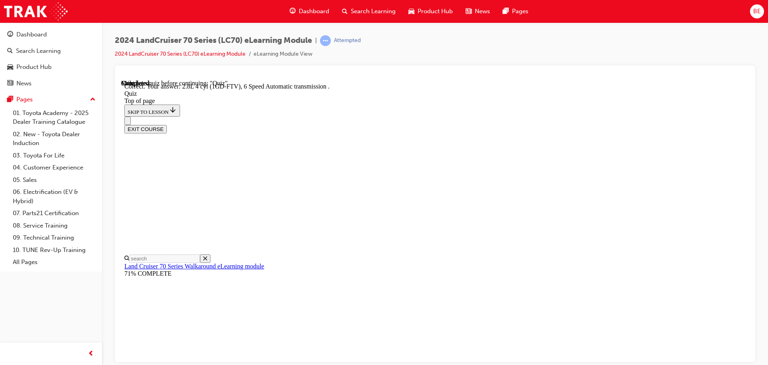
scroll to position [156, 0]
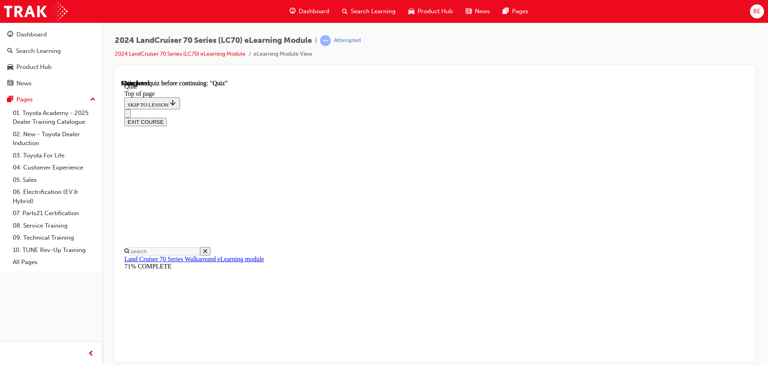
scroll to position [151, 0]
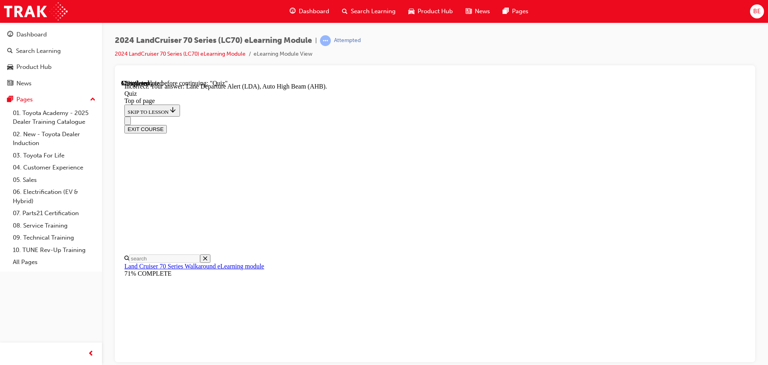
scroll to position [207, 0]
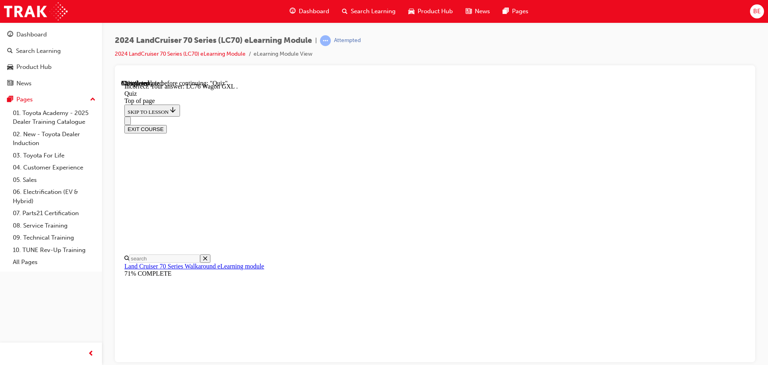
scroll to position [207, 0]
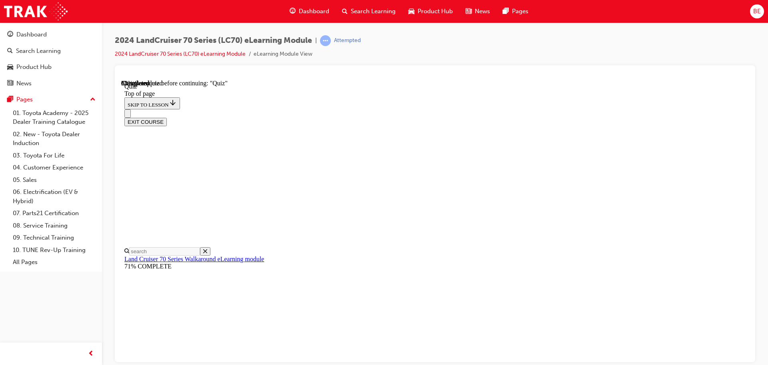
scroll to position [136, 0]
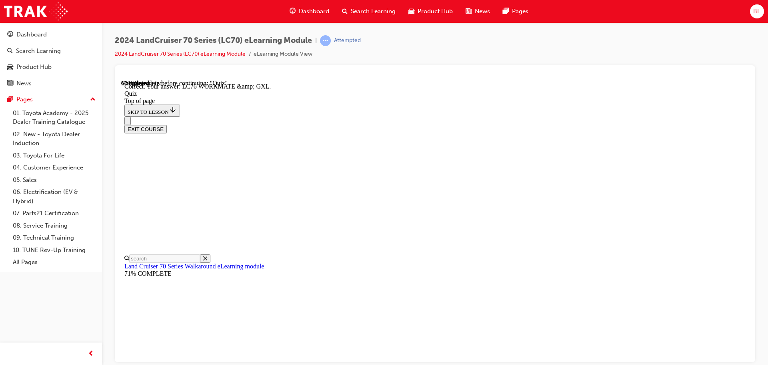
scroll to position [162, 0]
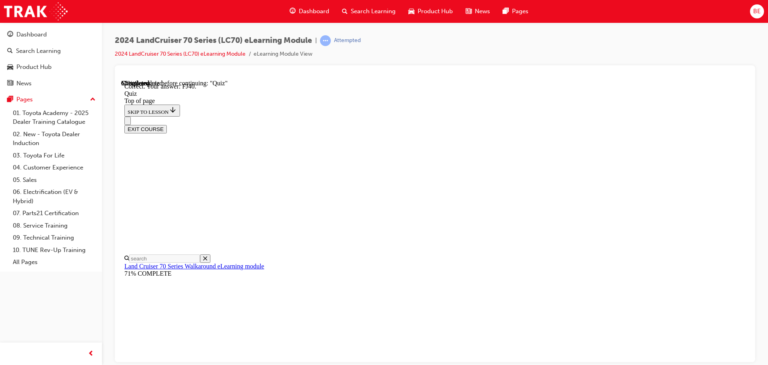
scroll to position [176, 0]
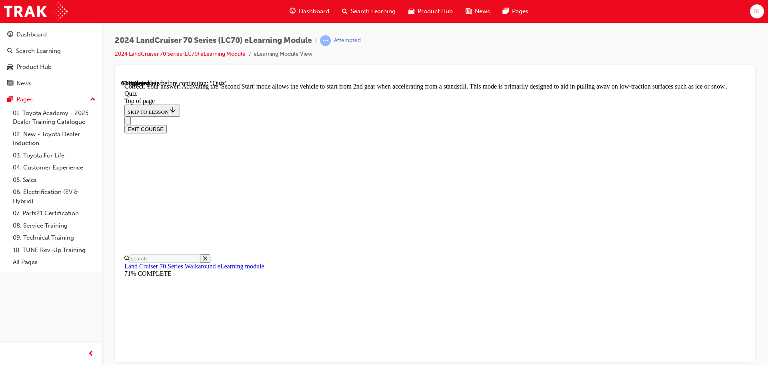
scroll to position [209, 0]
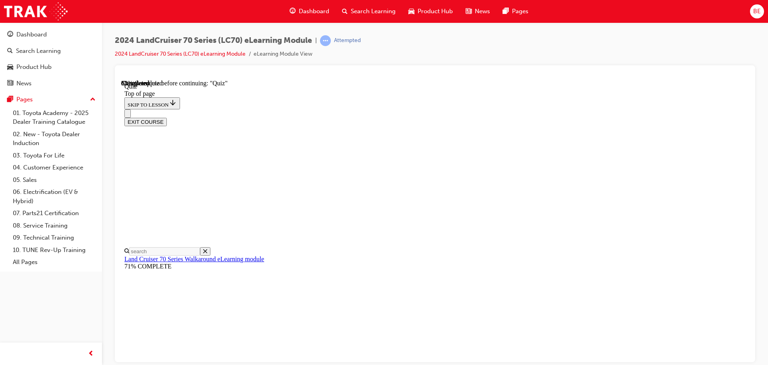
scroll to position [131, 0]
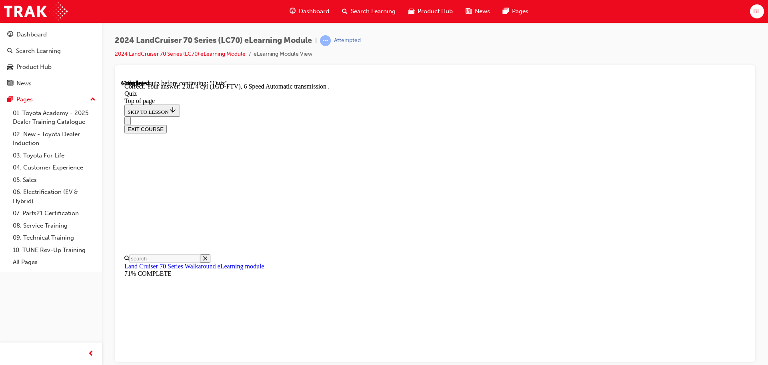
scroll to position [156, 0]
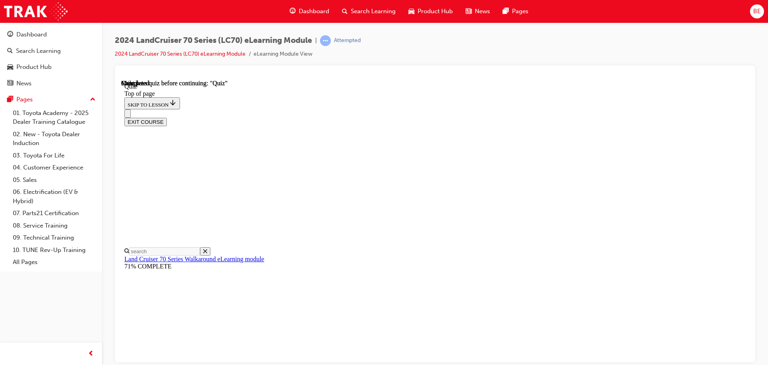
scroll to position [151, 0]
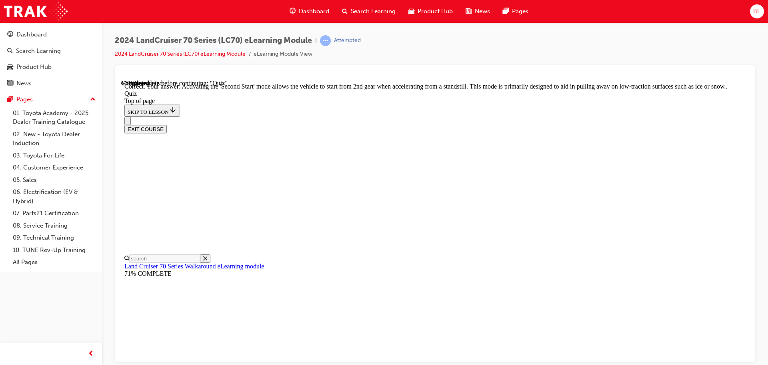
scroll to position [209, 0]
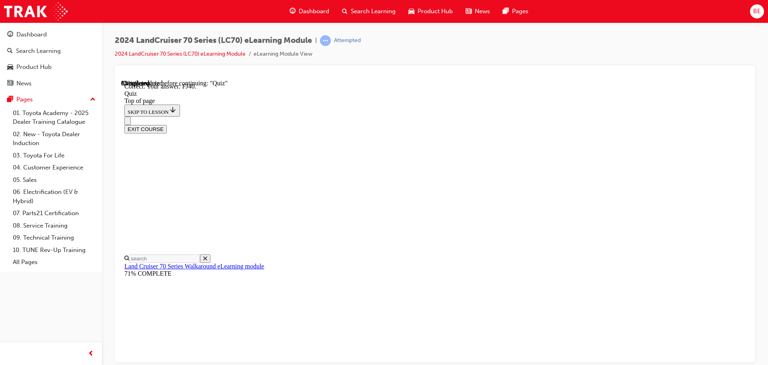
scroll to position [176, 0]
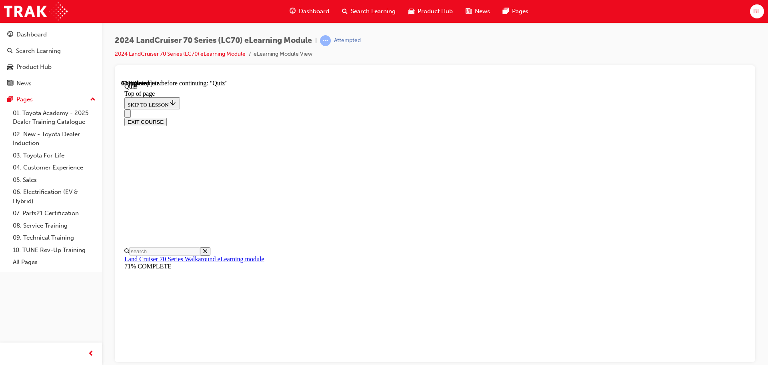
scroll to position [64, 0]
drag, startPoint x: 364, startPoint y: 272, endPoint x: 369, endPoint y: 277, distance: 6.8
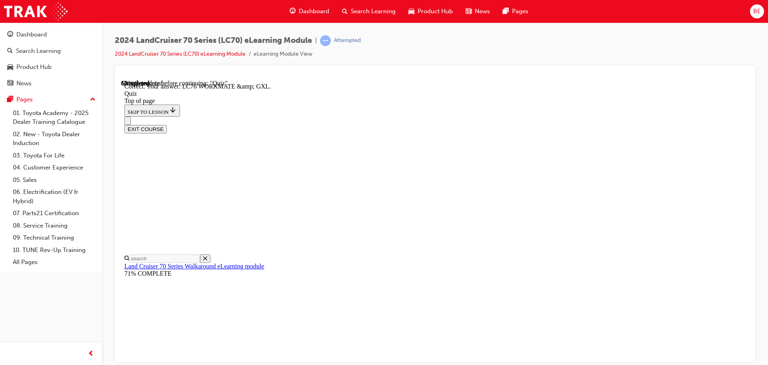
scroll to position [162, 0]
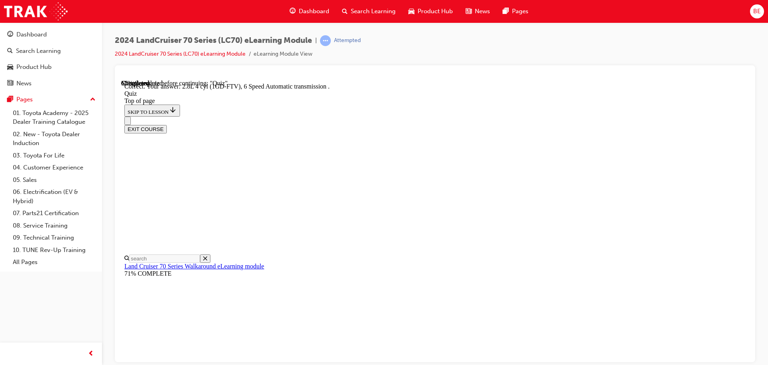
scroll to position [156, 0]
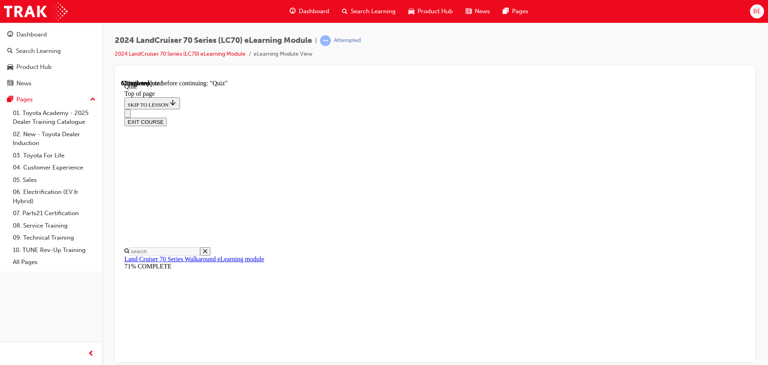
scroll to position [158, 0]
drag, startPoint x: 366, startPoint y: 253, endPoint x: 461, endPoint y: 283, distance: 100.1
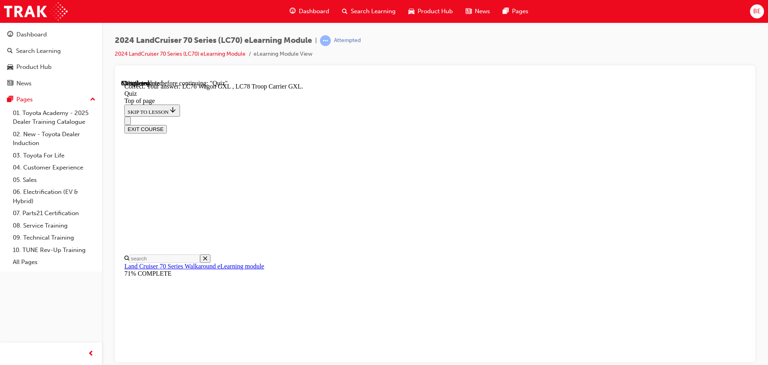
scroll to position [207, 0]
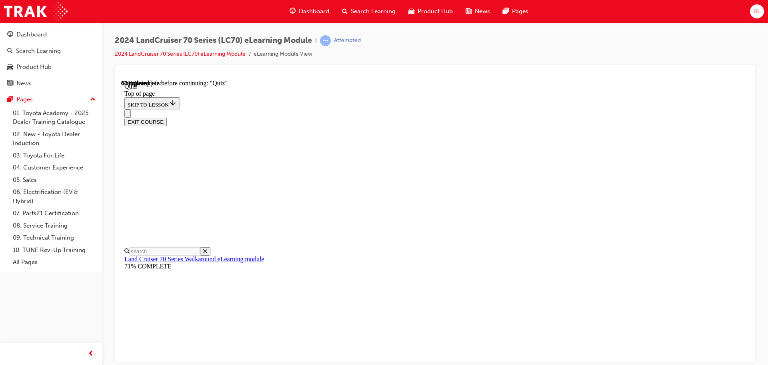
scroll to position [104, 0]
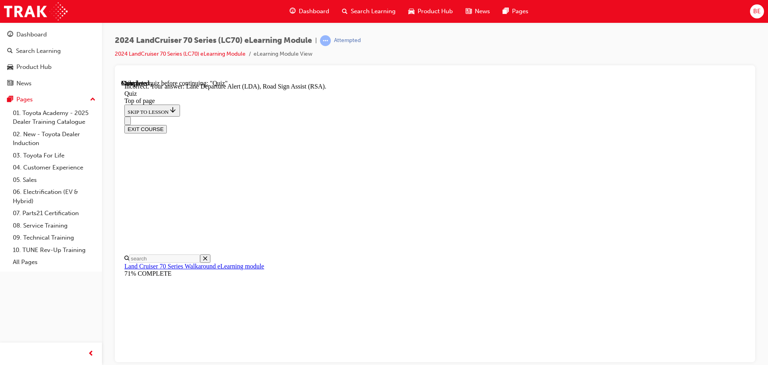
scroll to position [127, 0]
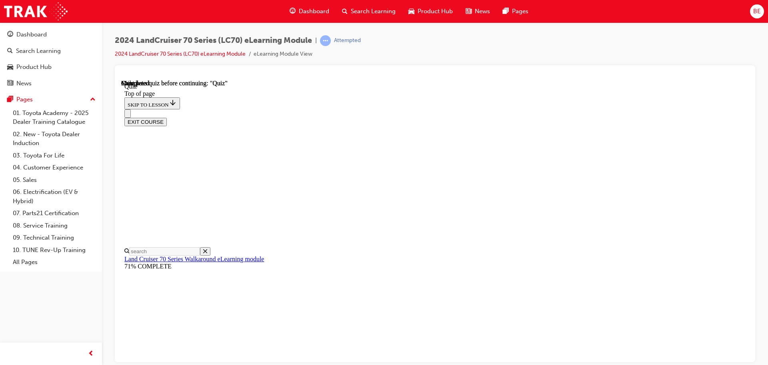
scroll to position [151, 0]
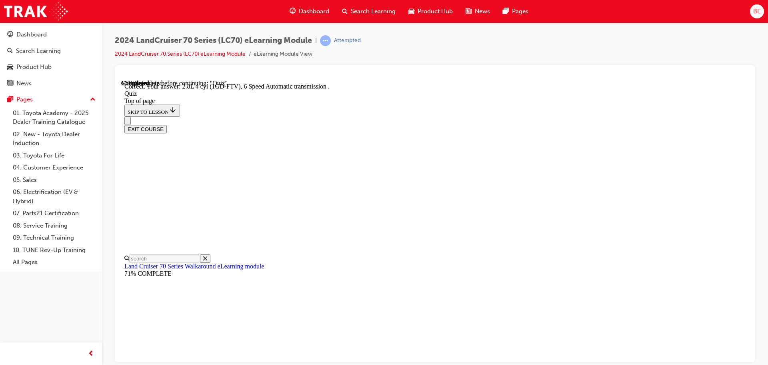
scroll to position [156, 0]
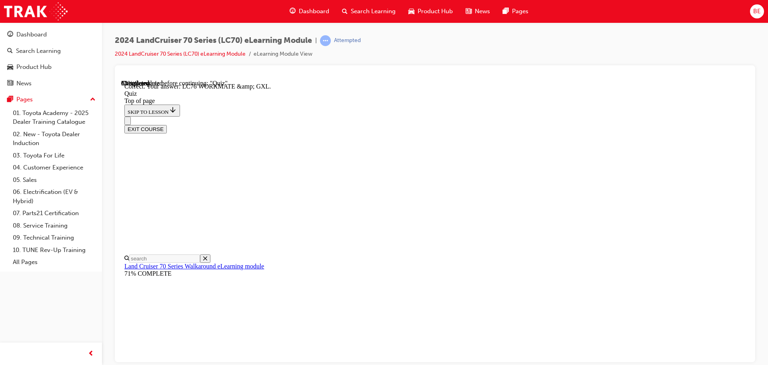
scroll to position [162, 0]
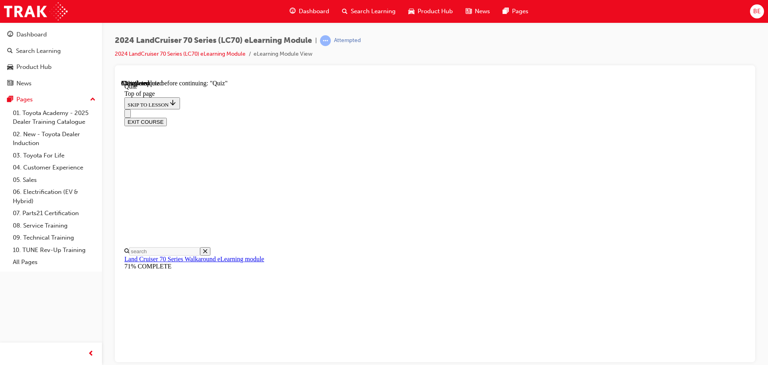
scroll to position [146, 0]
drag, startPoint x: 366, startPoint y: 266, endPoint x: 440, endPoint y: 290, distance: 78.1
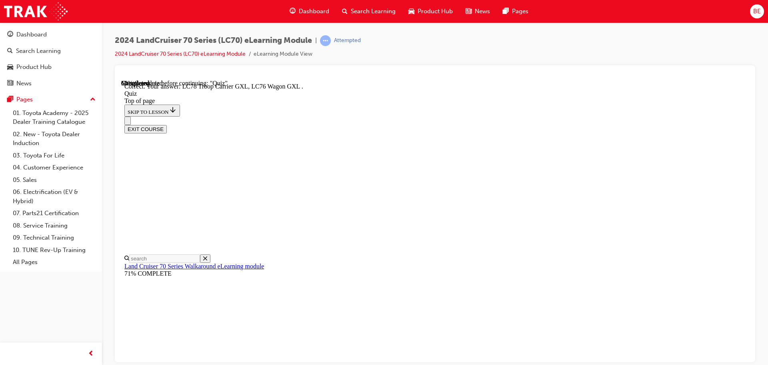
scroll to position [207, 0]
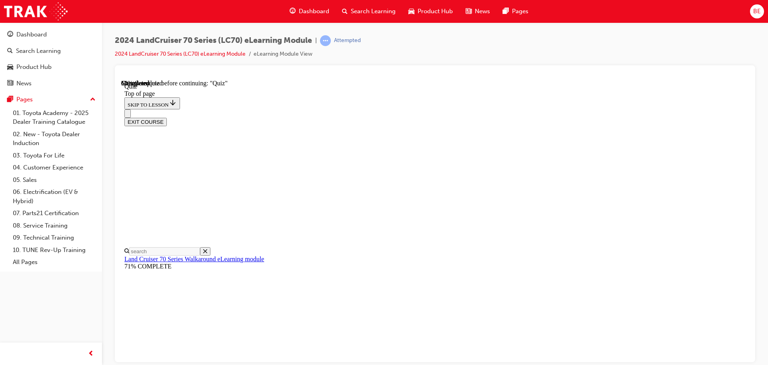
scroll to position [104, 0]
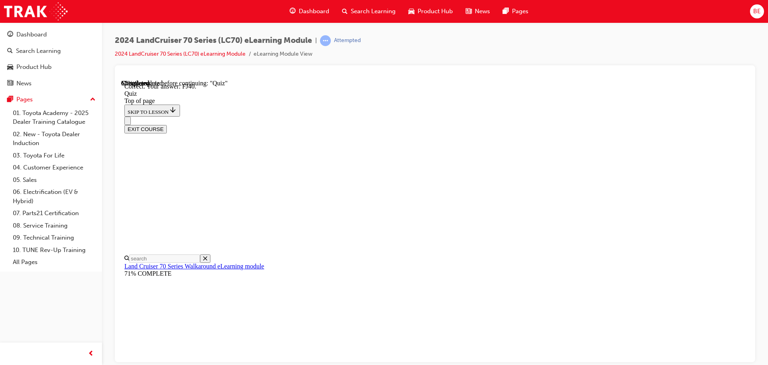
scroll to position [176, 0]
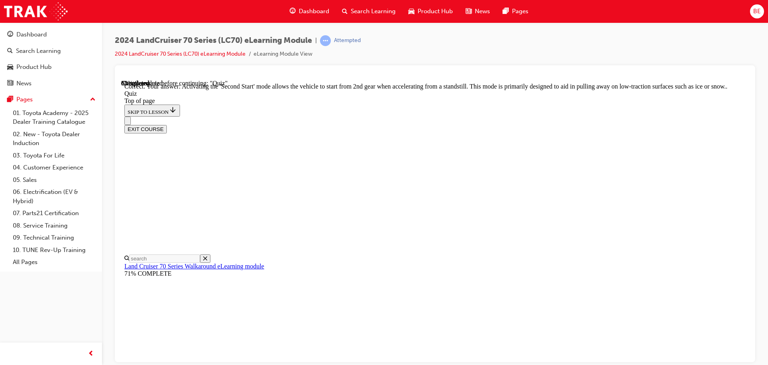
scroll to position [209, 0]
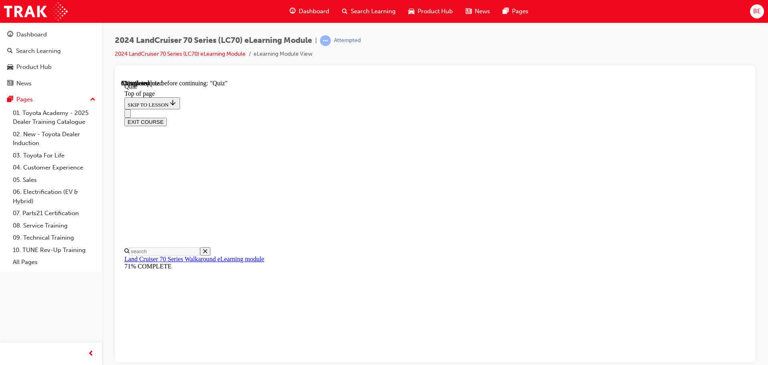
scroll to position [104, 0]
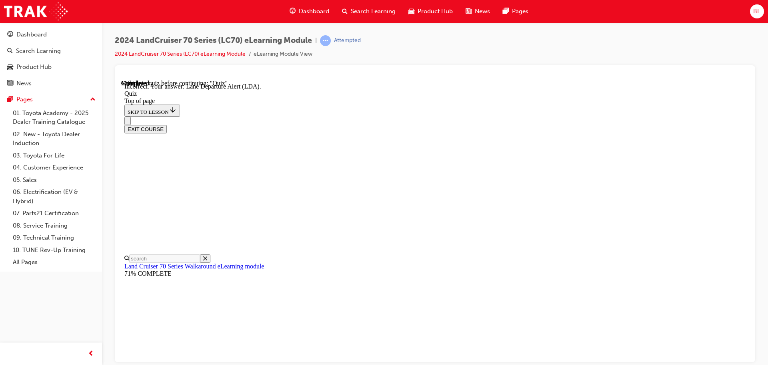
scroll to position [207, 0]
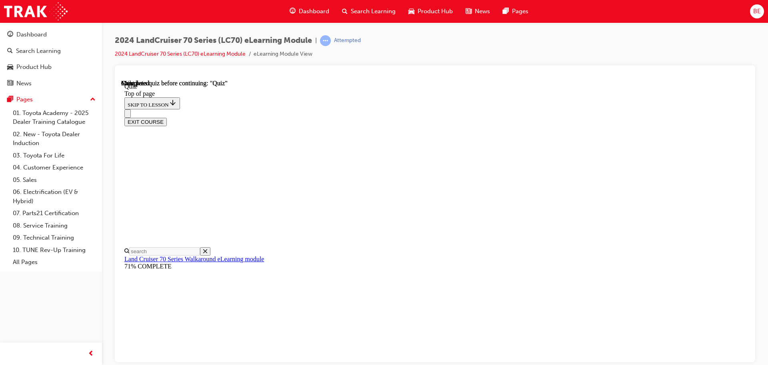
scroll to position [151, 0]
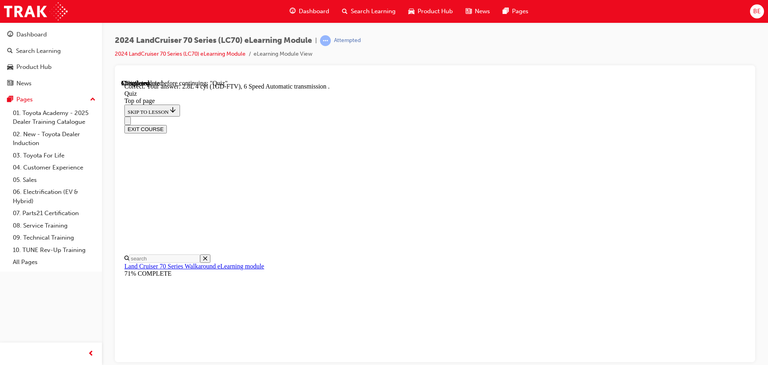
scroll to position [156, 0]
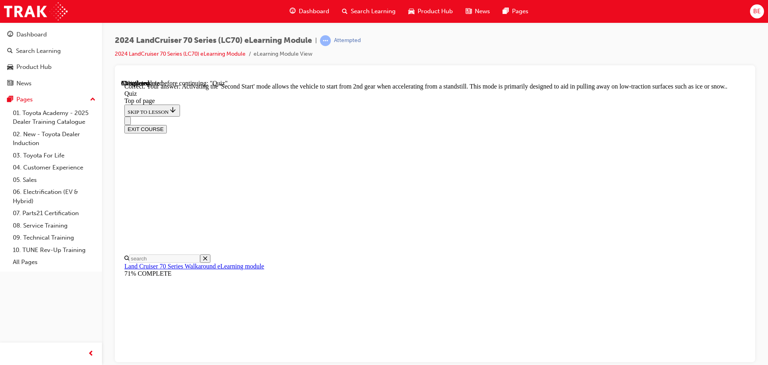
scroll to position [209, 0]
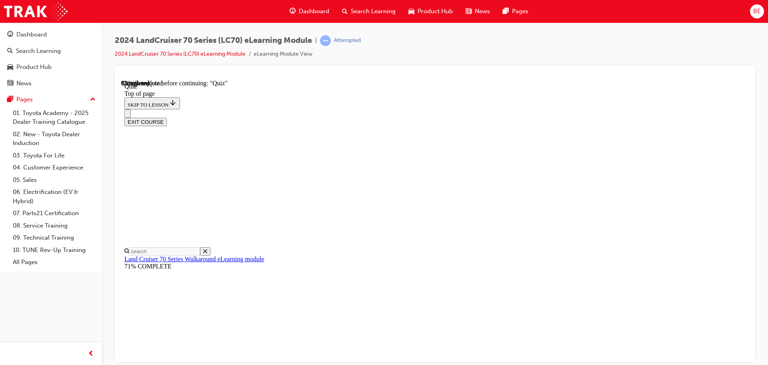
scroll to position [104, 0]
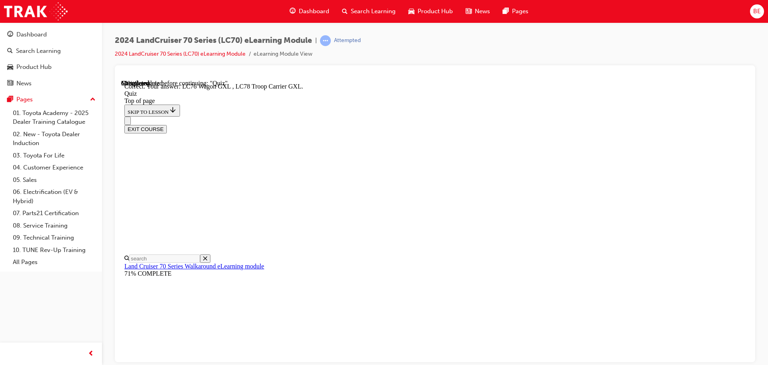
scroll to position [207, 0]
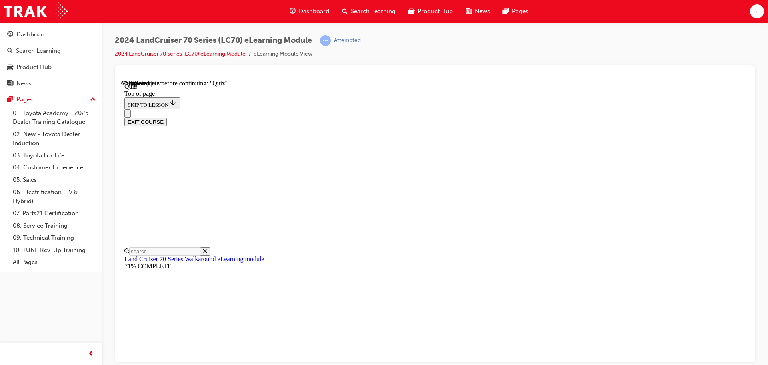
scroll to position [144, 0]
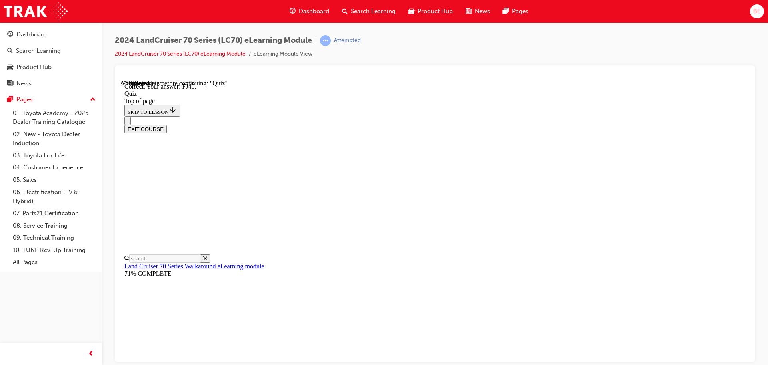
scroll to position [176, 0]
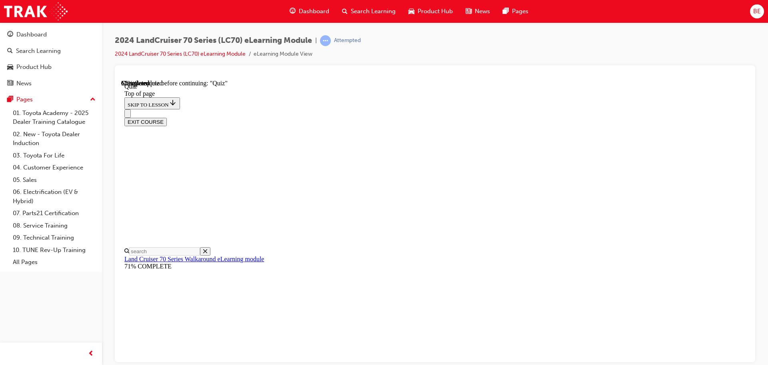
scroll to position [136, 0]
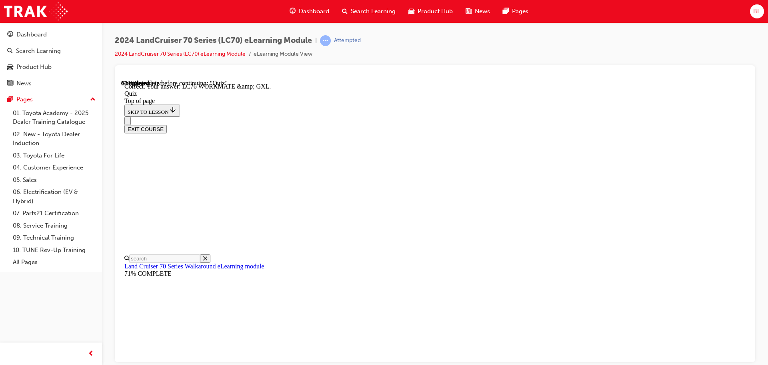
scroll to position [162, 0]
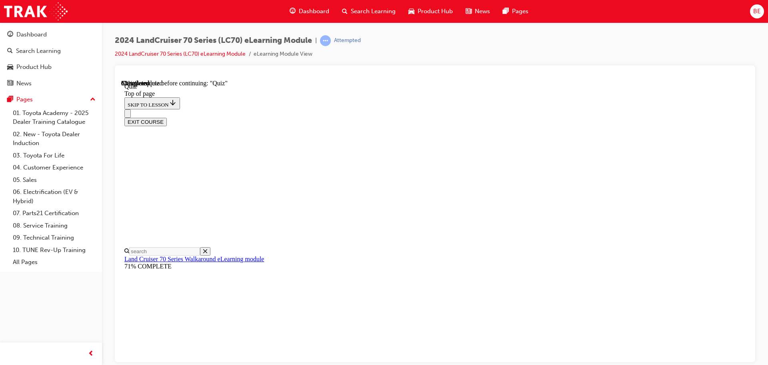
scroll to position [182, 0]
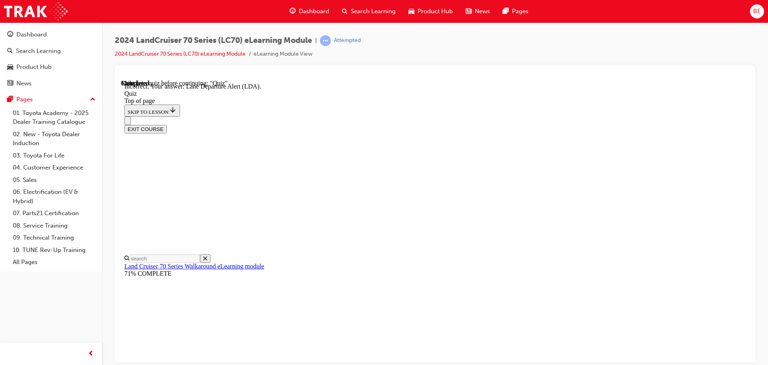
scroll to position [207, 0]
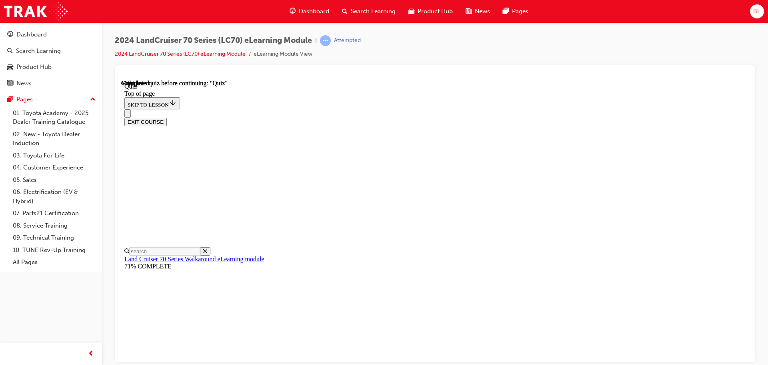
scroll to position [151, 0]
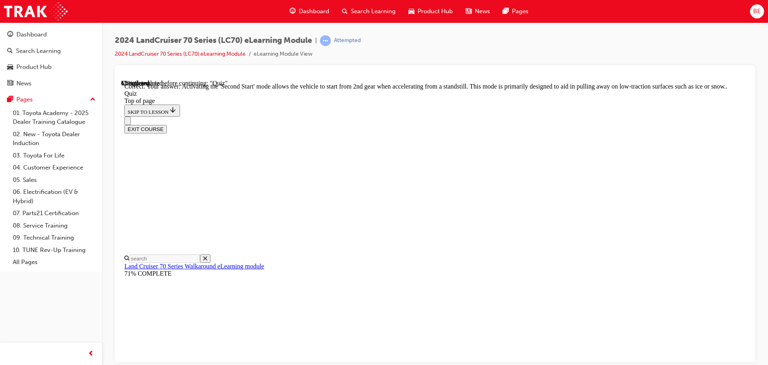
scroll to position [209, 0]
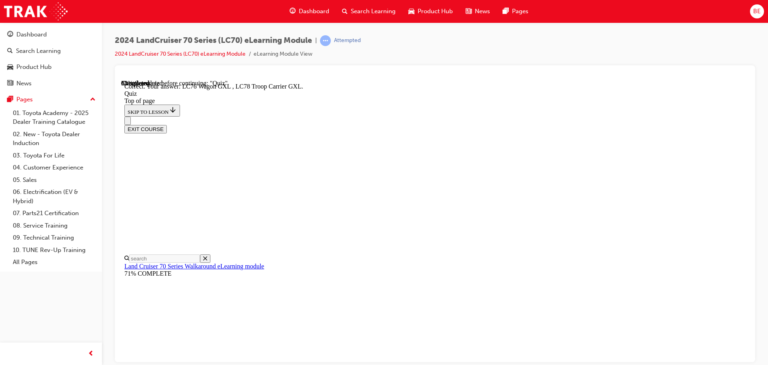
scroll to position [207, 0]
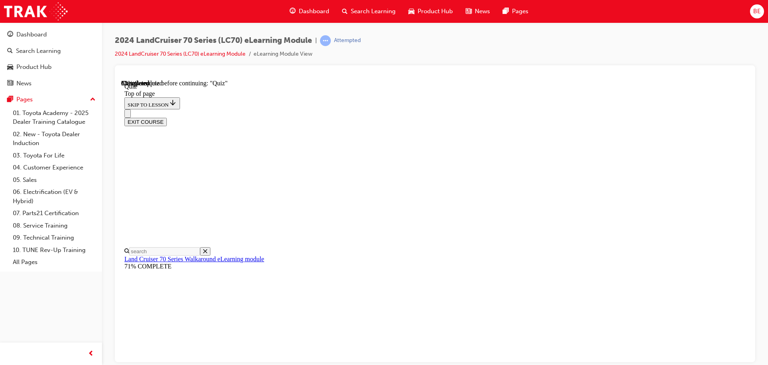
scroll to position [64, 0]
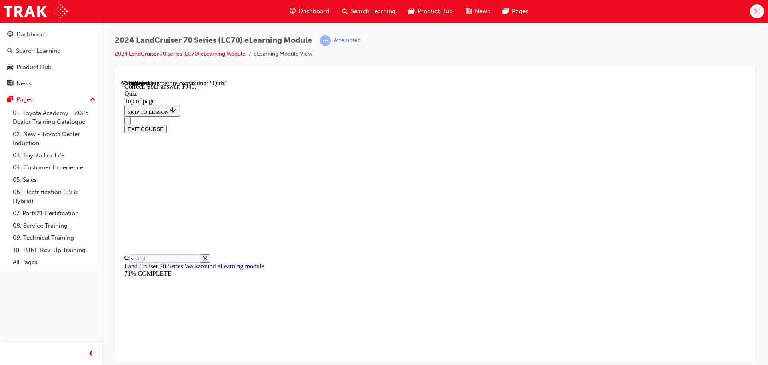
scroll to position [176, 0]
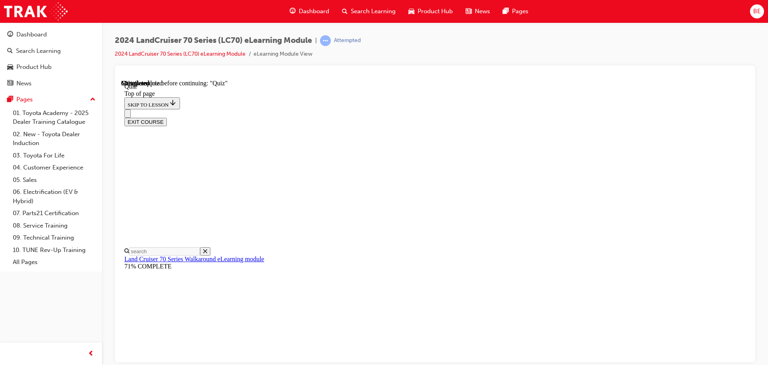
scroll to position [104, 0]
drag, startPoint x: 365, startPoint y: 226, endPoint x: 374, endPoint y: 232, distance: 11.8
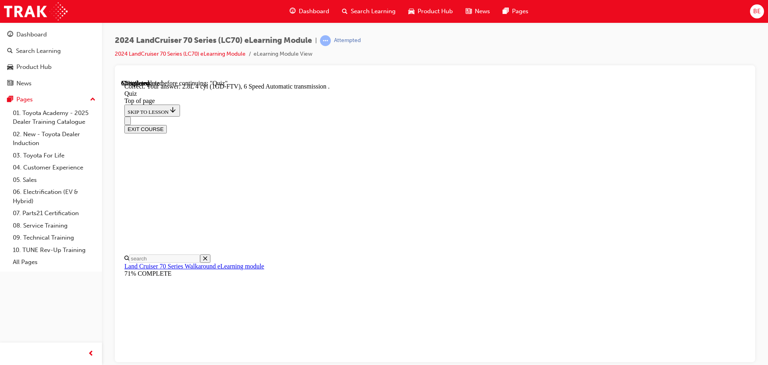
scroll to position [156, 0]
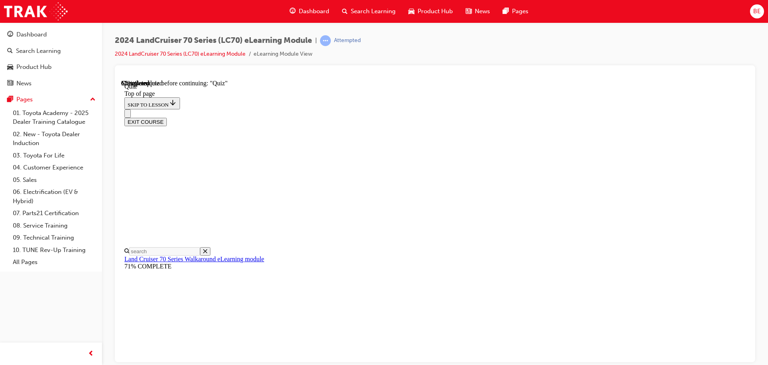
scroll to position [136, 0]
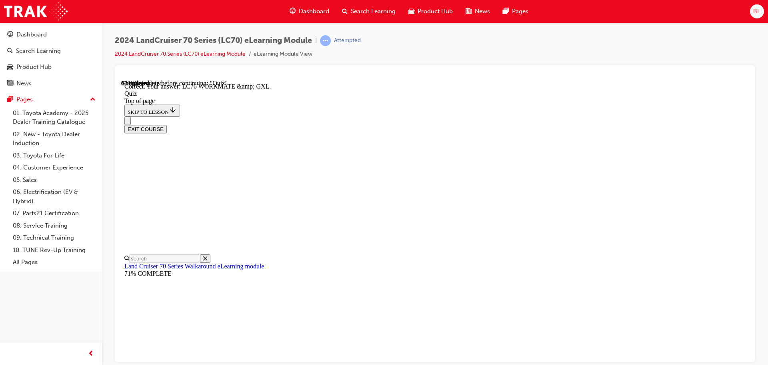
scroll to position [162, 0]
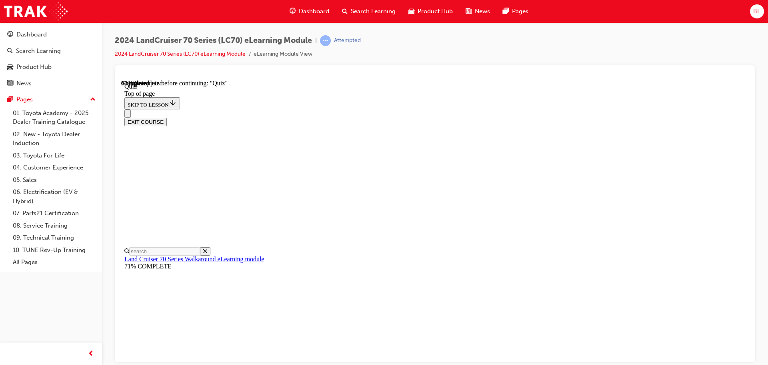
scroll to position [144, 0]
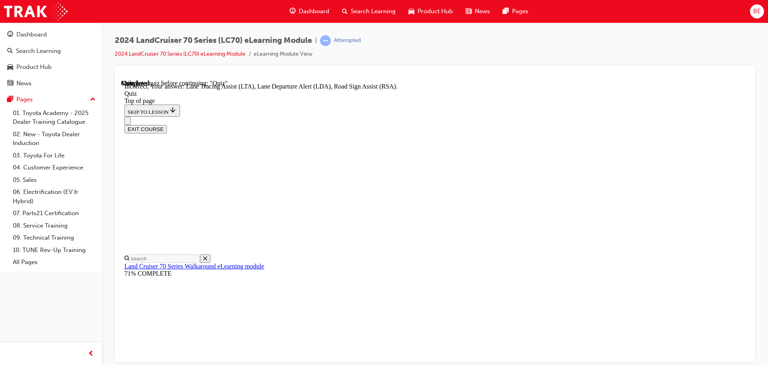
scroll to position [207, 0]
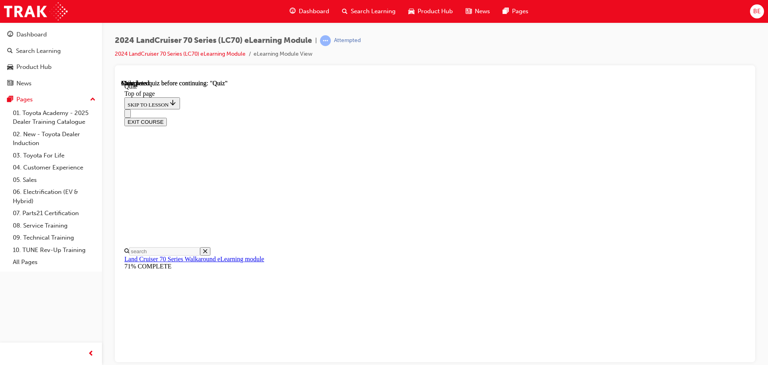
scroll to position [151, 0]
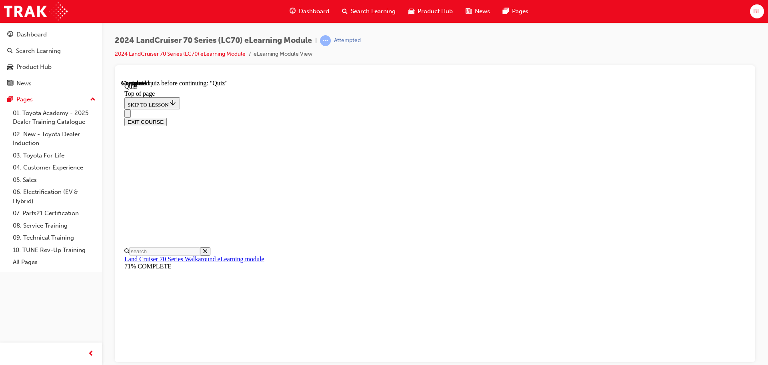
scroll to position [104, 0]
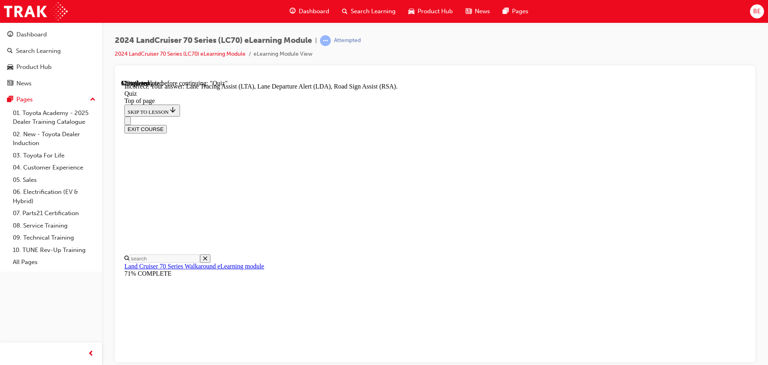
scroll to position [207, 0]
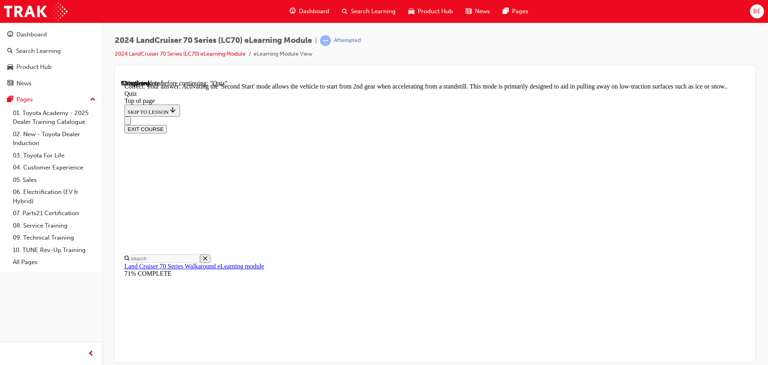
scroll to position [209, 0]
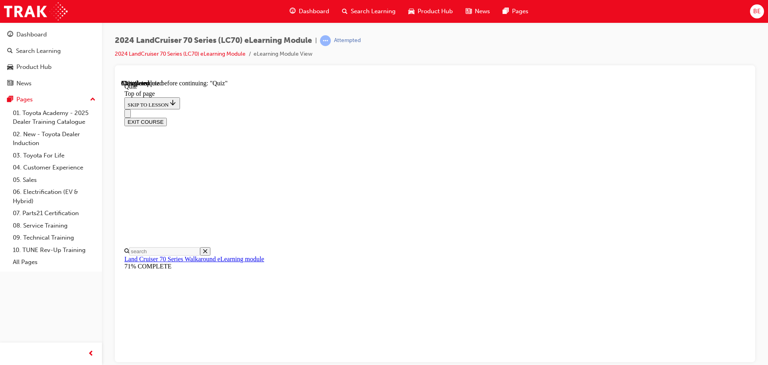
scroll to position [104, 0]
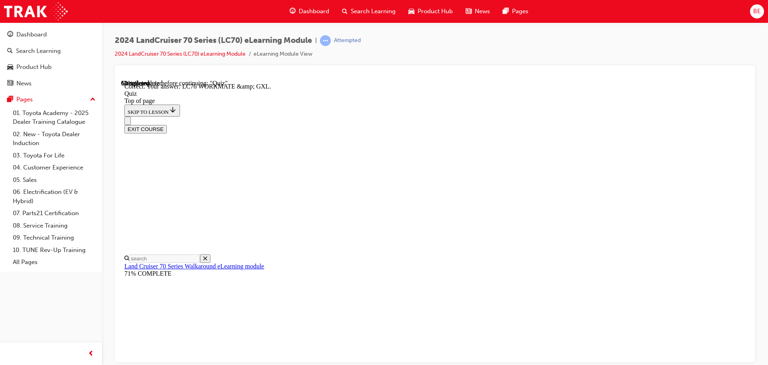
scroll to position [162, 0]
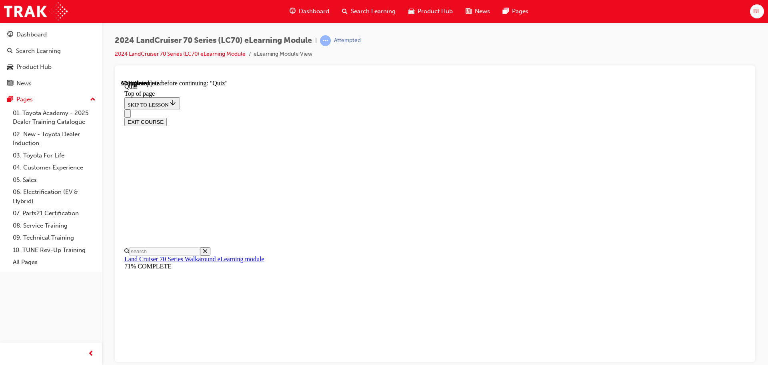
scroll to position [104, 0]
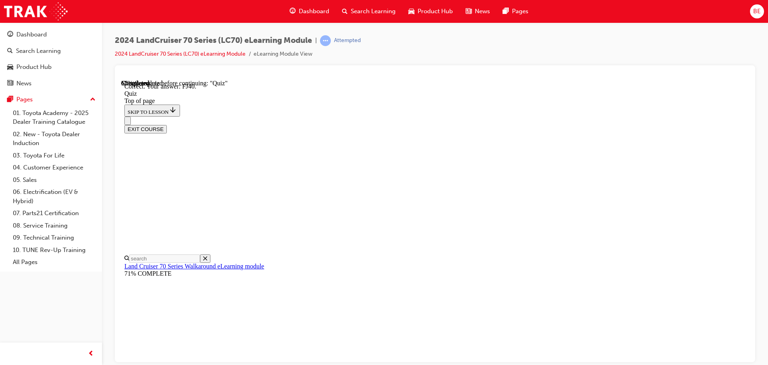
scroll to position [176, 0]
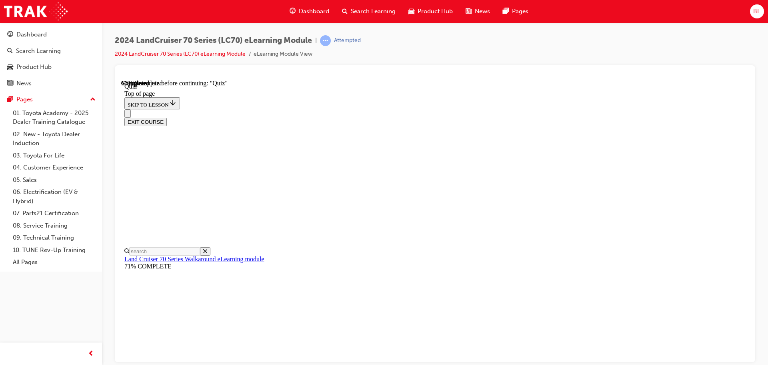
scroll to position [64, 0]
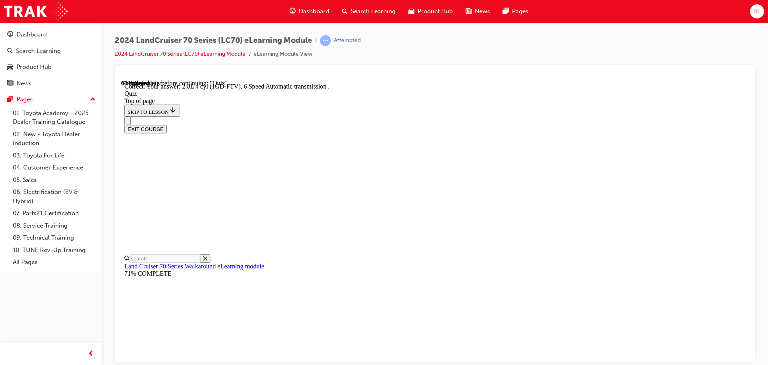
scroll to position [156, 0]
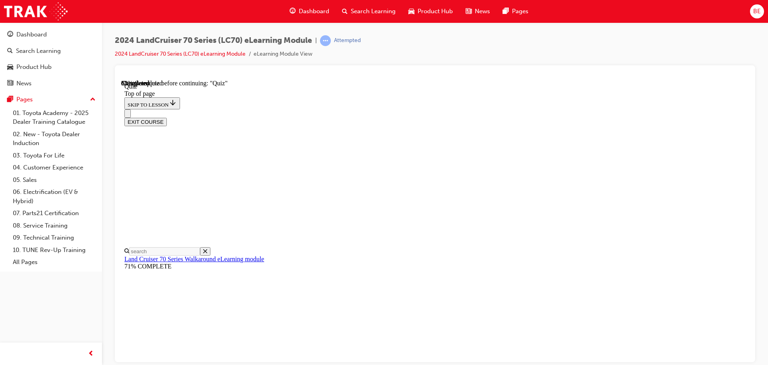
scroll to position [155, 0]
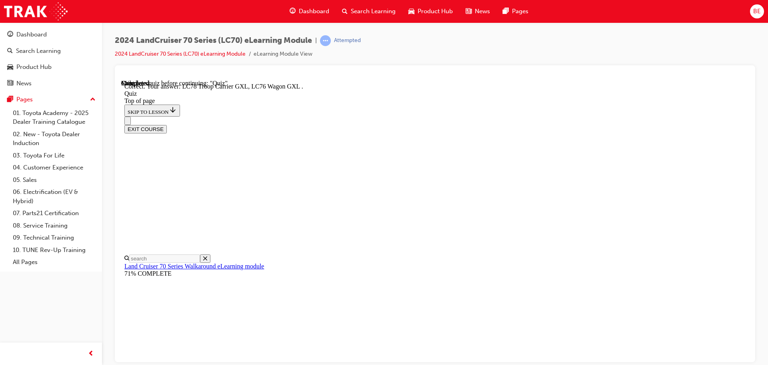
scroll to position [207, 0]
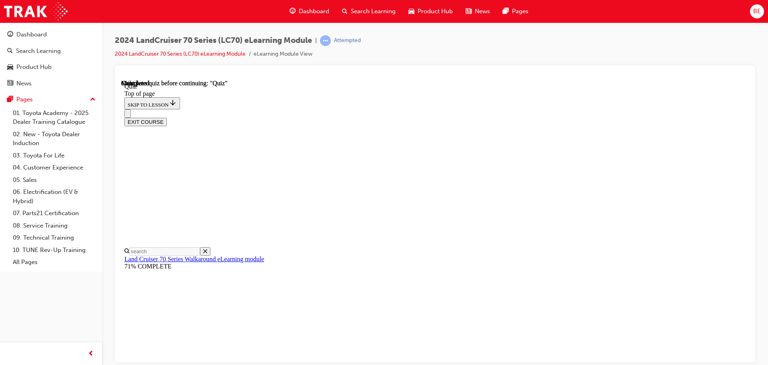
scroll to position [151, 0]
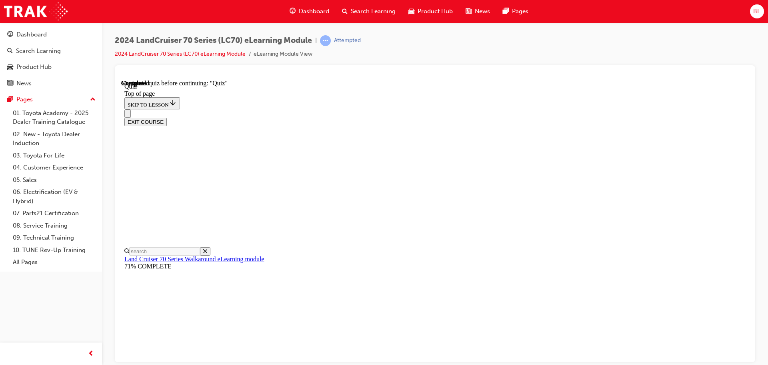
scroll to position [144, 0]
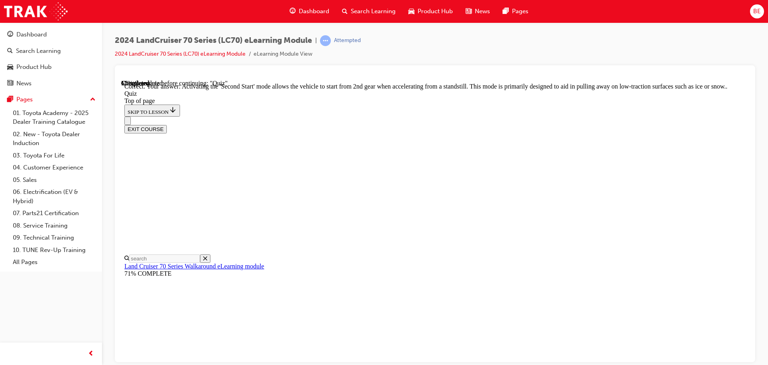
scroll to position [209, 0]
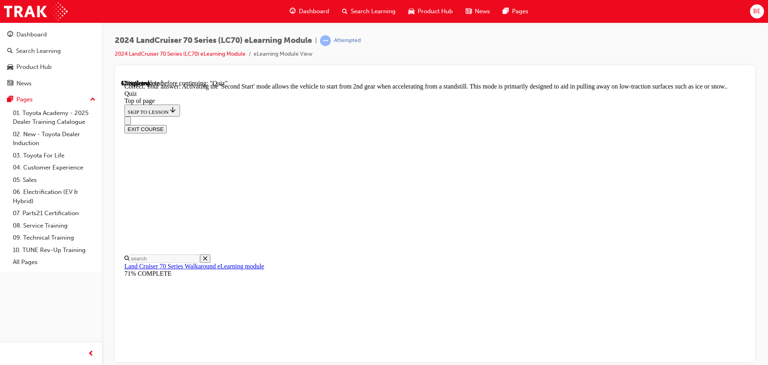
scroll to position [142, 0]
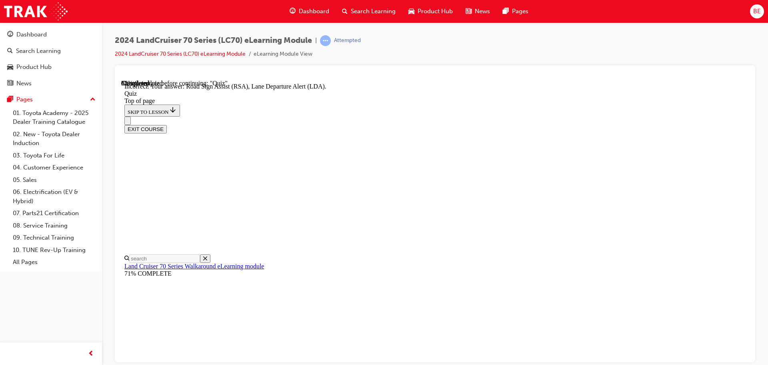
scroll to position [207, 0]
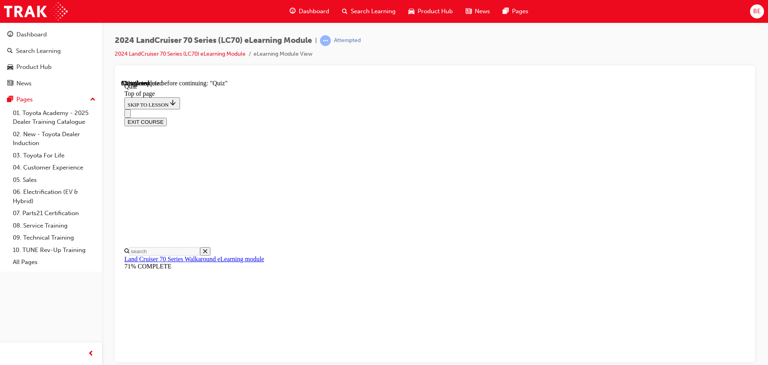
drag, startPoint x: 365, startPoint y: 293, endPoint x: 525, endPoint y: 303, distance: 161.1
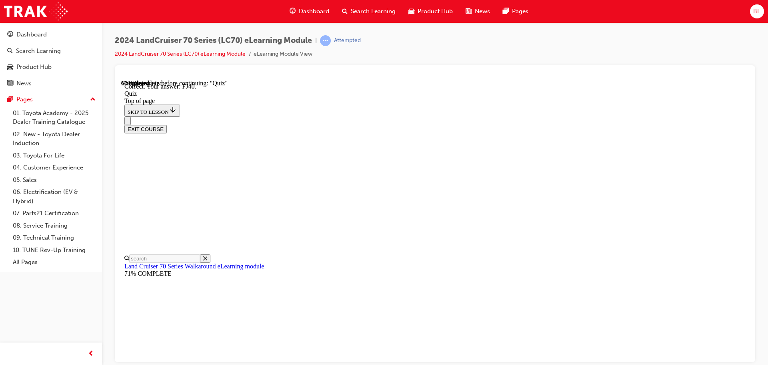
scroll to position [176, 0]
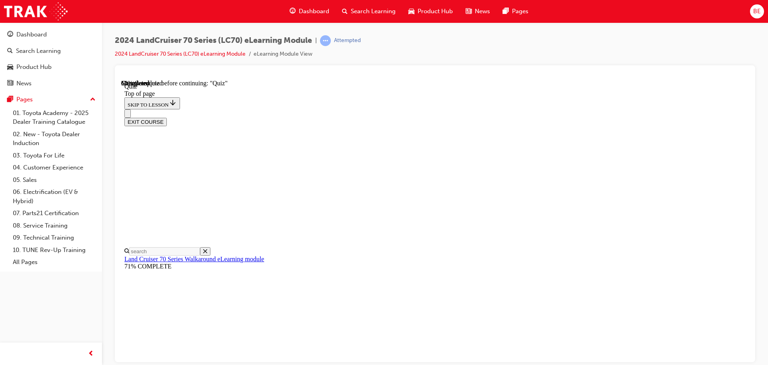
scroll to position [64, 0]
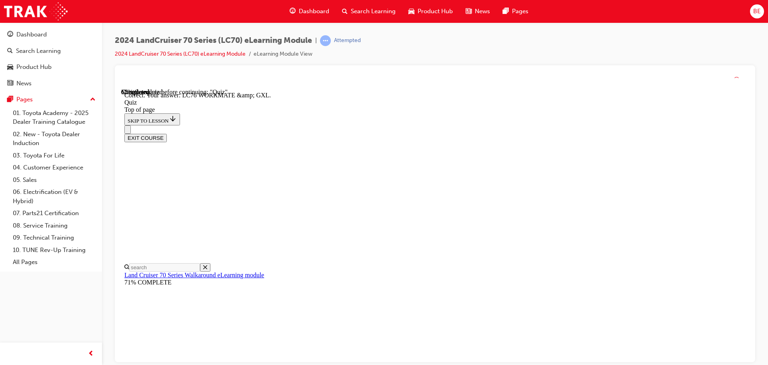
scroll to position [162, 0]
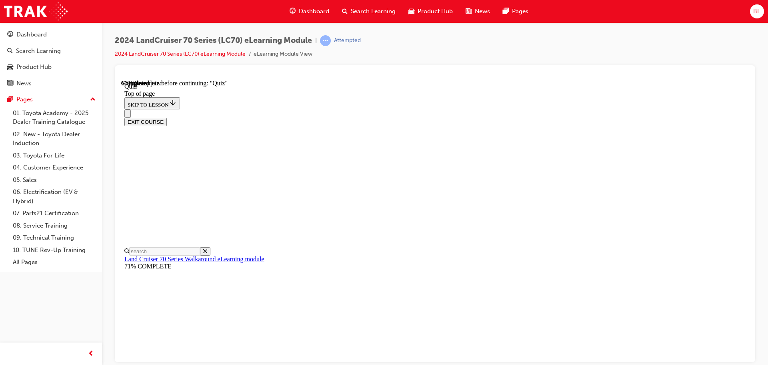
scroll to position [24, 0]
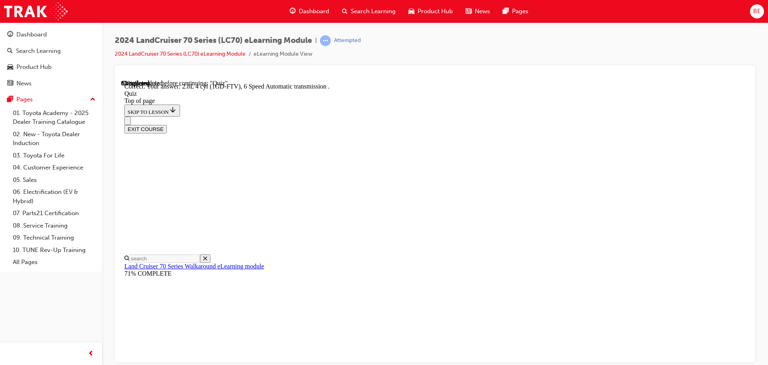
scroll to position [156, 0]
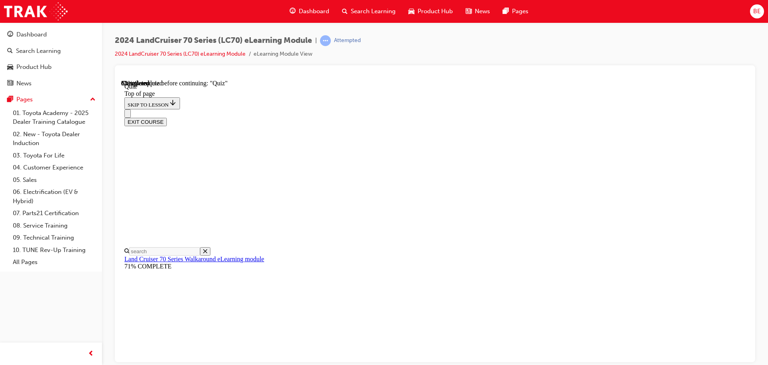
scroll to position [145, 0]
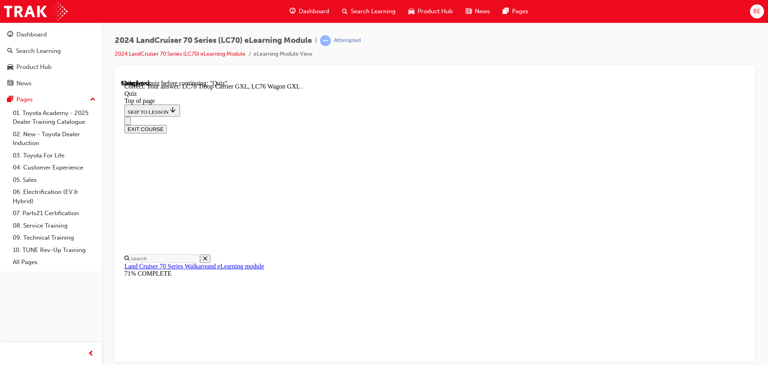
scroll to position [207, 0]
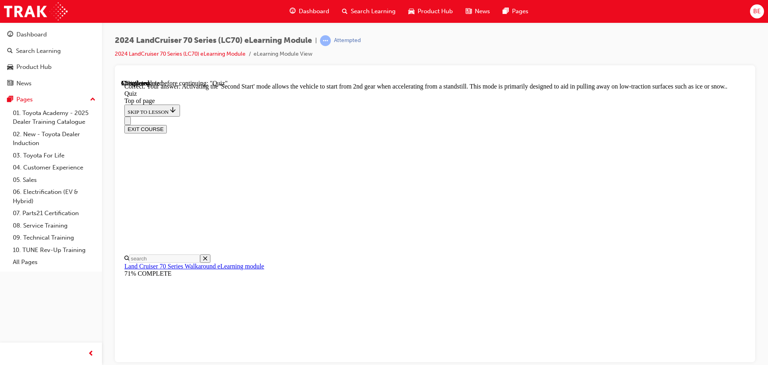
scroll to position [209, 0]
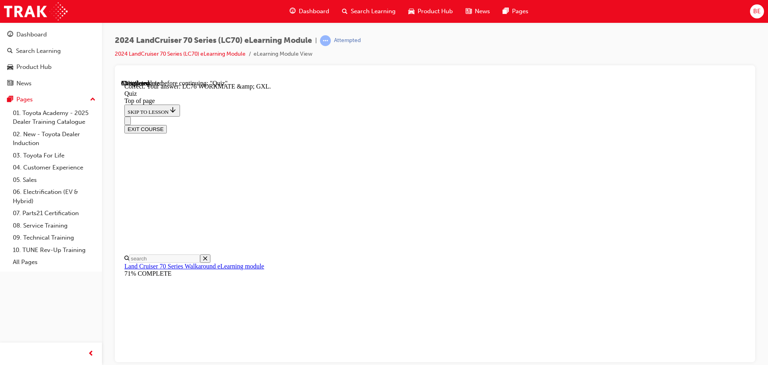
scroll to position [162, 0]
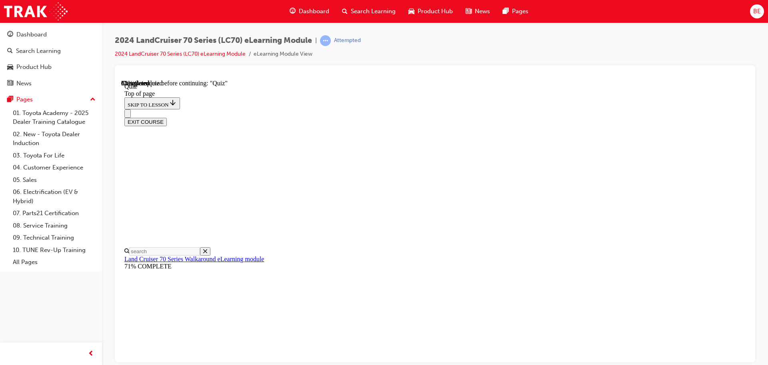
scroll to position [104, 0]
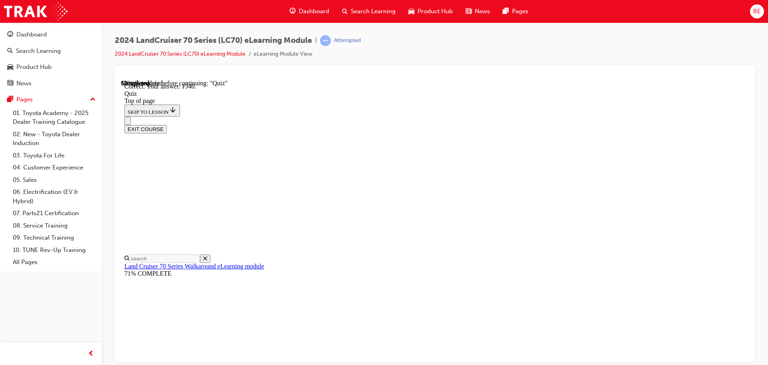
scroll to position [176, 0]
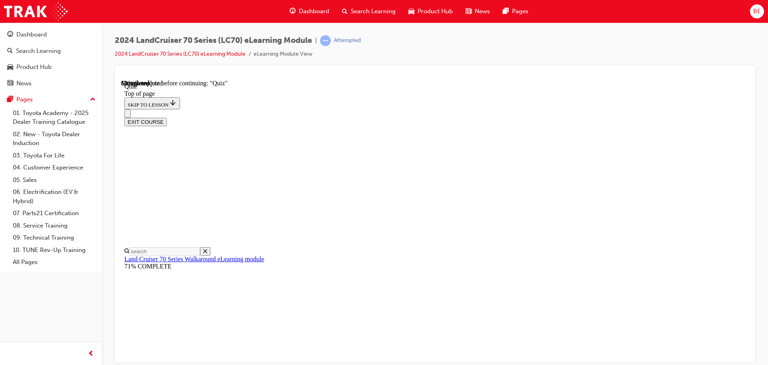
scroll to position [133, 0]
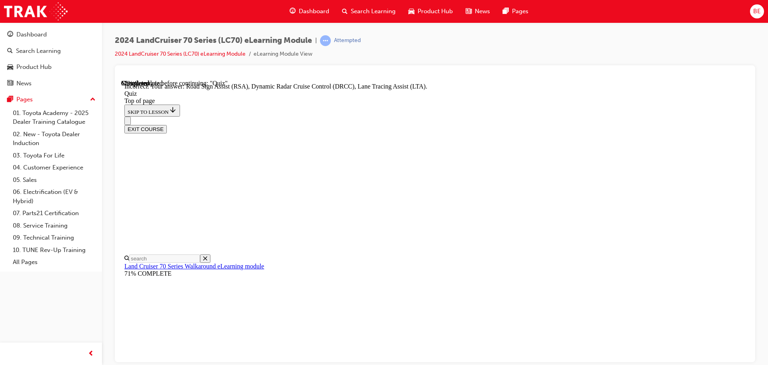
scroll to position [127, 0]
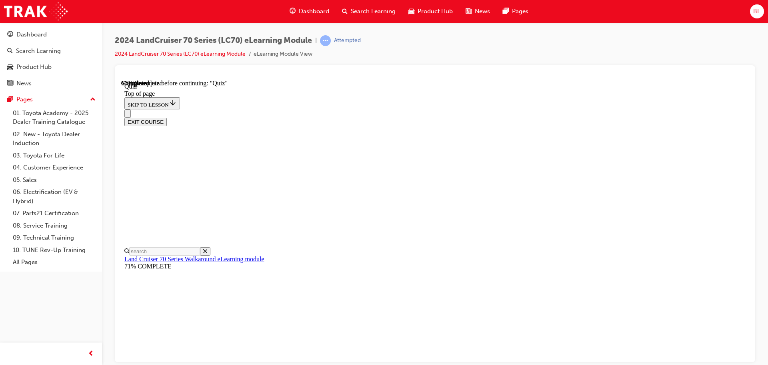
scroll to position [182, 0]
drag, startPoint x: 363, startPoint y: 100, endPoint x: 369, endPoint y: 104, distance: 7.4
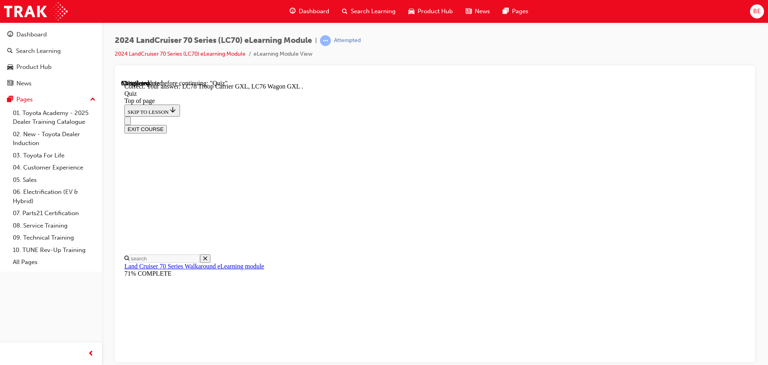
scroll to position [207, 0]
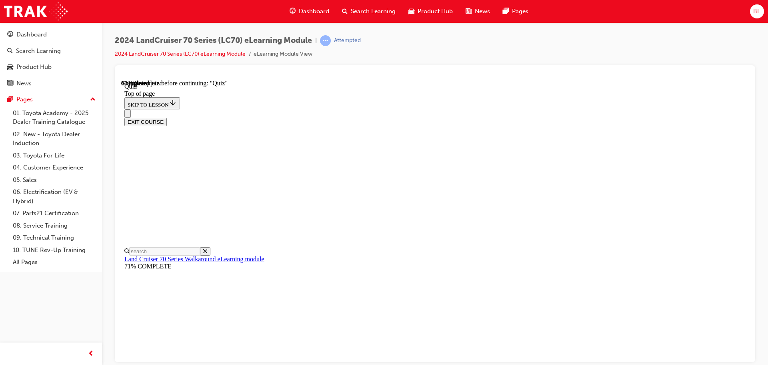
scroll to position [24, 0]
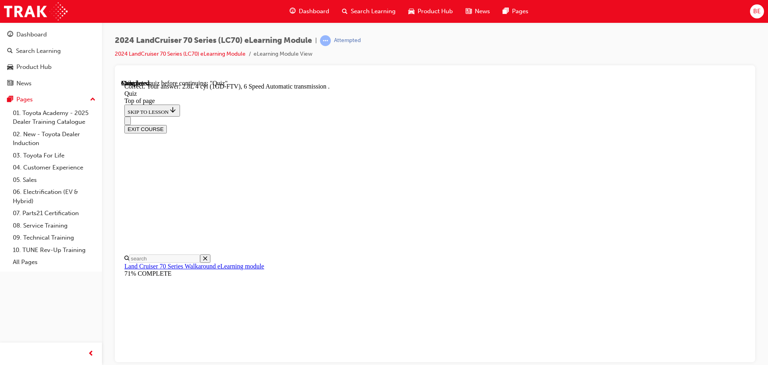
scroll to position [156, 0]
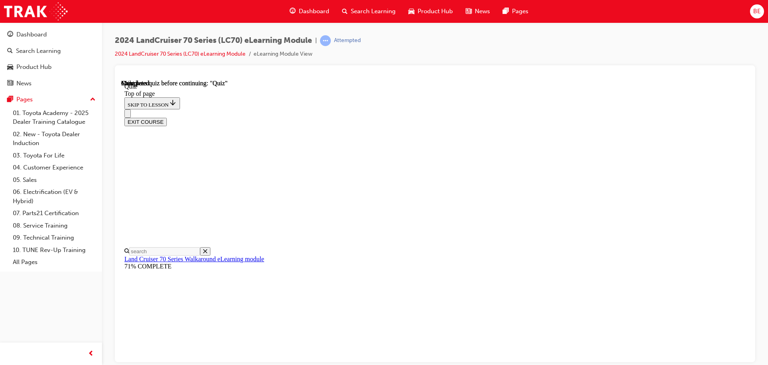
scroll to position [151, 0]
